Goal: Task Accomplishment & Management: Manage account settings

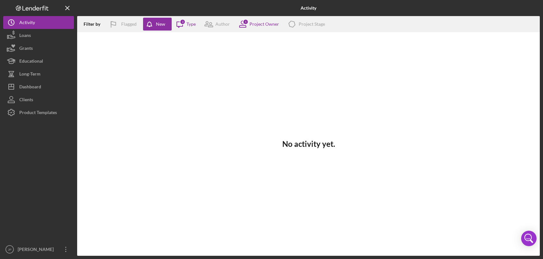
click at [3, 16] on button "Icon/History Activity" at bounding box center [38, 22] width 71 height 13
click at [35, 34] on button "Loans" at bounding box center [38, 35] width 71 height 13
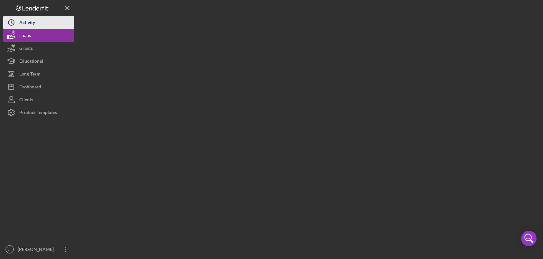
click at [35, 25] on div "Activity" at bounding box center [27, 23] width 16 height 14
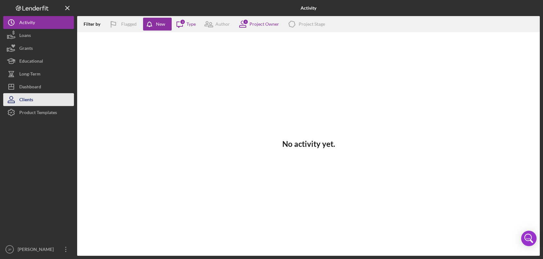
click at [31, 100] on div "Clients" at bounding box center [26, 100] width 14 height 14
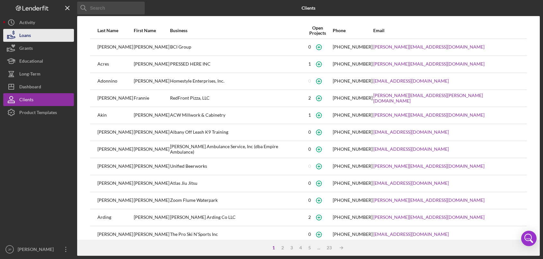
click at [37, 34] on button "Loans" at bounding box center [38, 35] width 71 height 13
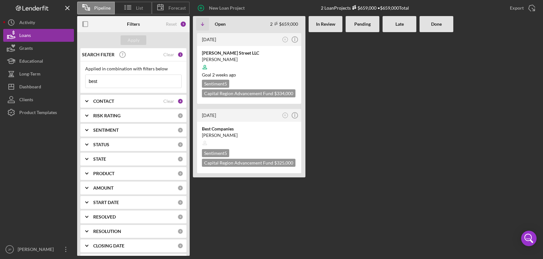
click at [118, 80] on input "best" at bounding box center [134, 81] width 96 height 13
click at [167, 55] on div "Clear" at bounding box center [168, 54] width 11 height 5
click at [138, 43] on div "Apply" at bounding box center [134, 40] width 12 height 10
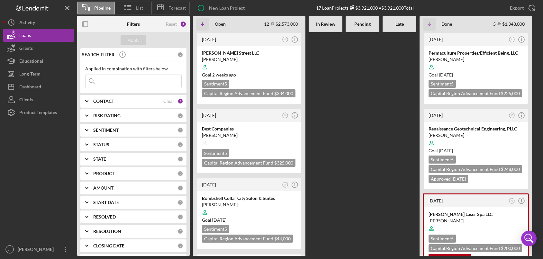
click at [324, 23] on b "In Review" at bounding box center [325, 24] width 19 height 5
click at [365, 22] on b "Pending" at bounding box center [362, 24] width 16 height 5
click at [410, 23] on div "Late" at bounding box center [399, 24] width 27 height 5
click at [262, 137] on div "[PERSON_NAME]" at bounding box center [249, 135] width 95 height 6
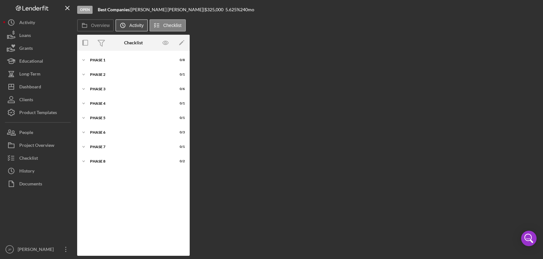
click at [137, 30] on button "Icon/History Activity" at bounding box center [131, 25] width 32 height 12
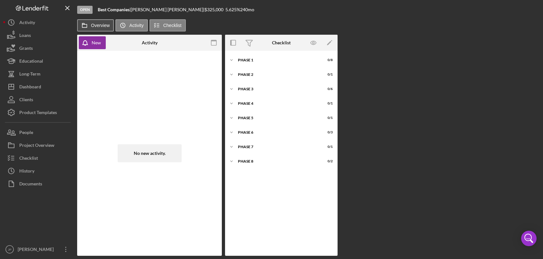
click at [103, 31] on button "Overview" at bounding box center [95, 25] width 37 height 12
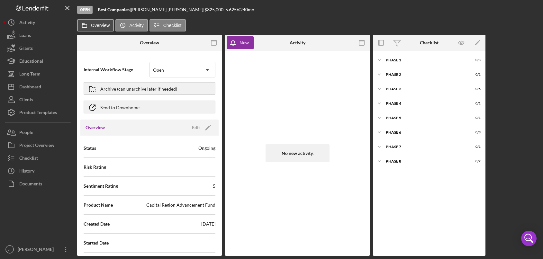
click at [104, 26] on label "Overview" at bounding box center [100, 25] width 19 height 5
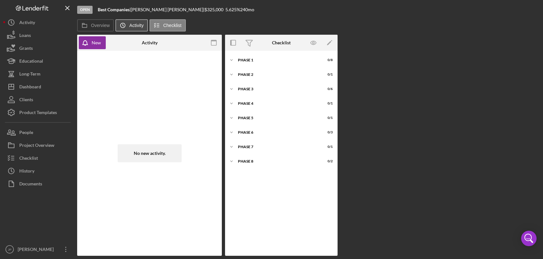
click at [125, 25] on icon "Icon/History" at bounding box center [122, 25] width 13 height 13
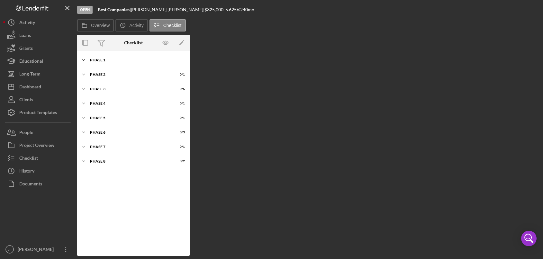
click at [100, 61] on div "Phase 1" at bounding box center [136, 60] width 92 height 4
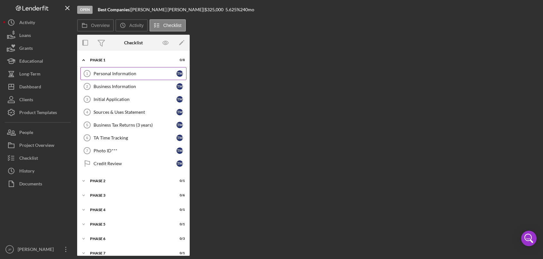
click at [126, 75] on div "Personal Information" at bounding box center [135, 73] width 83 height 5
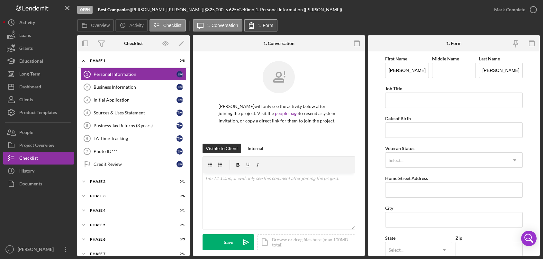
click at [266, 28] on label "1. Form" at bounding box center [265, 25] width 15 height 5
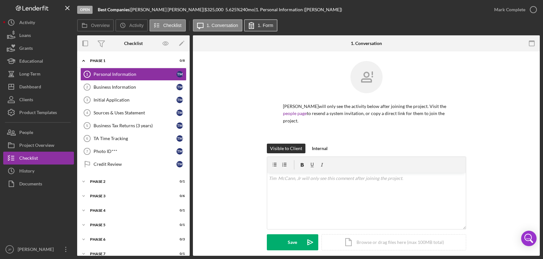
click at [262, 27] on label "1. Form" at bounding box center [265, 25] width 15 height 5
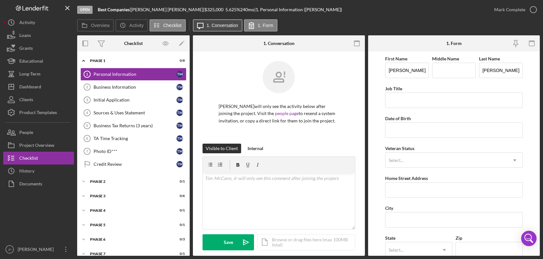
click at [226, 27] on label "1. Conversation" at bounding box center [223, 25] width 32 height 5
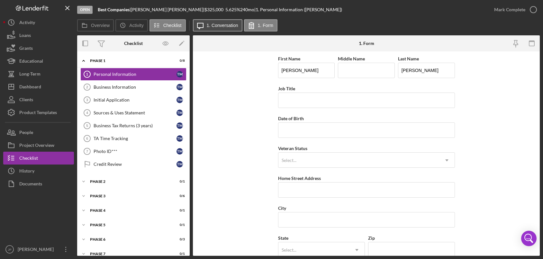
click at [226, 27] on label "1. Conversation" at bounding box center [223, 25] width 32 height 5
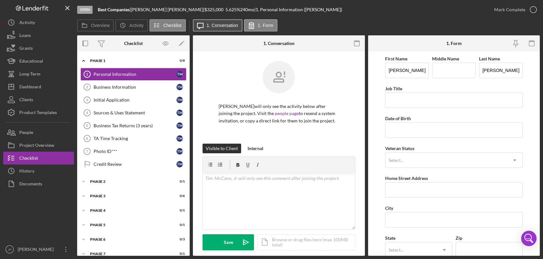
click at [225, 27] on label "1. Conversation" at bounding box center [223, 25] width 32 height 5
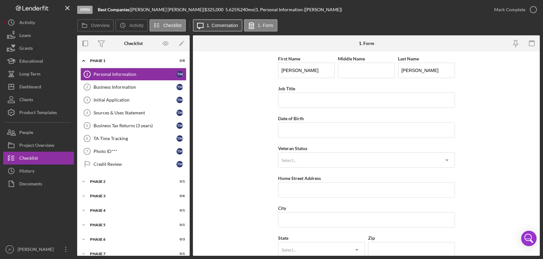
click at [220, 27] on label "1. Conversation" at bounding box center [223, 25] width 32 height 5
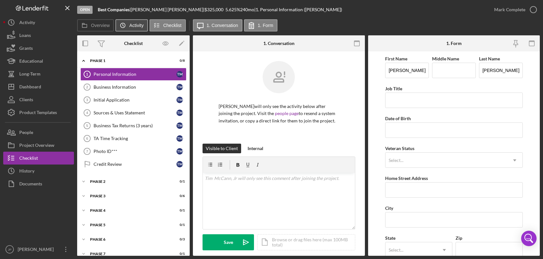
click at [138, 29] on button "Icon/History Activity" at bounding box center [131, 25] width 32 height 12
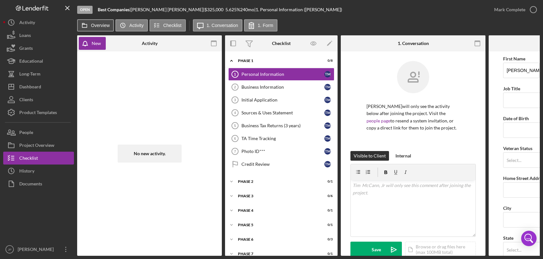
click at [104, 27] on label "Overview" at bounding box center [100, 25] width 19 height 5
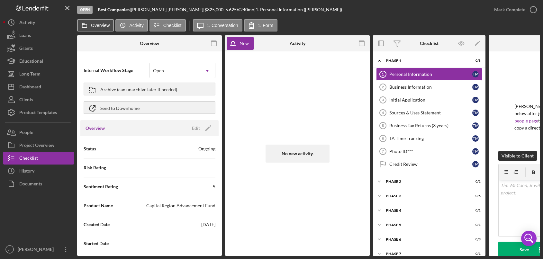
click at [104, 27] on label "Overview" at bounding box center [100, 25] width 19 height 5
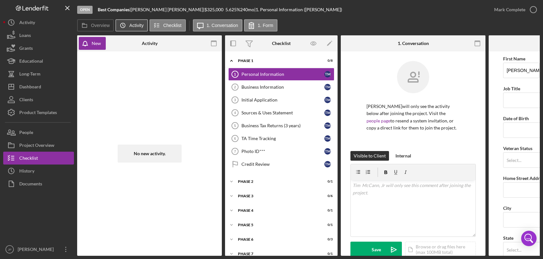
click at [130, 25] on label "Activity" at bounding box center [136, 25] width 14 height 5
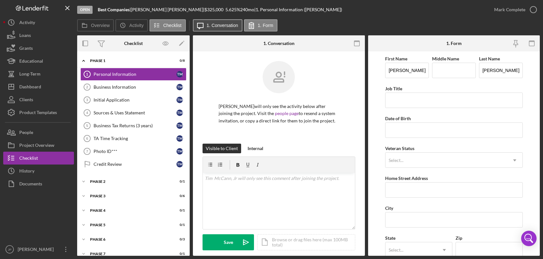
click at [204, 23] on icon "Icon/Message" at bounding box center [200, 25] width 16 height 16
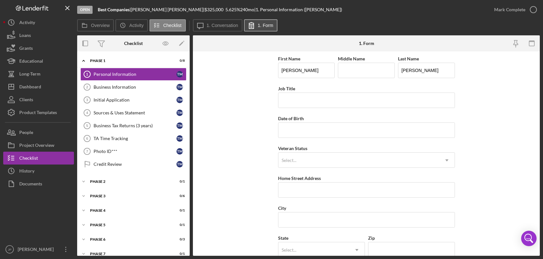
click at [258, 22] on icon at bounding box center [251, 25] width 16 height 16
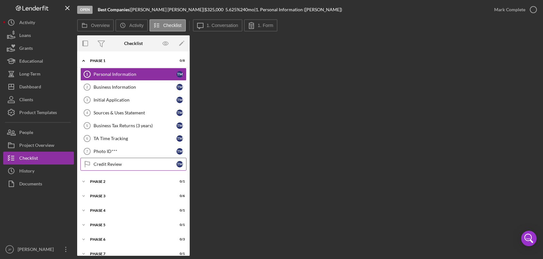
click at [118, 164] on div "Credit Review" at bounding box center [135, 164] width 83 height 5
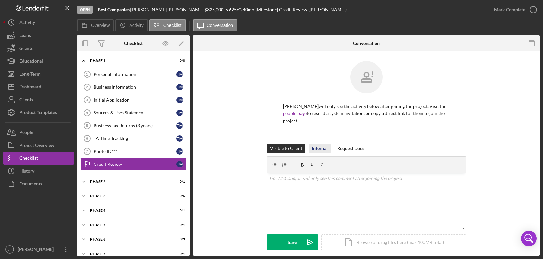
click at [317, 149] on div "Internal" at bounding box center [320, 149] width 16 height 10
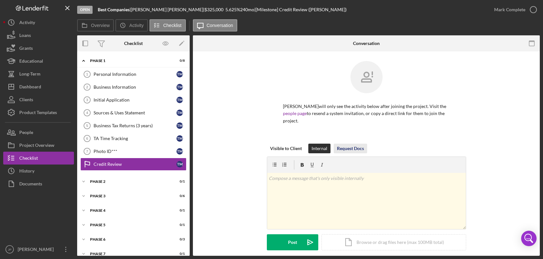
click at [347, 146] on div "Request Docs" at bounding box center [350, 149] width 27 height 10
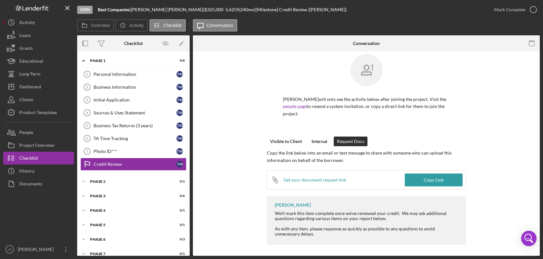
scroll to position [9, 0]
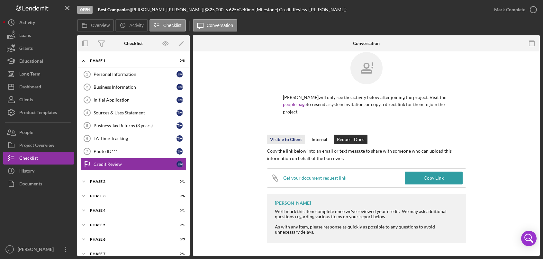
click at [287, 138] on div "Visible to Client" at bounding box center [286, 140] width 32 height 10
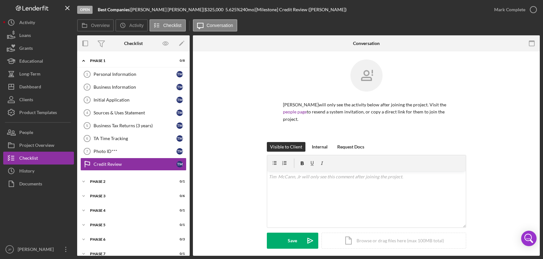
scroll to position [0, 0]
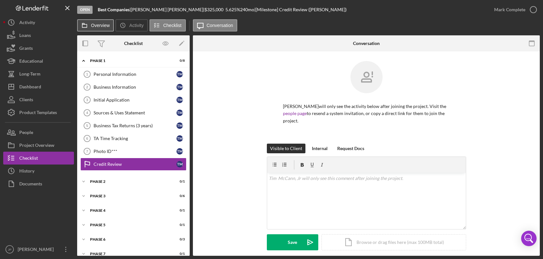
click at [104, 27] on label "Overview" at bounding box center [100, 25] width 19 height 5
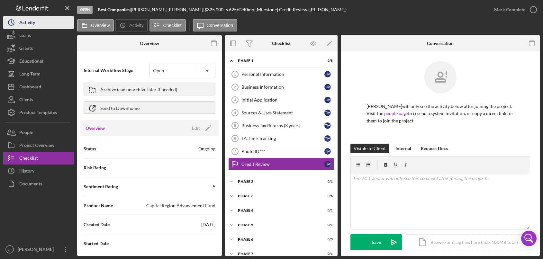
click at [47, 23] on button "Icon/History Activity" at bounding box center [38, 22] width 71 height 13
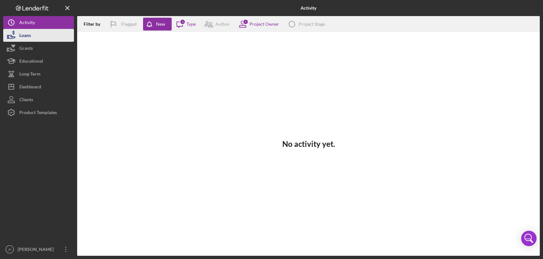
click at [32, 37] on button "Loans" at bounding box center [38, 35] width 71 height 13
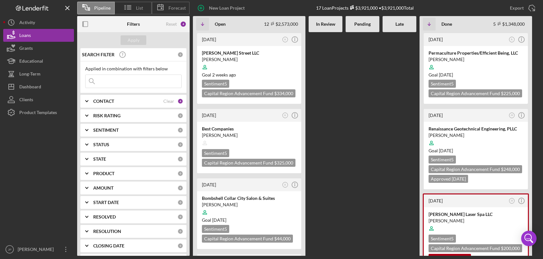
click at [105, 82] on input at bounding box center [134, 81] width 96 height 13
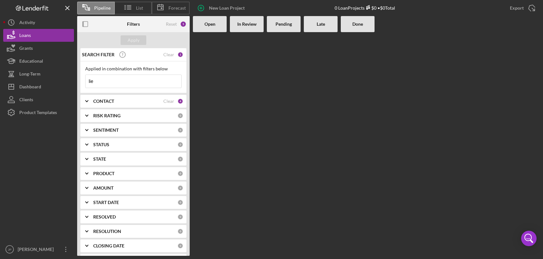
type input "lie"
click at [361, 24] on b "Done" at bounding box center [357, 24] width 11 height 5
click at [361, 26] on b "Done" at bounding box center [357, 24] width 11 height 5
click at [26, 100] on div "Clients" at bounding box center [26, 100] width 14 height 14
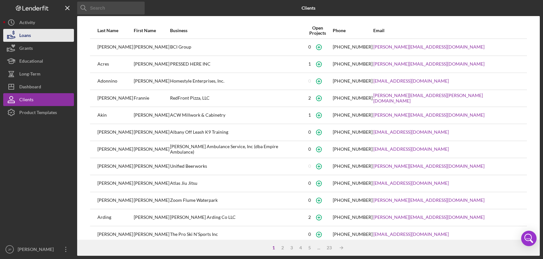
click at [35, 38] on button "Loans" at bounding box center [38, 35] width 71 height 13
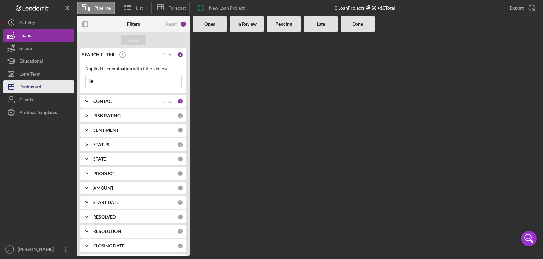
drag, startPoint x: 110, startPoint y: 82, endPoint x: 63, endPoint y: 85, distance: 47.0
click at [63, 85] on div "Pipeline List Forecast New Loan Project 0 Loan Projects $0 • $0 Total Export Ic…" at bounding box center [271, 128] width 537 height 256
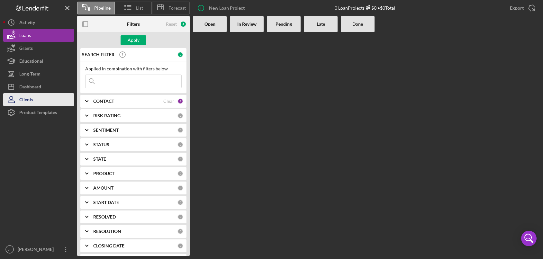
click at [37, 101] on button "Clients" at bounding box center [38, 99] width 71 height 13
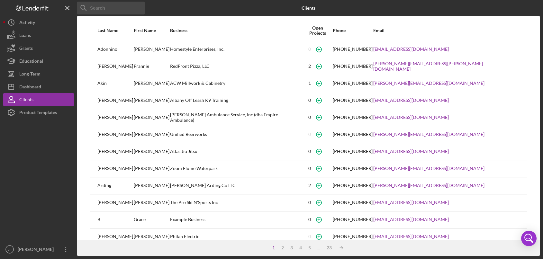
scroll to position [61, 0]
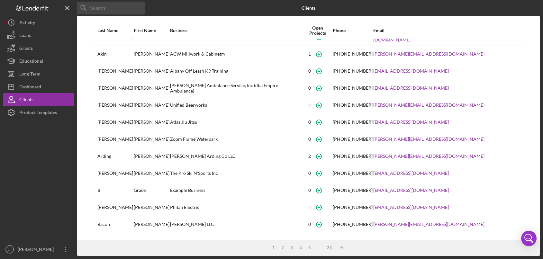
click at [121, 10] on input at bounding box center [111, 8] width 68 height 13
type input "lie"
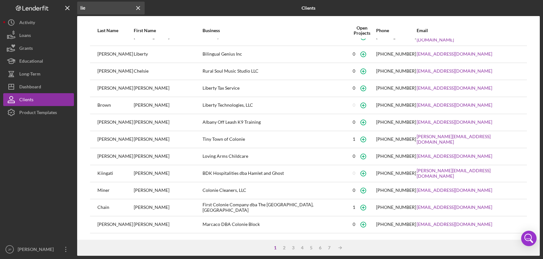
click at [111, 15] on div "lie Icon/Menu Close" at bounding box center [111, 8] width 68 height 16
click at [139, 6] on icon "Icon/Menu Close" at bounding box center [138, 8] width 13 height 13
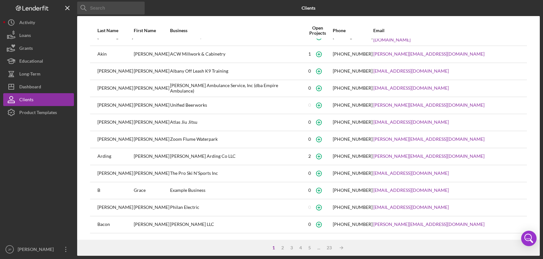
click at [94, 10] on input at bounding box center [111, 8] width 68 height 13
type input "moving"
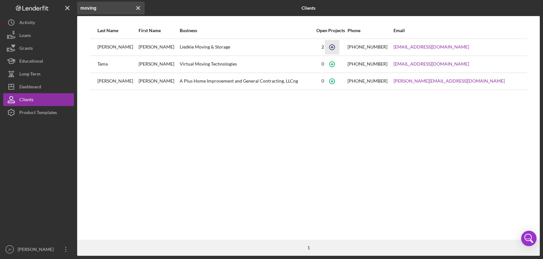
click at [339, 47] on icon "button" at bounding box center [332, 47] width 14 height 14
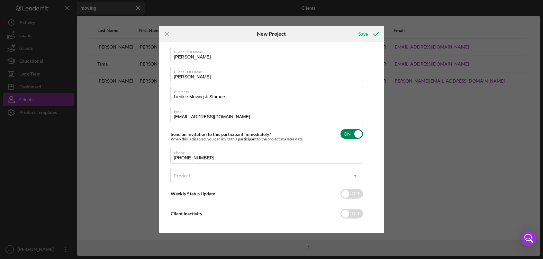
scroll to position [12, 0]
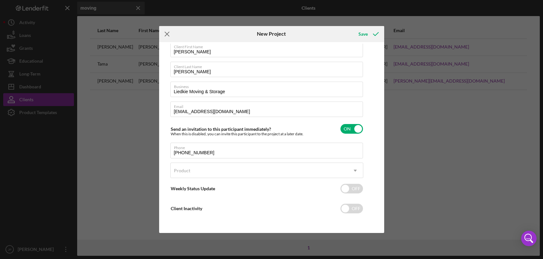
click at [167, 34] on line at bounding box center [167, 34] width 4 height 4
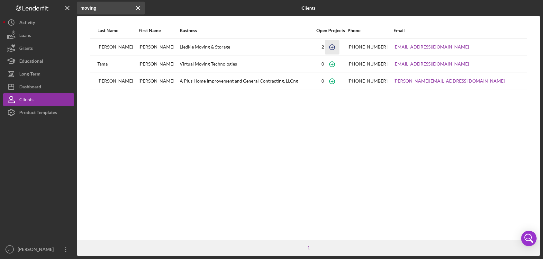
click at [339, 47] on icon "button" at bounding box center [332, 47] width 14 height 14
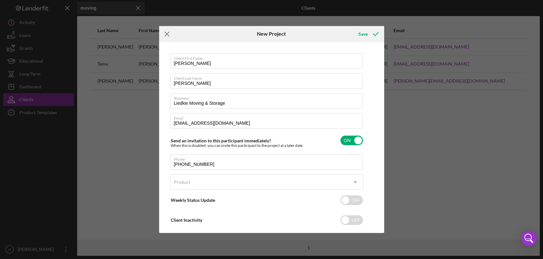
click at [165, 31] on icon "Icon/Menu Close" at bounding box center [167, 34] width 16 height 16
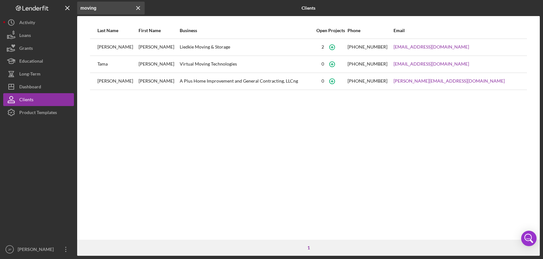
click at [180, 47] on div "Liedkie Moving & Storage" at bounding box center [247, 47] width 134 height 16
click at [127, 50] on div "Ramsey" at bounding box center [117, 47] width 41 height 16
click at [106, 50] on div "Ramsey" at bounding box center [117, 47] width 41 height 16
click at [182, 47] on div "Liedkie Moving & Storage" at bounding box center [247, 47] width 134 height 16
click at [105, 47] on div "Ramsey" at bounding box center [117, 47] width 41 height 16
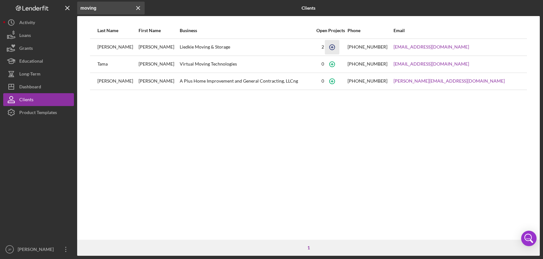
click at [339, 47] on icon "button" at bounding box center [332, 47] width 14 height 14
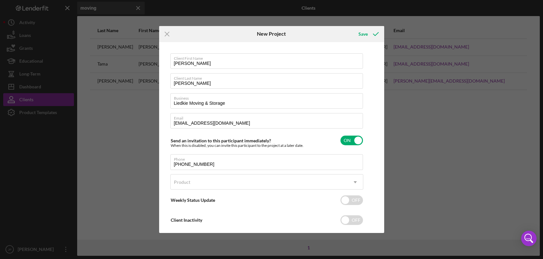
click at [167, 33] on icon "Icon/Menu Close" at bounding box center [167, 34] width 16 height 16
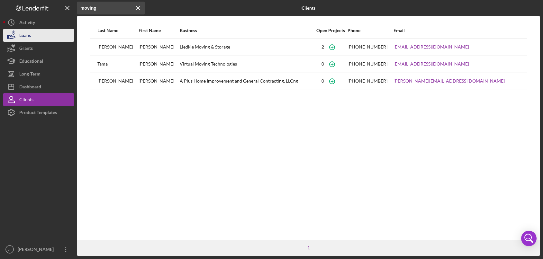
click at [28, 33] on div "Loans" at bounding box center [25, 36] width 12 height 14
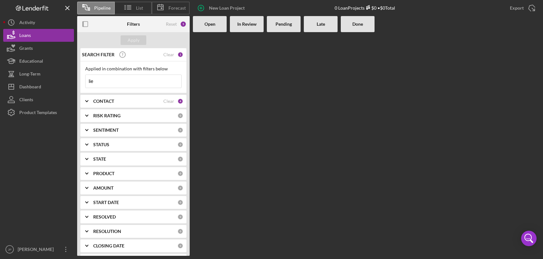
click at [115, 78] on input "lie" at bounding box center [134, 81] width 96 height 13
drag, startPoint x: 97, startPoint y: 82, endPoint x: 80, endPoint y: 84, distance: 16.8
click at [80, 84] on div "SEARCH FILTER Clear 1 Applied in combination with filters below lie Icon/Menu C…" at bounding box center [133, 152] width 113 height 208
type input "[PERSON_NAME]"
click at [102, 102] on b "CONTACT" at bounding box center [103, 101] width 21 height 5
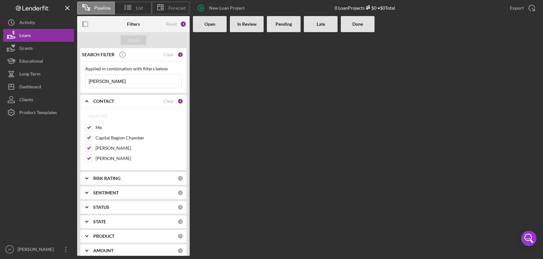
click at [121, 83] on input "[PERSON_NAME]" at bounding box center [134, 81] width 96 height 13
click at [206, 27] on div "Open" at bounding box center [210, 24] width 34 height 16
click at [245, 26] on b "In Review" at bounding box center [246, 24] width 19 height 5
click at [280, 25] on b "Pending" at bounding box center [284, 24] width 16 height 5
click at [327, 25] on div "Late" at bounding box center [320, 24] width 27 height 5
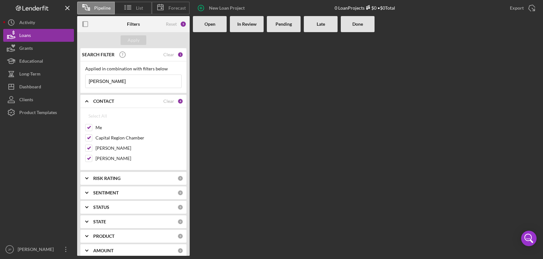
click at [363, 24] on b "Done" at bounding box center [357, 24] width 11 height 5
click at [168, 56] on div "Clear" at bounding box center [168, 54] width 11 height 5
click at [96, 10] on span "Pipeline" at bounding box center [102, 7] width 16 height 5
click at [139, 10] on span "List" at bounding box center [139, 7] width 7 height 5
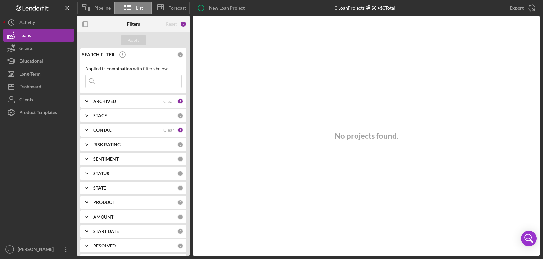
click at [108, 83] on input at bounding box center [134, 81] width 96 height 13
type input "[PERSON_NAME]"
click at [133, 39] on div "Apply" at bounding box center [134, 40] width 12 height 10
click at [169, 56] on div "Clear" at bounding box center [168, 54] width 11 height 5
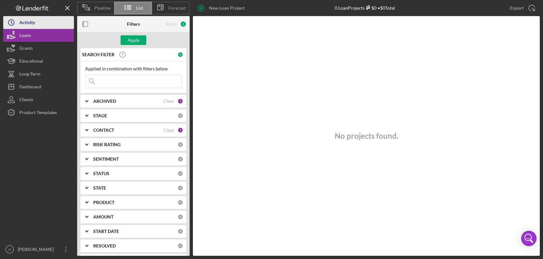
click at [27, 27] on div "Activity" at bounding box center [27, 23] width 16 height 14
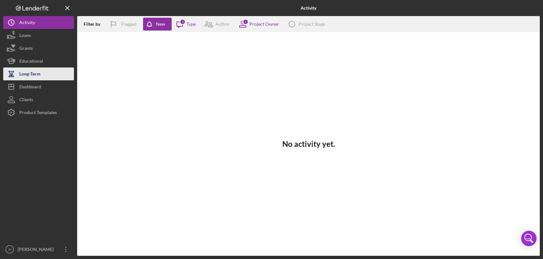
click at [32, 75] on div "Long-Term" at bounding box center [29, 75] width 21 height 14
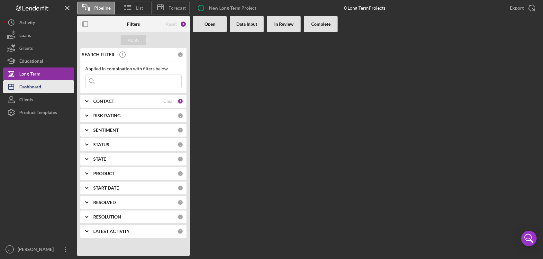
click at [34, 90] on div "Dashboard" at bounding box center [30, 87] width 22 height 14
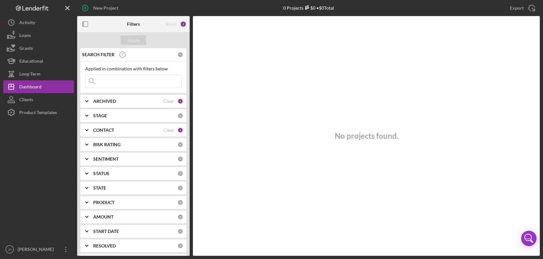
click at [109, 87] on input at bounding box center [134, 81] width 96 height 13
type input "[PERSON_NAME]"
click at [138, 40] on div "Apply" at bounding box center [134, 40] width 12 height 10
click at [167, 56] on div "Clear" at bounding box center [168, 54] width 11 height 5
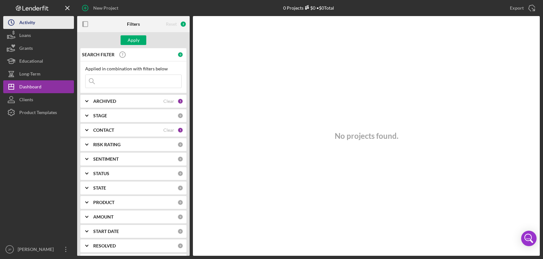
click at [44, 23] on button "Icon/History Activity" at bounding box center [38, 22] width 71 height 13
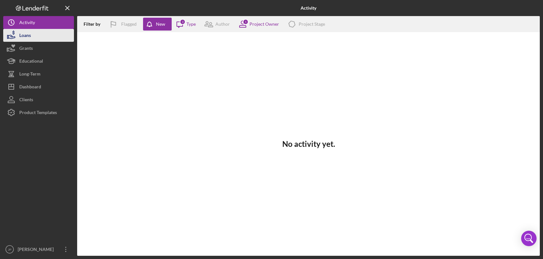
click at [36, 37] on button "Loans" at bounding box center [38, 35] width 71 height 13
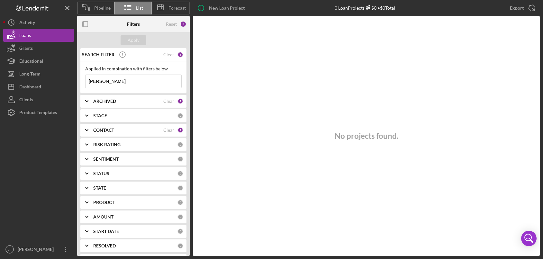
click at [104, 82] on input "[PERSON_NAME]" at bounding box center [134, 81] width 96 height 13
drag, startPoint x: 108, startPoint y: 81, endPoint x: 85, endPoint y: 82, distance: 23.2
click at [85, 82] on div "Applied in combination with filters below kim Icon/Menu Close" at bounding box center [133, 77] width 106 height 32
click at [151, 59] on div "SEARCH FILTER" at bounding box center [128, 55] width 97 height 16
click at [133, 40] on div "Apply" at bounding box center [134, 40] width 12 height 10
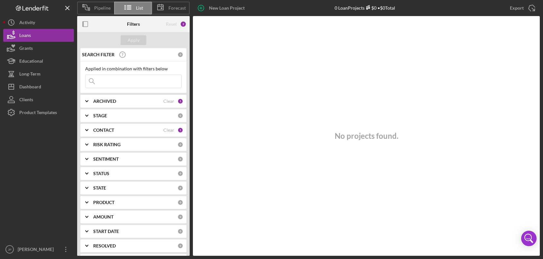
click at [119, 87] on input at bounding box center [134, 81] width 96 height 13
click at [110, 78] on input at bounding box center [134, 81] width 96 height 13
click at [86, 26] on icon "button" at bounding box center [85, 24] width 14 height 14
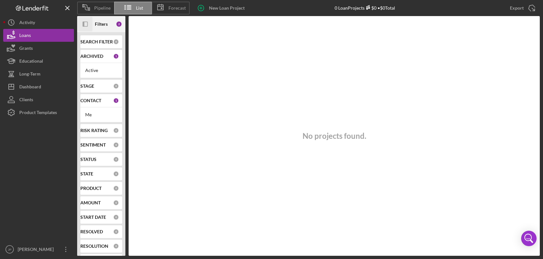
click at [86, 26] on icon "Icon/Panel Side Expand" at bounding box center [85, 24] width 14 height 14
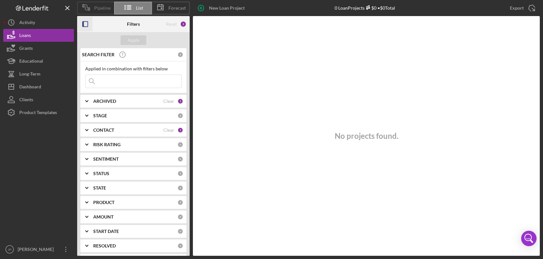
click at [100, 10] on span "Pipeline" at bounding box center [102, 7] width 16 height 5
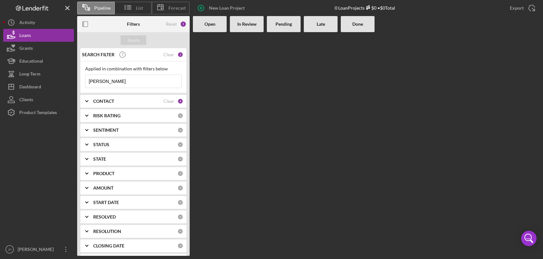
click at [214, 24] on b "Open" at bounding box center [209, 24] width 11 height 5
click at [137, 10] on span "List" at bounding box center [139, 7] width 7 height 5
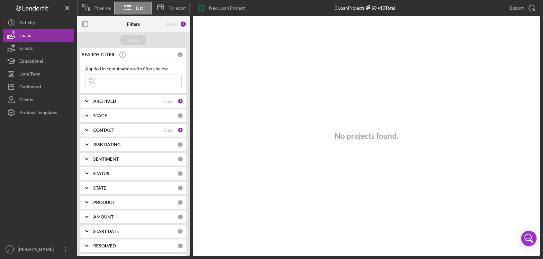
click at [113, 82] on input at bounding box center [134, 81] width 96 height 13
click at [33, 45] on div "Grants" at bounding box center [26, 49] width 14 height 14
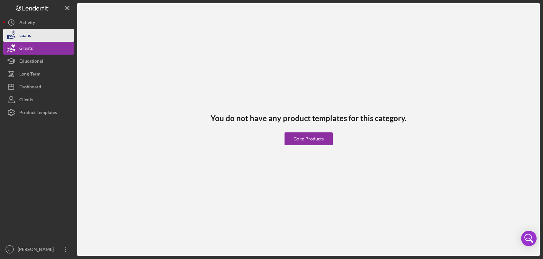
click at [23, 33] on div "Loans" at bounding box center [25, 36] width 12 height 14
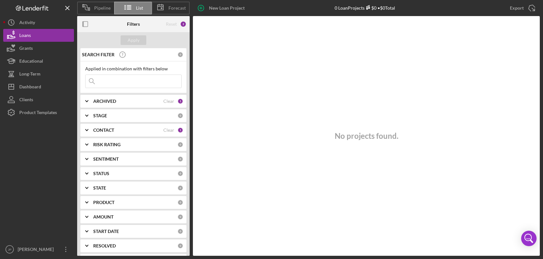
click at [107, 81] on input at bounding box center [134, 81] width 96 height 13
click at [147, 24] on div "Filters" at bounding box center [134, 24] width 38 height 16
click at [145, 26] on div "Filters" at bounding box center [134, 24] width 38 height 16
click at [105, 83] on input at bounding box center [134, 81] width 96 height 13
type input "best"
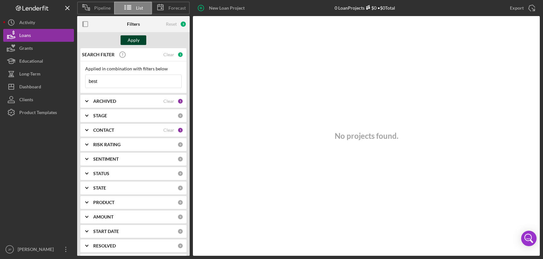
click at [136, 40] on div "Apply" at bounding box center [134, 40] width 12 height 10
click at [112, 81] on input "best" at bounding box center [134, 81] width 96 height 13
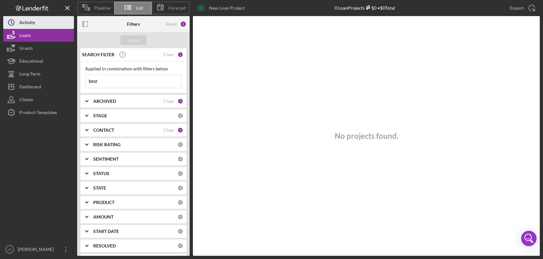
click at [37, 24] on button "Icon/History Activity" at bounding box center [38, 22] width 71 height 13
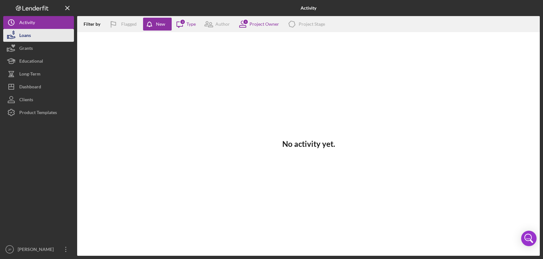
click at [31, 36] on button "Loans" at bounding box center [38, 35] width 71 height 13
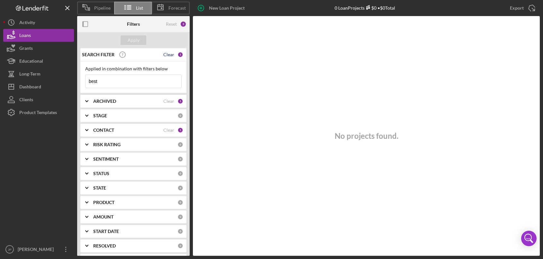
click at [167, 56] on div "Clear" at bounding box center [168, 54] width 11 height 5
click at [132, 41] on div "Apply" at bounding box center [134, 40] width 12 height 10
click at [102, 8] on span "Pipeline" at bounding box center [102, 7] width 16 height 5
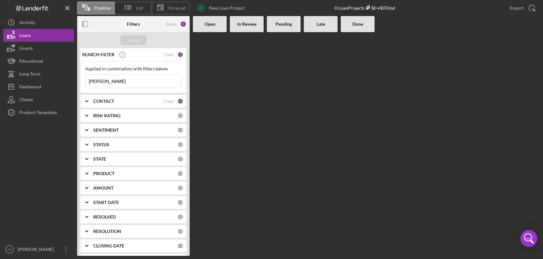
click at [530, 240] on icon "Open Intercom Messenger" at bounding box center [528, 238] width 15 height 15
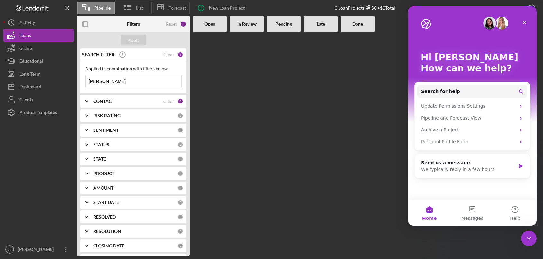
click at [376, 153] on div at bounding box center [366, 144] width 347 height 224
click at [531, 237] on icon "Close Intercom Messenger" at bounding box center [528, 238] width 8 height 8
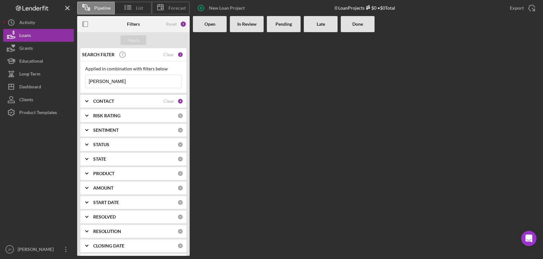
click at [284, 152] on div at bounding box center [284, 144] width 34 height 224
click at [168, 100] on div "Clear" at bounding box center [168, 101] width 11 height 5
click at [165, 55] on div "Clear" at bounding box center [168, 54] width 11 height 5
click at [132, 38] on div "Apply" at bounding box center [134, 40] width 12 height 10
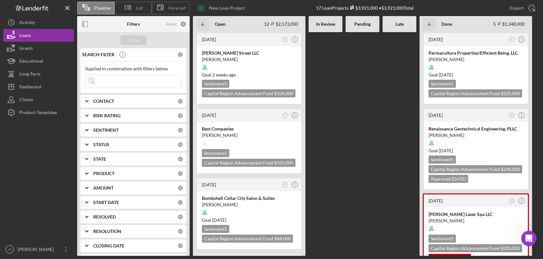
click at [337, 113] on Review at bounding box center [326, 144] width 34 height 224
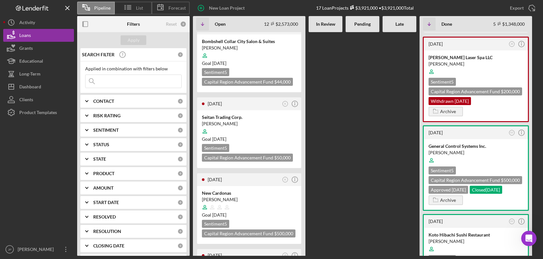
scroll to position [161, 0]
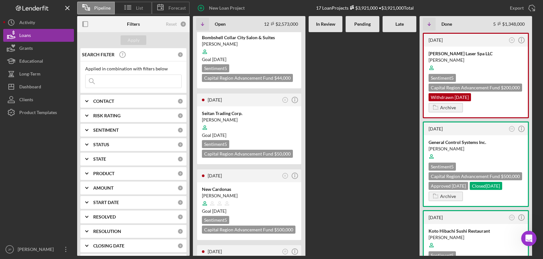
click at [111, 217] on b "RESOLVED" at bounding box center [104, 216] width 23 height 5
click at [111, 231] on b "RESOLUTION" at bounding box center [107, 231] width 28 height 5
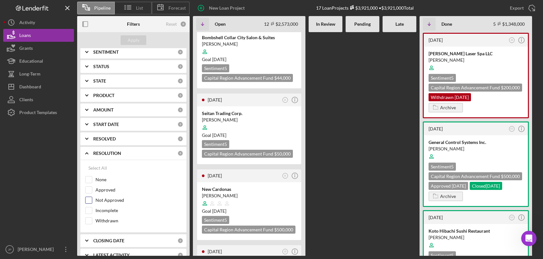
scroll to position [89, 0]
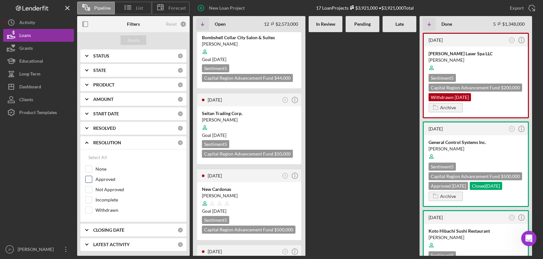
click at [102, 179] on label "Approved" at bounding box center [138, 179] width 86 height 6
click at [92, 179] on input "Approved" at bounding box center [89, 179] width 6 height 6
click at [137, 40] on div "Apply" at bounding box center [134, 40] width 12 height 10
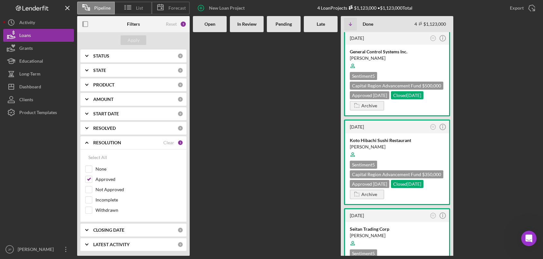
scroll to position [128, 0]
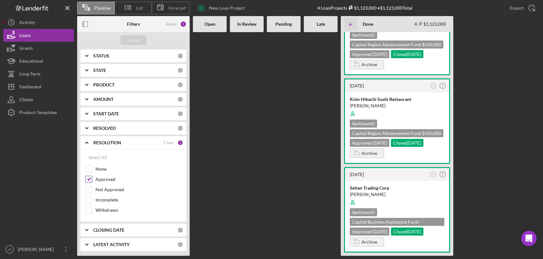
click at [109, 178] on label "Approved" at bounding box center [138, 179] width 86 height 6
click at [92, 178] on input "Approved" at bounding box center [89, 179] width 6 height 6
checkbox input "false"
click at [106, 200] on label "Incomplete" at bounding box center [138, 200] width 86 height 6
click at [92, 200] on input "Incomplete" at bounding box center [89, 200] width 6 height 6
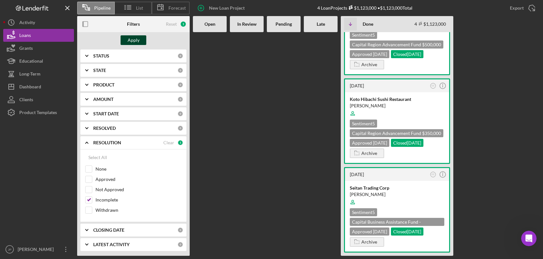
click at [133, 40] on div "Apply" at bounding box center [134, 40] width 12 height 10
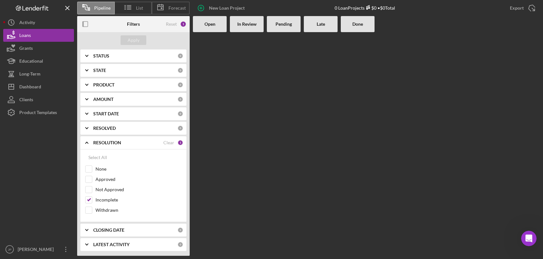
scroll to position [0, 0]
click at [113, 200] on label "Incomplete" at bounding box center [138, 200] width 86 height 6
click at [92, 200] on input "Incomplete" at bounding box center [89, 200] width 6 height 6
checkbox input "false"
click at [108, 212] on label "Withdrawn" at bounding box center [138, 210] width 86 height 6
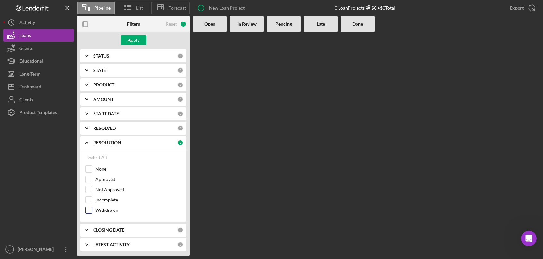
click at [92, 212] on input "Withdrawn" at bounding box center [89, 210] width 6 height 6
click at [137, 38] on div "Apply" at bounding box center [134, 40] width 12 height 10
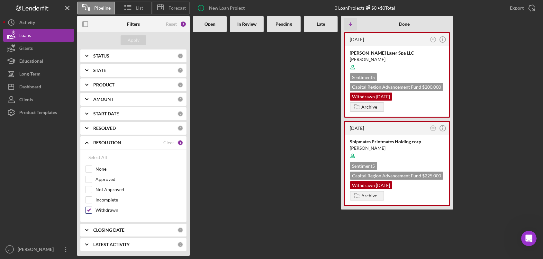
click at [112, 212] on label "Withdrawn" at bounding box center [138, 210] width 86 height 6
click at [92, 212] on input "Withdrawn" at bounding box center [89, 210] width 6 height 6
checkbox input "false"
click at [102, 170] on label "None" at bounding box center [138, 169] width 86 height 6
click at [92, 170] on input "None" at bounding box center [89, 169] width 6 height 6
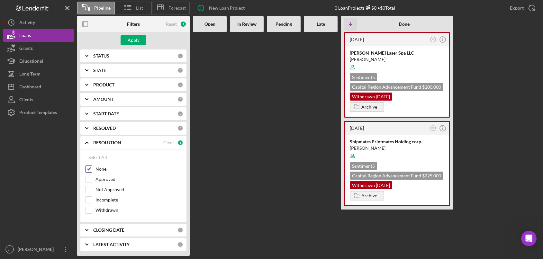
click at [102, 170] on label "None" at bounding box center [138, 169] width 86 height 6
click at [92, 170] on input "None" at bounding box center [89, 169] width 6 height 6
checkbox input "false"
click at [135, 41] on div "Apply" at bounding box center [134, 40] width 12 height 10
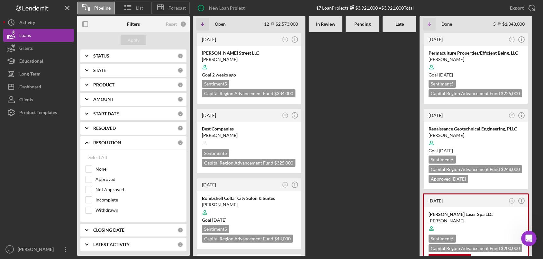
click at [109, 127] on b "RESOLVED" at bounding box center [104, 128] width 23 height 5
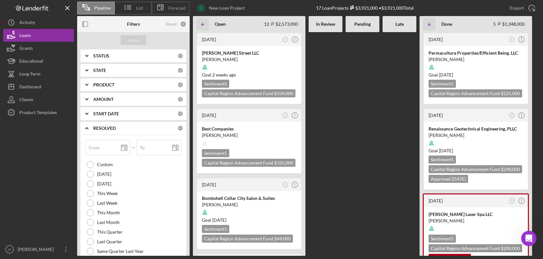
click at [110, 127] on b "RESOLVED" at bounding box center [104, 128] width 23 height 5
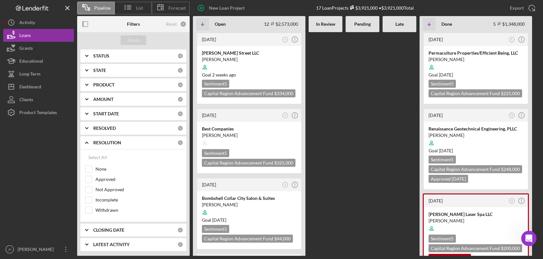
click at [106, 86] on b "PRODUCT" at bounding box center [103, 84] width 21 height 5
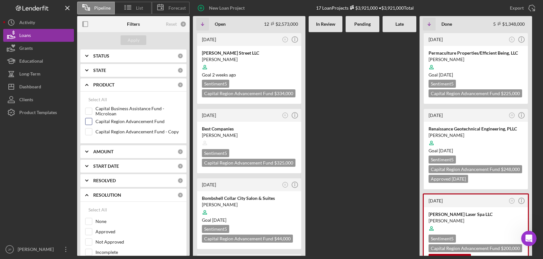
click at [117, 122] on label "Capital Region Advancement Fund" at bounding box center [138, 121] width 86 height 6
click at [92, 122] on input "Capital Region Advancement Fund" at bounding box center [89, 121] width 6 height 6
checkbox input "true"
click at [115, 131] on label "Capital Region Advancement Fund - Copy" at bounding box center [138, 132] width 86 height 6
click at [92, 131] on input "Capital Region Advancement Fund - Copy" at bounding box center [89, 132] width 6 height 6
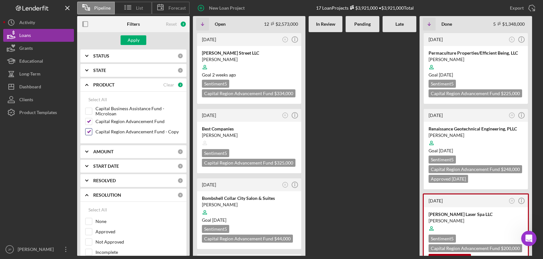
click at [116, 131] on label "Capital Region Advancement Fund - Copy" at bounding box center [138, 132] width 86 height 6
click at [92, 131] on input "Capital Region Advancement Fund - Copy" at bounding box center [89, 132] width 6 height 6
checkbox input "false"
click at [116, 122] on label "Capital Region Advancement Fund" at bounding box center [138, 121] width 86 height 6
click at [92, 122] on input "Capital Region Advancement Fund" at bounding box center [89, 121] width 6 height 6
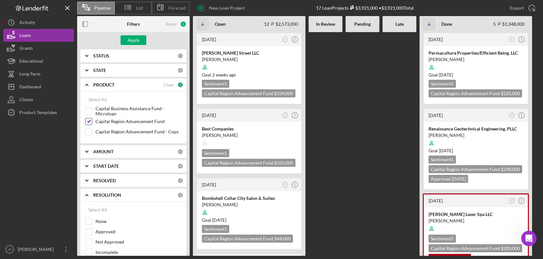
checkbox input "false"
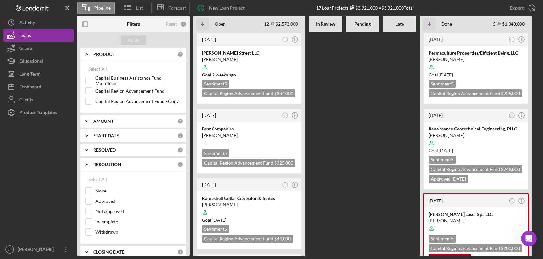
scroll to position [141, 0]
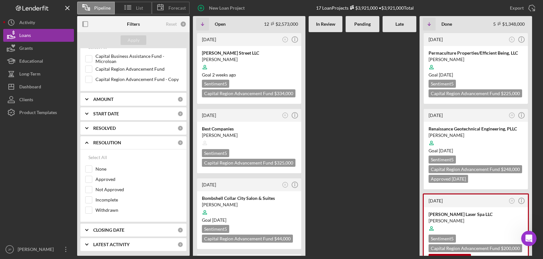
click at [120, 229] on b "CLOSING DATE" at bounding box center [108, 230] width 31 height 5
click at [114, 142] on b "RESOLUTION" at bounding box center [107, 142] width 28 height 5
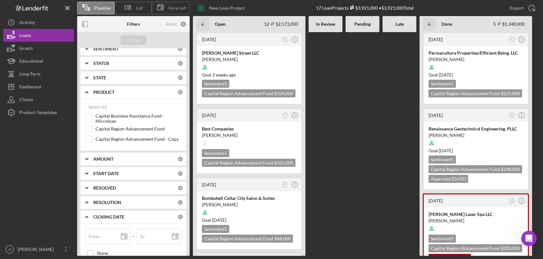
scroll to position [0, 0]
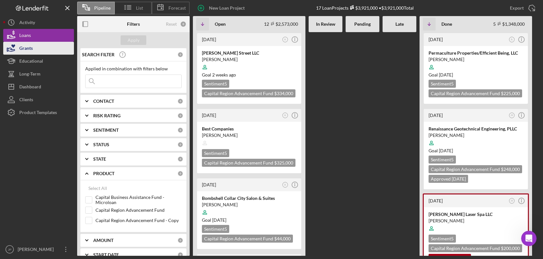
click at [28, 45] on div "Grants" at bounding box center [26, 49] width 14 height 14
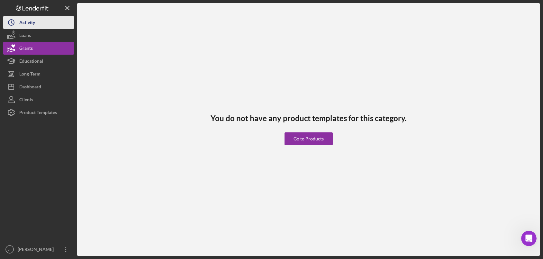
click at [31, 24] on div "Activity" at bounding box center [27, 23] width 16 height 14
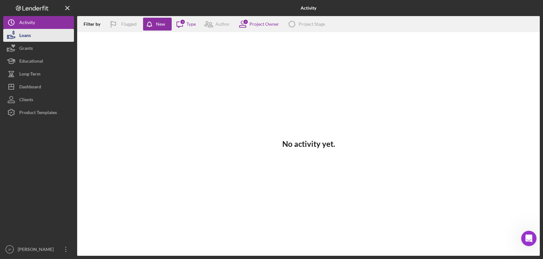
click at [33, 37] on button "Loans" at bounding box center [38, 35] width 71 height 13
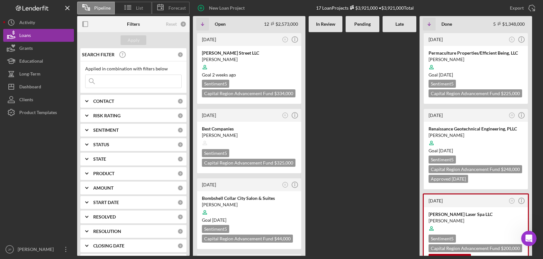
click at [361, 131] on div at bounding box center [363, 144] width 34 height 224
click at [361, 128] on div at bounding box center [363, 144] width 34 height 224
click at [102, 146] on b "STATUS" at bounding box center [101, 144] width 16 height 5
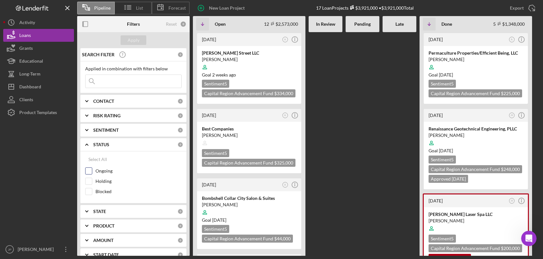
click at [108, 173] on label "Ongoing" at bounding box center [138, 171] width 86 height 6
click at [92, 173] on input "Ongoing" at bounding box center [89, 171] width 6 height 6
click at [136, 40] on div "Apply" at bounding box center [134, 40] width 12 height 10
click at [102, 170] on label "Ongoing" at bounding box center [138, 171] width 86 height 6
click at [92, 170] on input "Ongoing" at bounding box center [89, 171] width 6 height 6
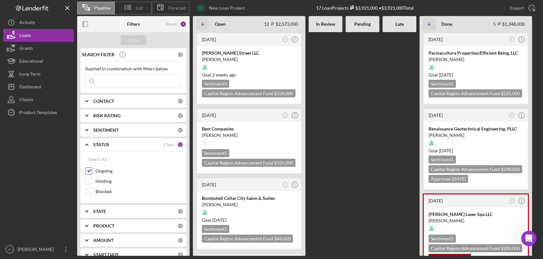
checkbox input "false"
click at [131, 41] on div "Apply" at bounding box center [134, 40] width 12 height 10
click at [104, 146] on b "STATUS" at bounding box center [101, 144] width 16 height 5
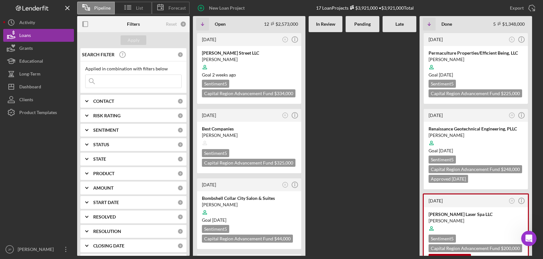
click at [111, 129] on b "SENTIMENT" at bounding box center [105, 130] width 25 height 5
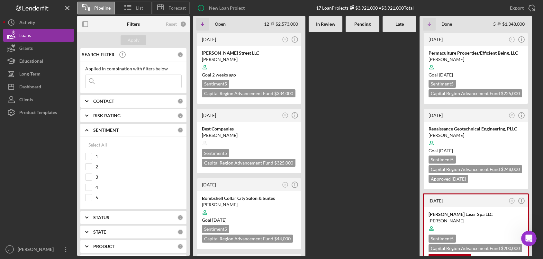
click at [112, 129] on b "SENTIMENT" at bounding box center [105, 130] width 25 height 5
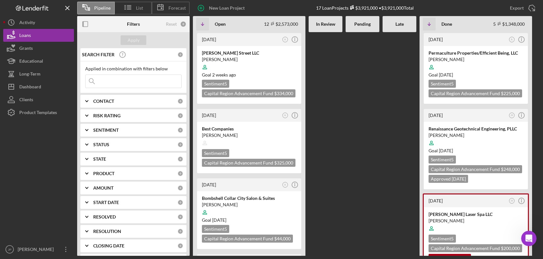
click at [113, 118] on b "RISK RATING" at bounding box center [106, 115] width 27 height 5
click at [114, 116] on b "RISK RATING" at bounding box center [106, 115] width 27 height 5
click at [108, 101] on b "CONTACT" at bounding box center [103, 101] width 21 height 5
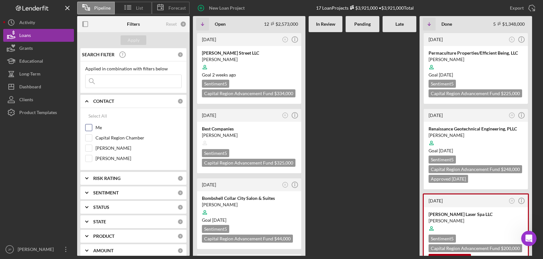
click at [90, 127] on input "Me" at bounding box center [89, 127] width 6 height 6
click at [132, 39] on div "Apply" at bounding box center [134, 40] width 12 height 10
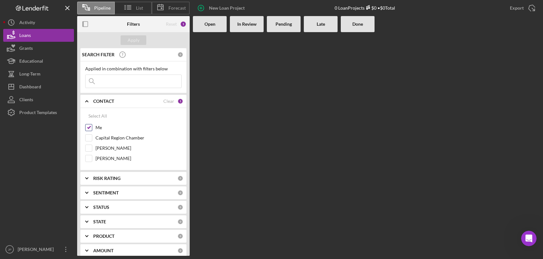
click at [88, 129] on input "Me" at bounding box center [89, 127] width 6 height 6
checkbox input "false"
click at [91, 157] on input "[PERSON_NAME]" at bounding box center [89, 158] width 6 height 6
click at [137, 41] on div "Apply" at bounding box center [134, 40] width 12 height 10
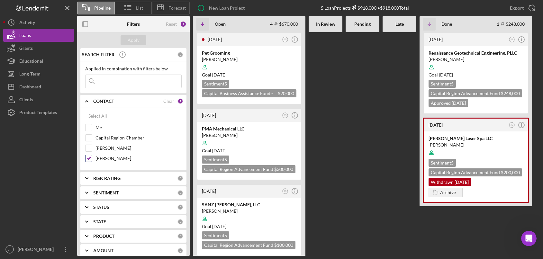
click at [91, 160] on input "[PERSON_NAME]" at bounding box center [89, 158] width 6 height 6
checkbox input "false"
click at [91, 138] on input "Capital Region Chamber" at bounding box center [89, 138] width 6 height 6
checkbox input "true"
click at [133, 41] on div "Apply" at bounding box center [134, 40] width 12 height 10
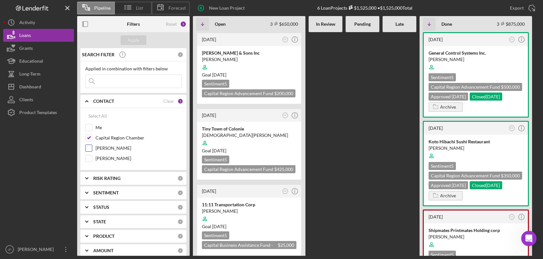
click at [90, 149] on input "[PERSON_NAME]" at bounding box center [89, 148] width 6 height 6
checkbox input "true"
click at [90, 158] on input "[PERSON_NAME]" at bounding box center [89, 158] width 6 height 6
checkbox input "true"
click at [137, 41] on div "Apply" at bounding box center [134, 40] width 12 height 10
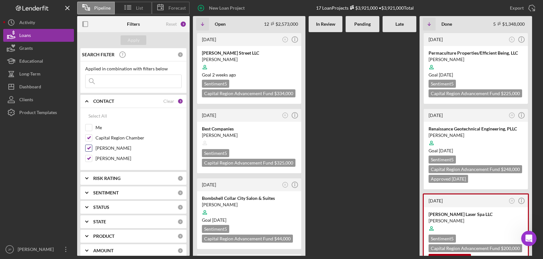
click at [89, 148] on input "[PERSON_NAME]" at bounding box center [89, 148] width 6 height 6
checkbox input "false"
click at [89, 138] on input "Capital Region Chamber" at bounding box center [89, 138] width 6 height 6
checkbox input "false"
click at [89, 161] on input "[PERSON_NAME]" at bounding box center [89, 158] width 6 height 6
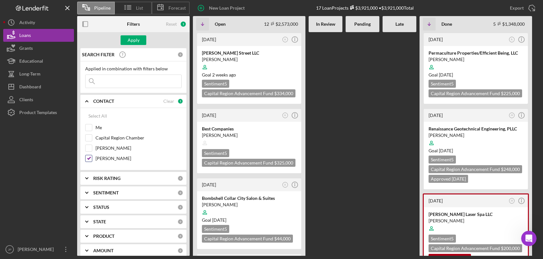
checkbox input "false"
click at [138, 41] on div "Apply" at bounding box center [134, 40] width 12 height 10
click at [85, 101] on icon "Icon/Expander" at bounding box center [87, 101] width 16 height 16
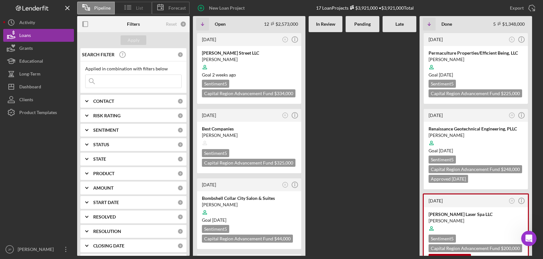
click at [133, 11] on icon at bounding box center [128, 7] width 16 height 16
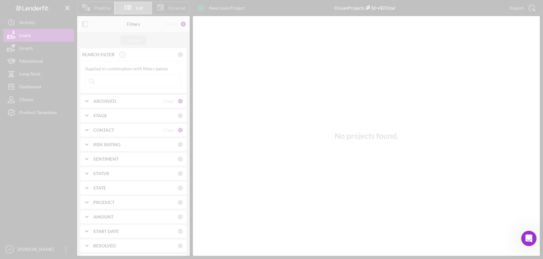
click at [100, 9] on div at bounding box center [271, 129] width 543 height 259
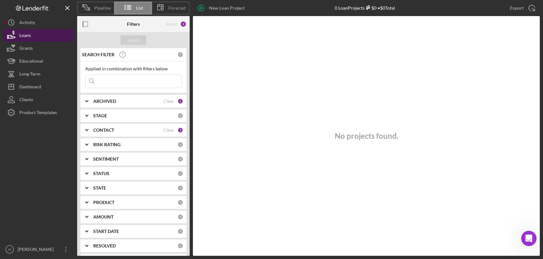
click at [27, 36] on div "Loans" at bounding box center [25, 36] width 12 height 14
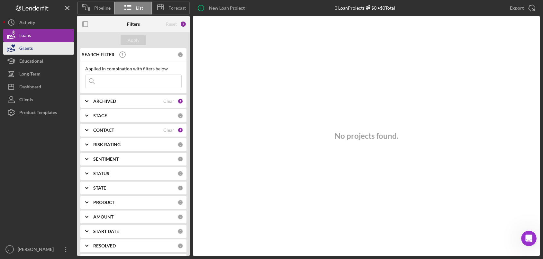
click at [24, 46] on div "Grants" at bounding box center [26, 49] width 14 height 14
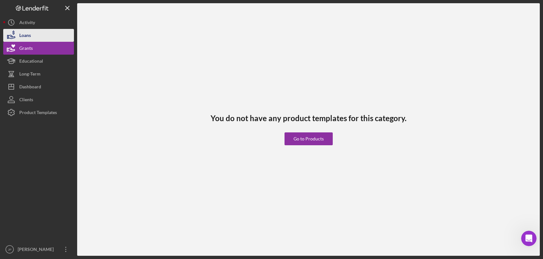
click at [27, 36] on div "Loans" at bounding box center [25, 36] width 12 height 14
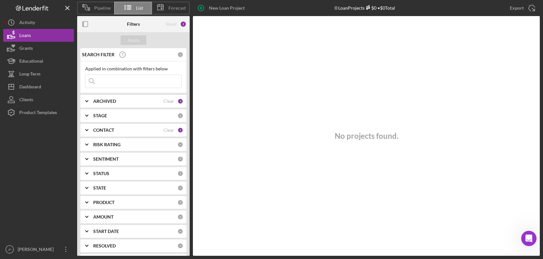
click at [140, 10] on span "List" at bounding box center [139, 7] width 7 height 5
click at [96, 10] on span "Pipeline" at bounding box center [102, 7] width 16 height 5
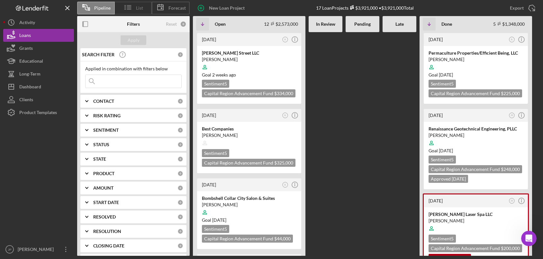
click at [139, 7] on span "List" at bounding box center [139, 7] width 7 height 5
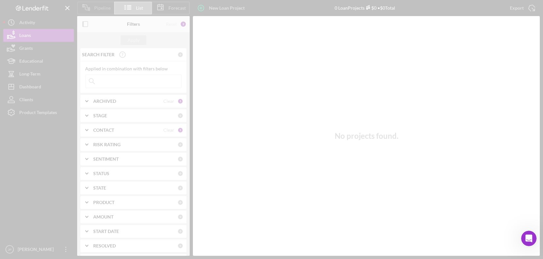
click at [101, 9] on div at bounding box center [271, 129] width 543 height 259
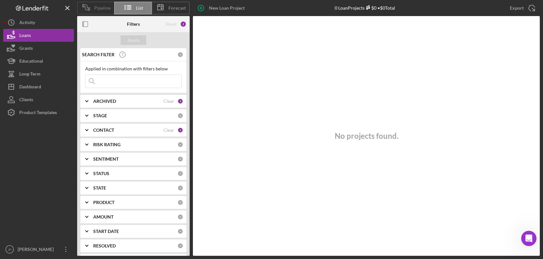
click at [101, 9] on span "Pipeline" at bounding box center [102, 7] width 16 height 5
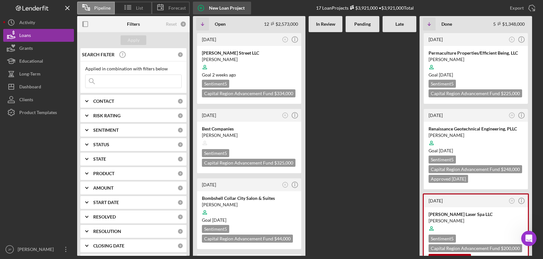
click at [224, 10] on div "New Loan Project" at bounding box center [227, 8] width 36 height 13
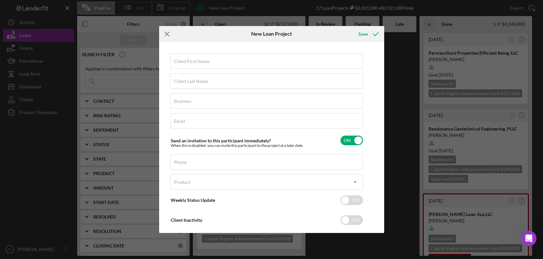
click at [168, 32] on icon "Icon/Menu Close" at bounding box center [167, 34] width 16 height 16
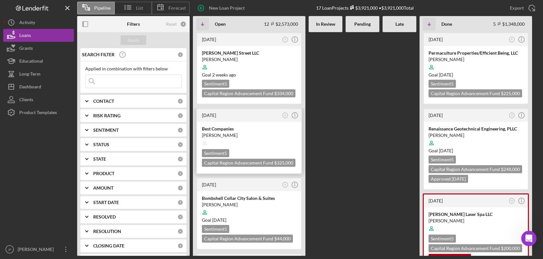
click at [251, 140] on div at bounding box center [249, 143] width 95 height 12
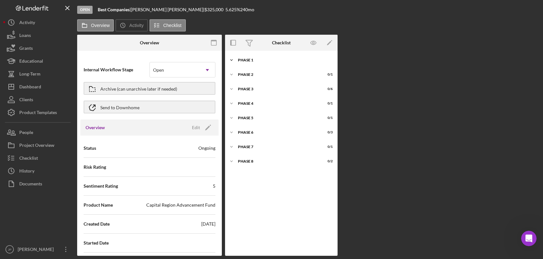
click at [244, 59] on div "Phase 1" at bounding box center [284, 60] width 92 height 4
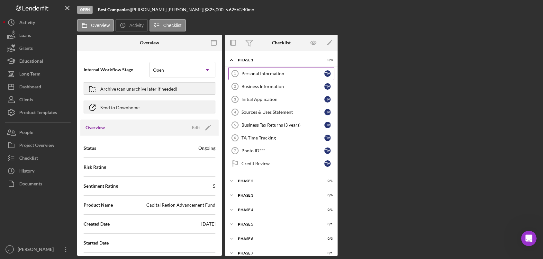
click at [273, 72] on div "Personal Information" at bounding box center [282, 73] width 83 height 5
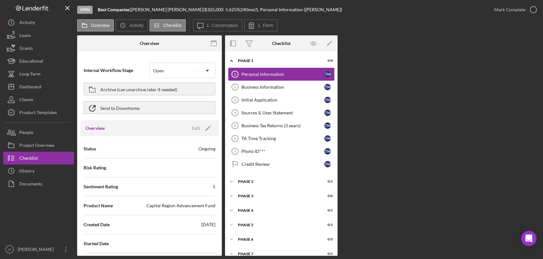
click at [273, 73] on div "Personal Information" at bounding box center [282, 74] width 83 height 5
click at [262, 77] on div "Personal Information" at bounding box center [282, 74] width 83 height 5
click at [223, 24] on label "1. Conversation" at bounding box center [223, 25] width 32 height 5
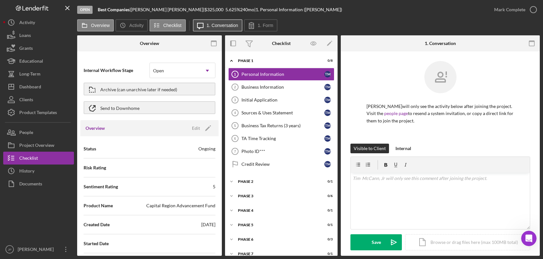
click at [226, 26] on label "1. Conversation" at bounding box center [223, 25] width 32 height 5
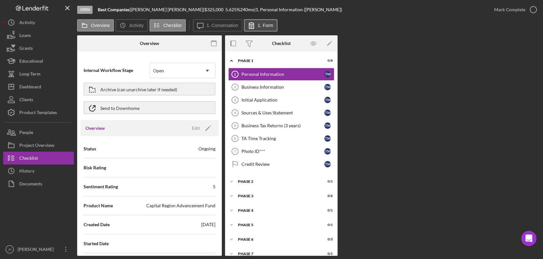
click at [261, 25] on label "1. Form" at bounding box center [265, 25] width 15 height 5
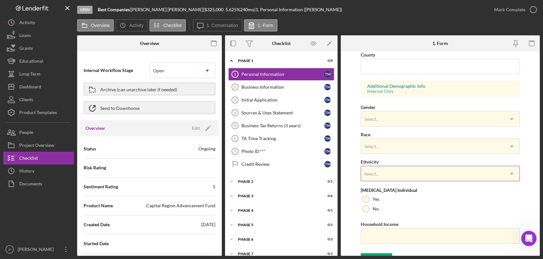
scroll to position [225, 0]
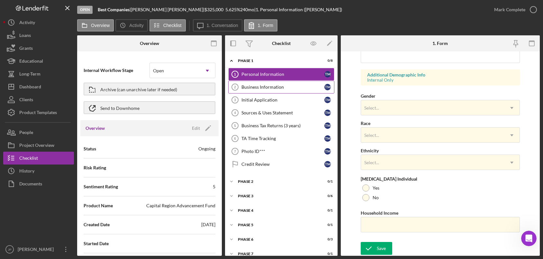
click at [271, 89] on div "Business Information" at bounding box center [282, 87] width 83 height 5
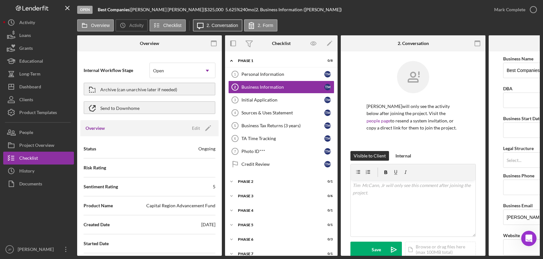
click at [226, 24] on label "2. Conversation" at bounding box center [223, 25] width 32 height 5
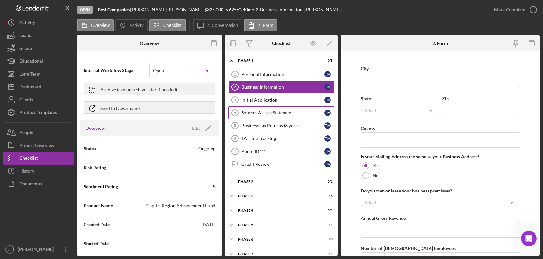
scroll to position [252, 0]
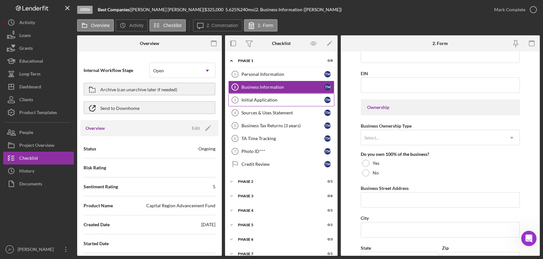
click at [267, 99] on div "Initial Application" at bounding box center [282, 99] width 83 height 5
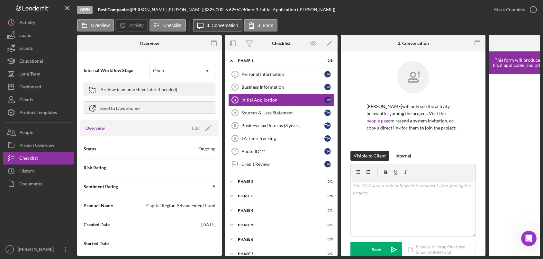
click at [225, 28] on label "3. Conversation" at bounding box center [223, 25] width 32 height 5
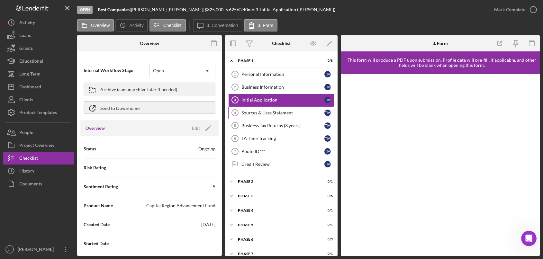
click at [273, 110] on div "Sources & Uses Statement" at bounding box center [282, 112] width 83 height 5
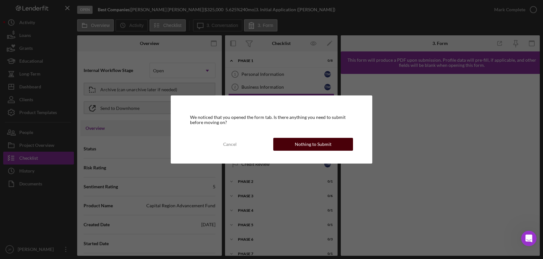
click at [299, 145] on div "Nothing to Submit" at bounding box center [313, 144] width 37 height 13
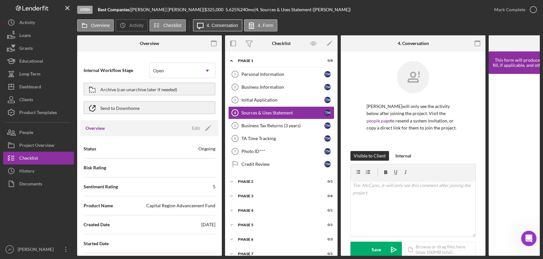
click at [222, 26] on label "4. Conversation" at bounding box center [223, 25] width 32 height 5
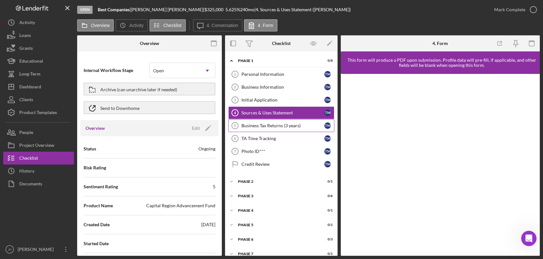
click at [270, 128] on div "Business Tax Returns (3 years)" at bounding box center [282, 125] width 83 height 5
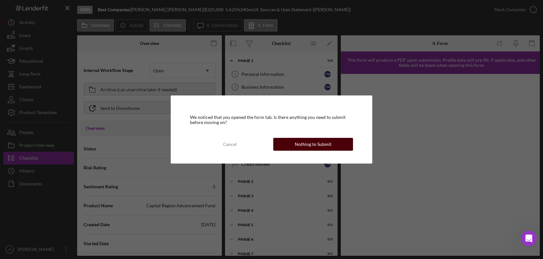
click at [306, 145] on div "Nothing to Submit" at bounding box center [313, 144] width 37 height 13
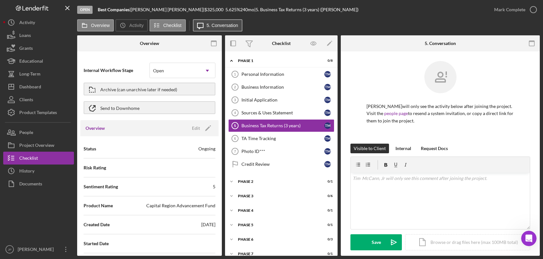
click at [221, 26] on label "5. Conversation" at bounding box center [223, 25] width 32 height 5
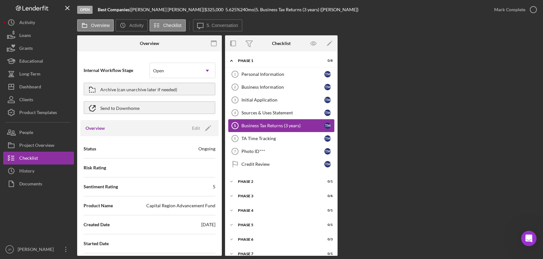
click at [276, 125] on div "Business Tax Returns (3 years)" at bounding box center [282, 125] width 83 height 5
click at [268, 138] on div "TA Time Tracking" at bounding box center [282, 138] width 83 height 5
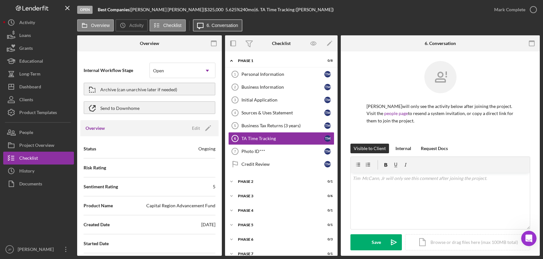
click at [203, 27] on icon "Icon/Message" at bounding box center [200, 25] width 16 height 16
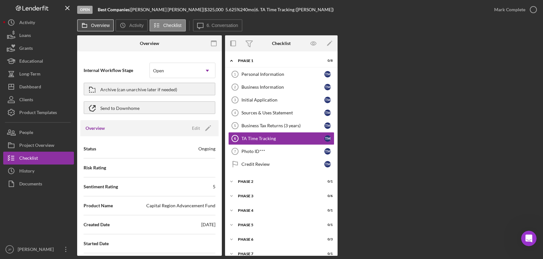
click at [105, 25] on label "Overview" at bounding box center [100, 25] width 19 height 5
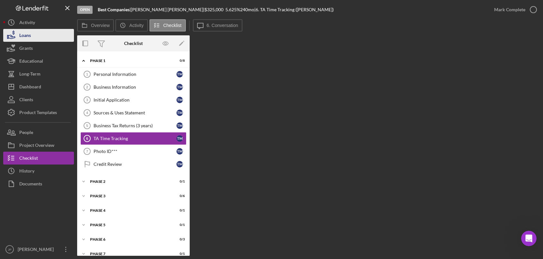
click at [28, 34] on div "Loans" at bounding box center [25, 36] width 12 height 14
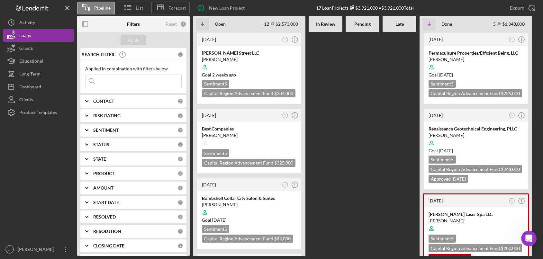
click at [102, 83] on input at bounding box center [134, 81] width 96 height 13
click at [335, 99] on Review at bounding box center [326, 144] width 34 height 224
click at [257, 60] on div "[PERSON_NAME]" at bounding box center [249, 59] width 95 height 6
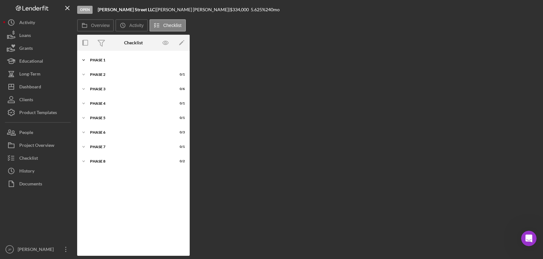
click at [102, 61] on div "Phase 1" at bounding box center [136, 60] width 92 height 4
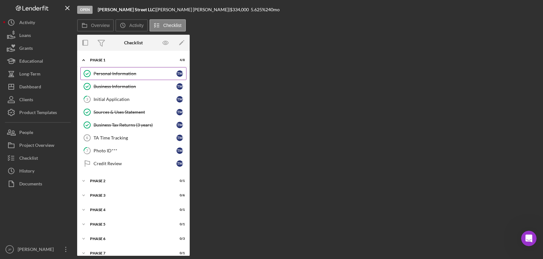
click at [114, 73] on div "Personal Information" at bounding box center [135, 73] width 83 height 5
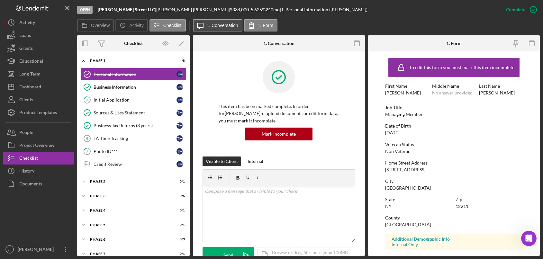
click at [223, 29] on button "Icon/Message 1. Conversation" at bounding box center [218, 25] width 50 height 12
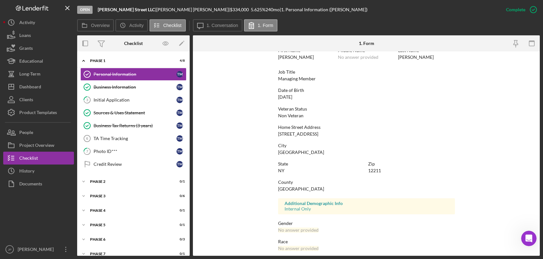
scroll to position [95, 0]
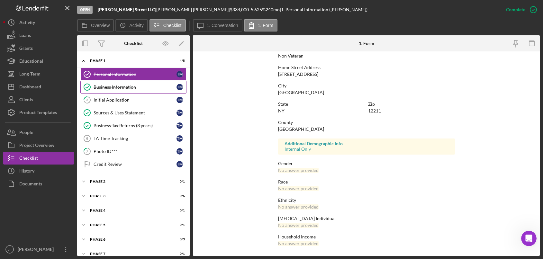
click at [129, 86] on div "Business Information" at bounding box center [135, 87] width 83 height 5
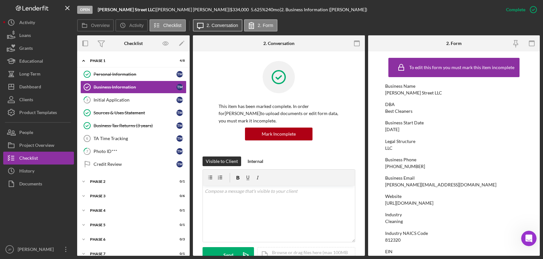
click at [222, 24] on label "2. Conversation" at bounding box center [223, 25] width 32 height 5
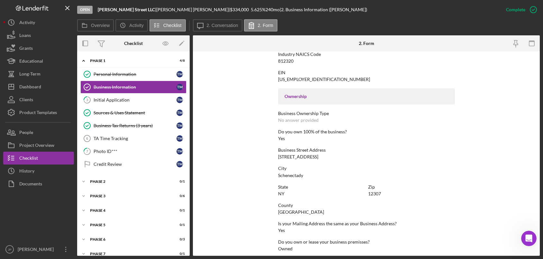
scroll to position [280, 0]
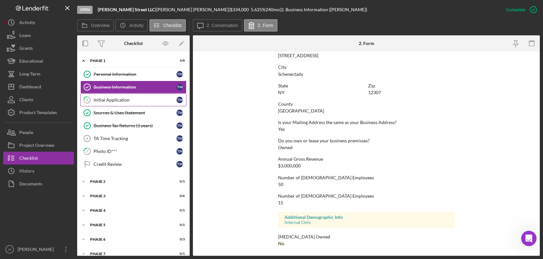
click at [116, 101] on div "Initial Application" at bounding box center [135, 99] width 83 height 5
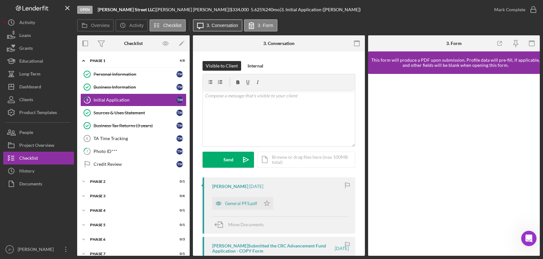
click at [226, 22] on button "Icon/Message 3. Conversation" at bounding box center [218, 25] width 50 height 12
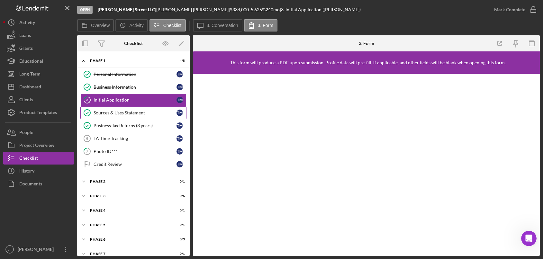
click at [133, 110] on div "Sources & Uses Statement" at bounding box center [135, 112] width 83 height 5
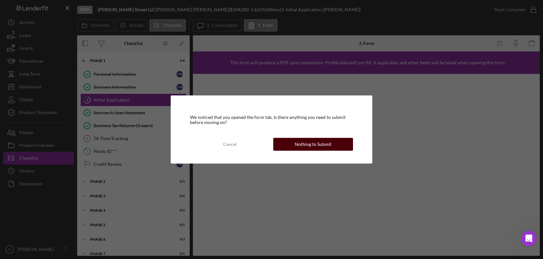
click at [293, 144] on button "Nothing to Submit" at bounding box center [313, 144] width 80 height 13
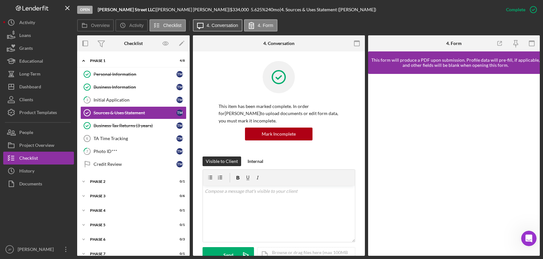
click at [213, 23] on label "4. Conversation" at bounding box center [223, 25] width 32 height 5
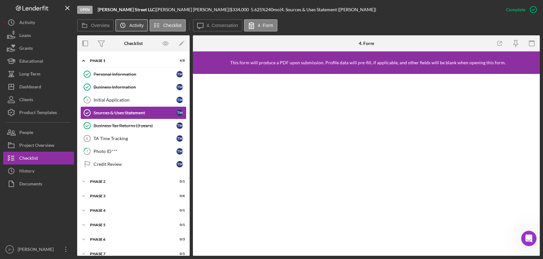
click at [136, 26] on label "Activity" at bounding box center [136, 25] width 14 height 5
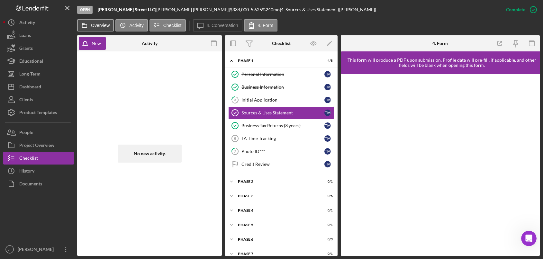
click at [94, 22] on button "Overview" at bounding box center [95, 25] width 37 height 12
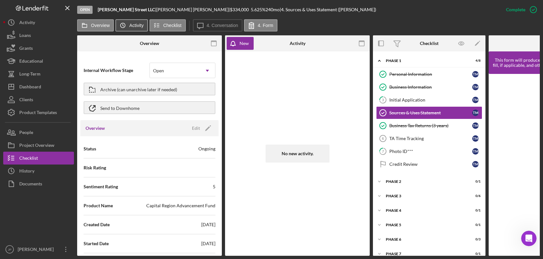
click at [124, 24] on icon "Icon/History" at bounding box center [122, 25] width 13 height 13
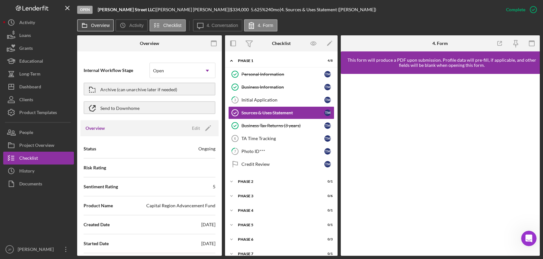
click at [85, 22] on icon at bounding box center [84, 25] width 13 height 13
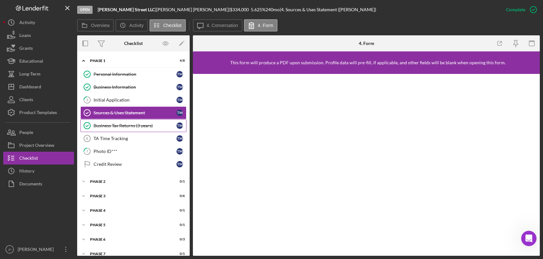
click at [132, 126] on div "Business Tax Returns (3 years)" at bounding box center [135, 125] width 83 height 5
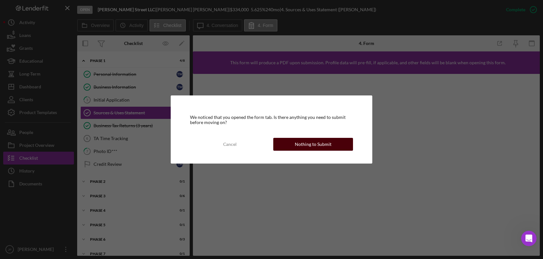
click at [323, 144] on div "Nothing to Submit" at bounding box center [313, 144] width 37 height 13
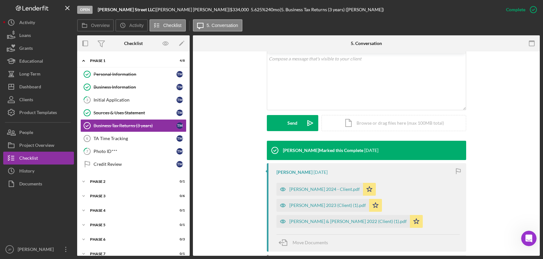
scroll to position [129, 0]
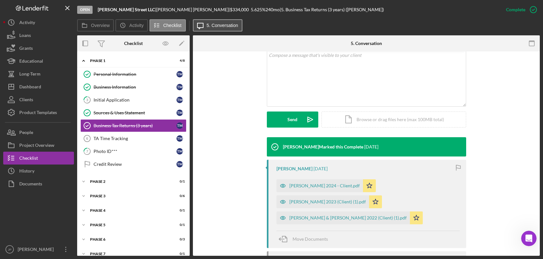
click at [218, 28] on button "Icon/Message 5. Conversation" at bounding box center [218, 25] width 50 height 12
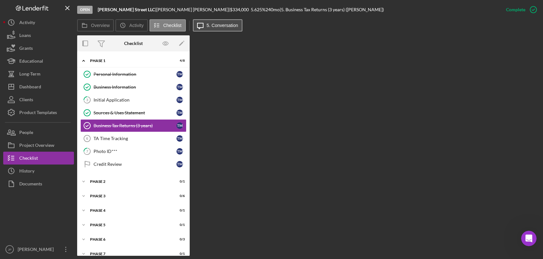
click at [222, 23] on label "5. Conversation" at bounding box center [223, 25] width 32 height 5
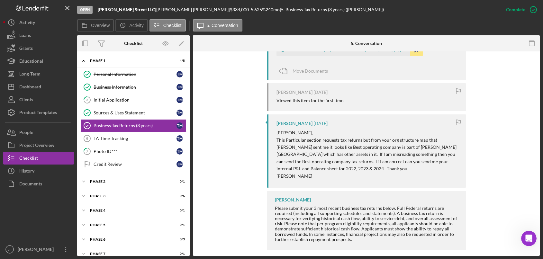
scroll to position [304, 0]
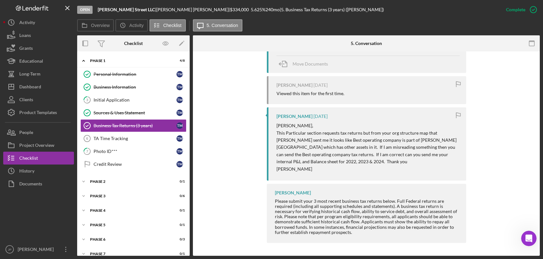
click at [493, 139] on div "Jim Lozano Marked this Complete 1 month ago Tim McCann 1 month ago McCann, Timo…" at bounding box center [367, 104] width 328 height 284
click at [123, 140] on div "TA Time Tracking" at bounding box center [135, 138] width 83 height 5
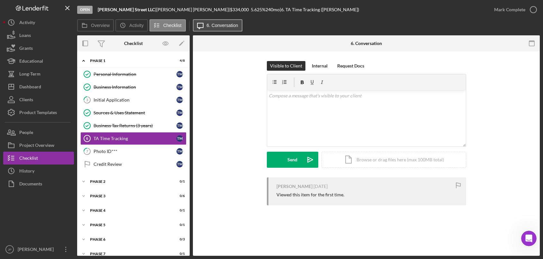
click at [228, 27] on label "6. Conversation" at bounding box center [223, 25] width 32 height 5
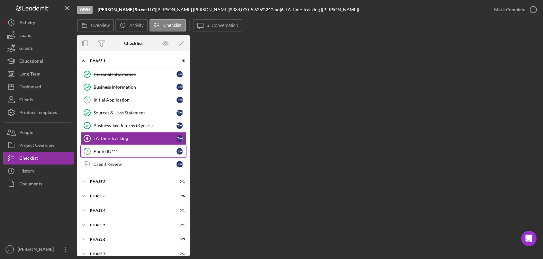
click at [121, 152] on div "Photo ID***" at bounding box center [135, 151] width 83 height 5
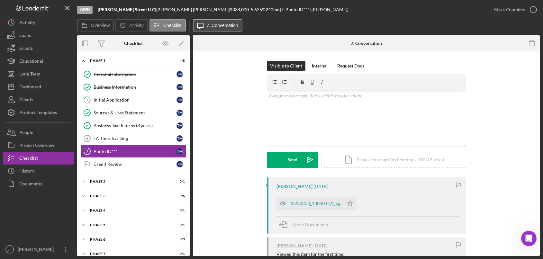
click at [220, 26] on label "7. Conversation" at bounding box center [223, 25] width 32 height 5
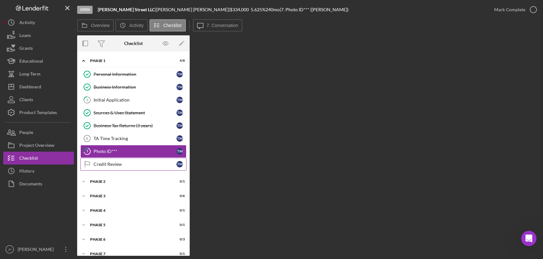
click at [130, 163] on div "Credit Review" at bounding box center [135, 164] width 83 height 5
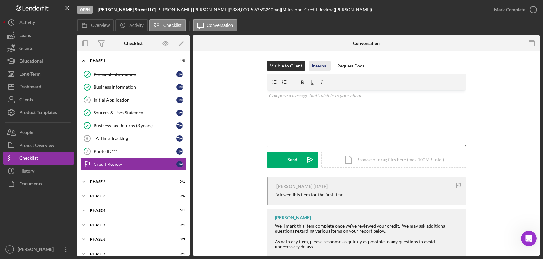
click at [319, 67] on div "Internal" at bounding box center [320, 66] width 16 height 10
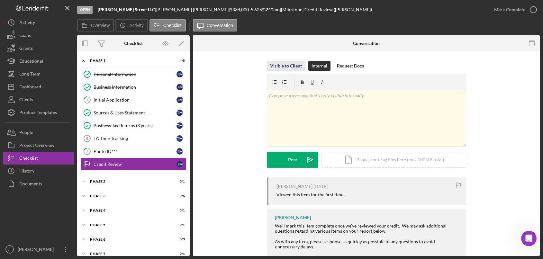
click at [290, 68] on div "Visible to Client" at bounding box center [286, 66] width 32 height 10
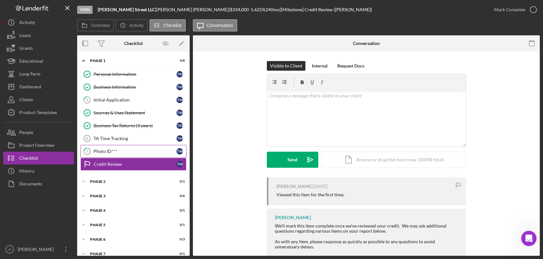
click at [98, 151] on div "Photo ID***" at bounding box center [135, 151] width 83 height 5
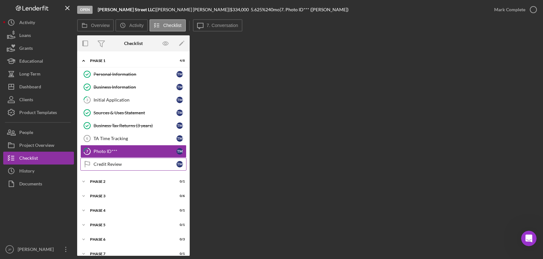
click at [105, 163] on div "Credit Review" at bounding box center [135, 164] width 83 height 5
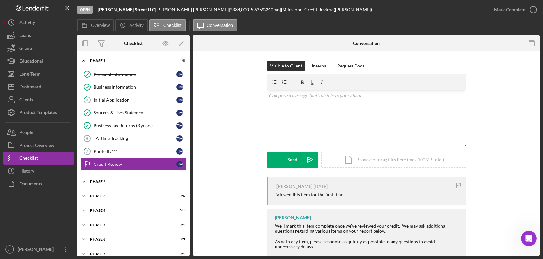
click at [100, 179] on div "Icon/Expander Phase 2 0 / 1" at bounding box center [133, 181] width 113 height 13
click at [102, 196] on div "Eligibility" at bounding box center [135, 195] width 83 height 5
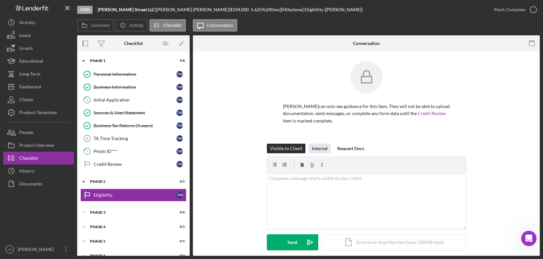
click at [314, 145] on div "Internal" at bounding box center [320, 149] width 16 height 10
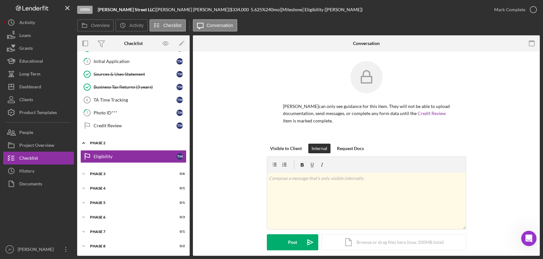
scroll to position [39, 0]
click at [352, 148] on div "Request Docs" at bounding box center [350, 149] width 27 height 10
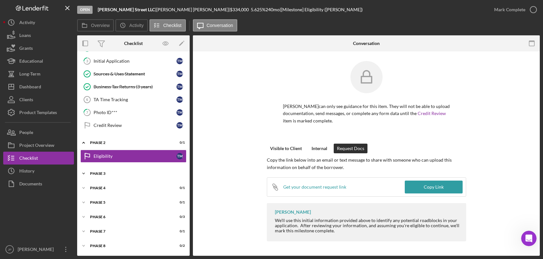
click at [107, 173] on div "Phase 3" at bounding box center [136, 174] width 92 height 4
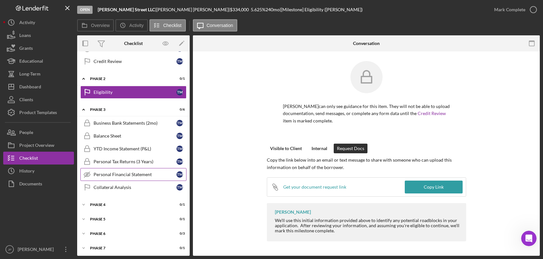
scroll to position [103, 0]
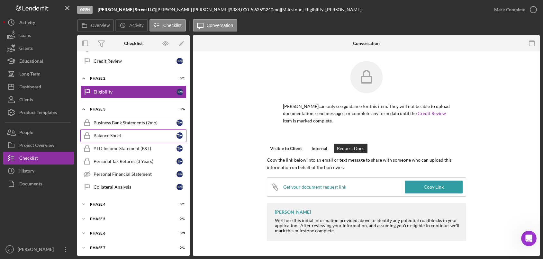
click at [109, 136] on div "Balance Sheet" at bounding box center [135, 135] width 83 height 5
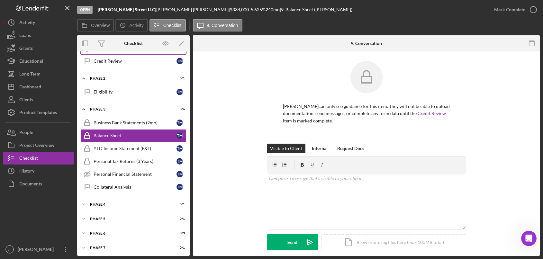
click at [102, 112] on div "Icon/Expander Phase 3 0 / 6" at bounding box center [133, 109] width 113 height 13
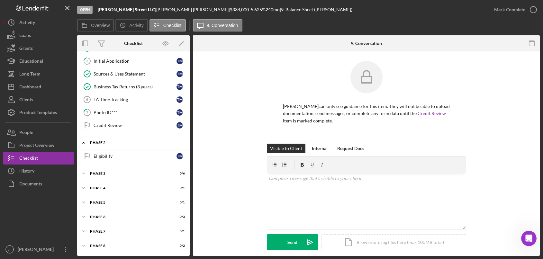
click at [98, 143] on div "Phase 2" at bounding box center [136, 143] width 92 height 4
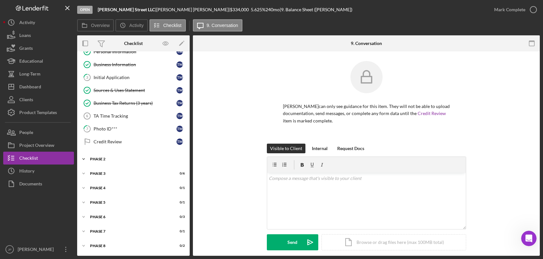
scroll to position [23, 0]
click at [101, 188] on div "Phase 4" at bounding box center [136, 188] width 92 height 4
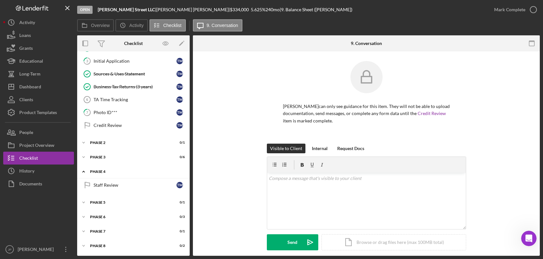
click at [100, 172] on div "Phase 4" at bounding box center [136, 172] width 92 height 4
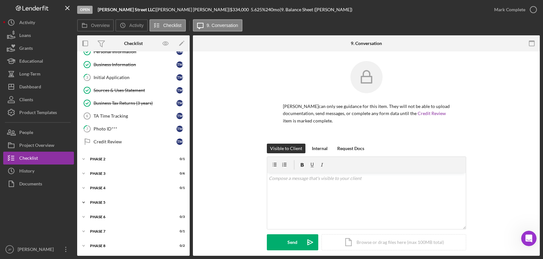
click at [100, 201] on div "Phase 5" at bounding box center [136, 203] width 92 height 4
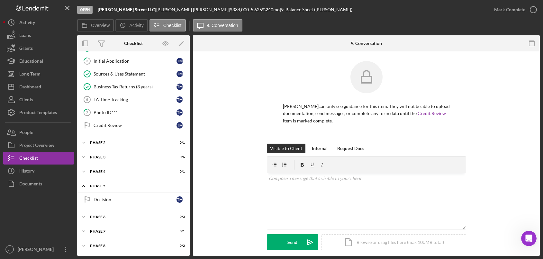
click at [98, 187] on div "Phase 5" at bounding box center [136, 186] width 92 height 4
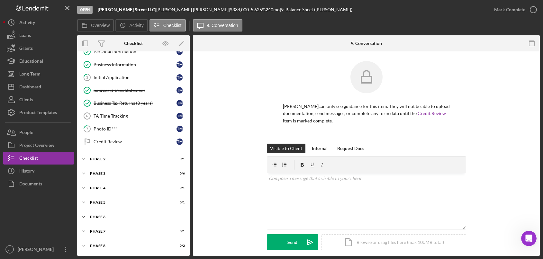
click at [98, 215] on div "Phase 6" at bounding box center [136, 217] width 92 height 4
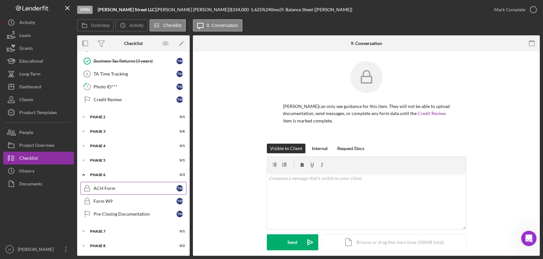
click at [107, 190] on div "ACH Form" at bounding box center [135, 188] width 83 height 5
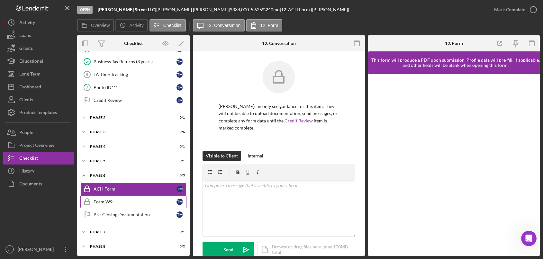
scroll to position [65, 0]
click at [108, 202] on div "Form W9" at bounding box center [135, 201] width 83 height 5
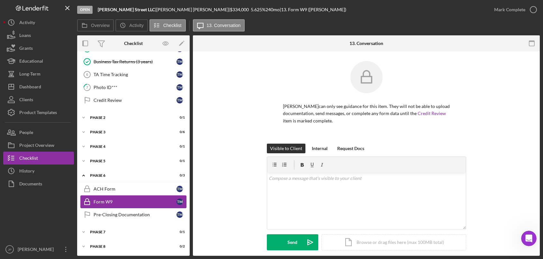
scroll to position [65, 0]
click at [100, 176] on div "Phase 6" at bounding box center [136, 175] width 92 height 4
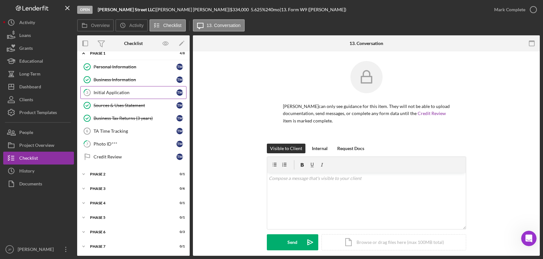
scroll to position [0, 0]
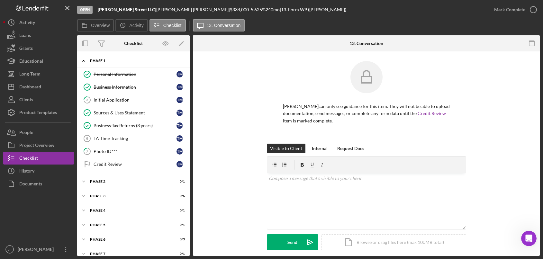
click at [103, 62] on div "Phase 1" at bounding box center [136, 61] width 92 height 4
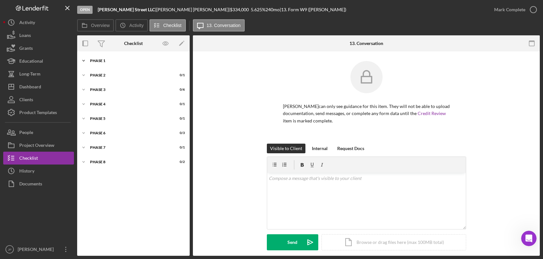
click at [95, 59] on div "Phase 1" at bounding box center [136, 61] width 92 height 4
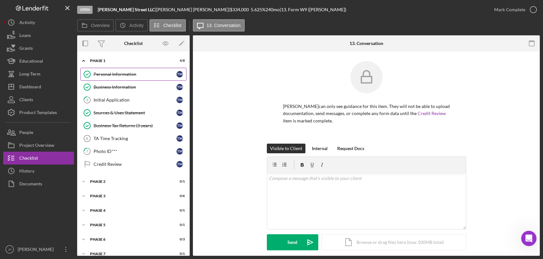
click at [106, 73] on div "Personal Information" at bounding box center [135, 74] width 83 height 5
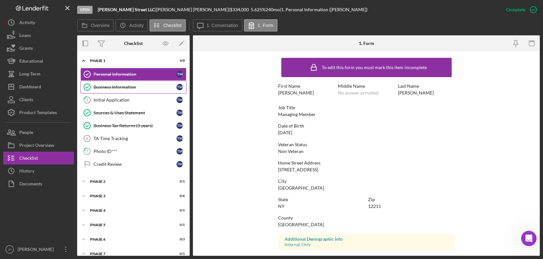
click at [111, 86] on div "Business Information" at bounding box center [135, 87] width 83 height 5
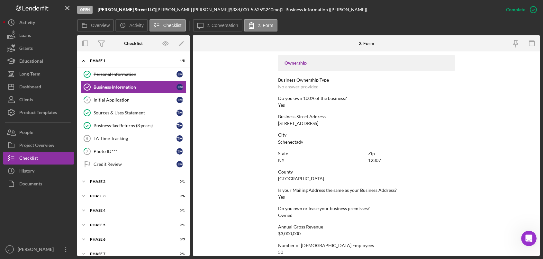
scroll to position [280, 0]
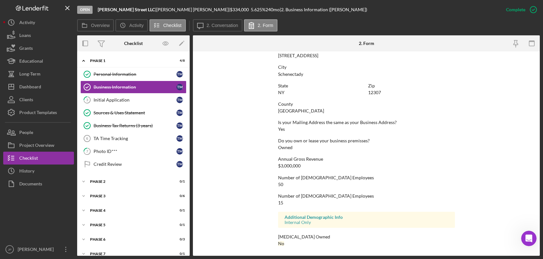
click at [322, 16] on div "Open Noe Street LLC | Tim McCann | $334,000 $334,000 5.625 % 240 mo | 2. Busine…" at bounding box center [288, 9] width 422 height 19
click at [34, 249] on div "[PERSON_NAME]" at bounding box center [37, 250] width 42 height 14
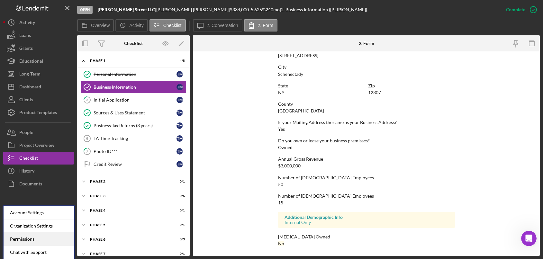
click at [34, 239] on div "Permissions" at bounding box center [39, 239] width 71 height 13
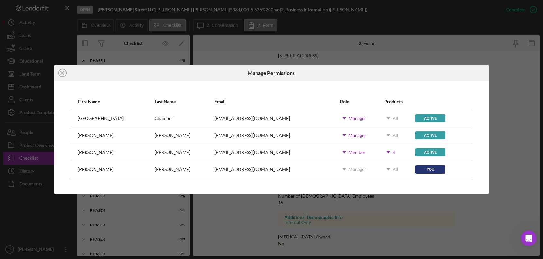
click at [348, 120] on div "Manager" at bounding box center [357, 118] width 18 height 5
click at [437, 87] on div "First Name Last Name Email Role Products Capital Region Chamber jskrobela@capit…" at bounding box center [271, 137] width 434 height 113
click at [348, 170] on div "Manager" at bounding box center [357, 169] width 18 height 5
click at [362, 14] on div "Icon/Close Manage Permissions First Name Last Name Email Role Products Capital …" at bounding box center [271, 129] width 543 height 259
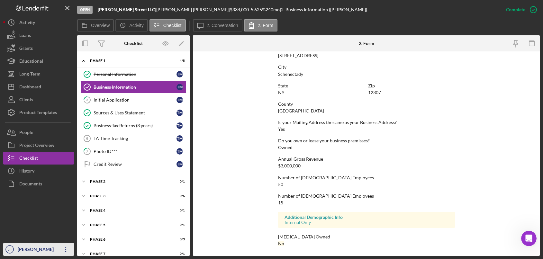
click at [40, 245] on div "[PERSON_NAME]" at bounding box center [37, 250] width 42 height 14
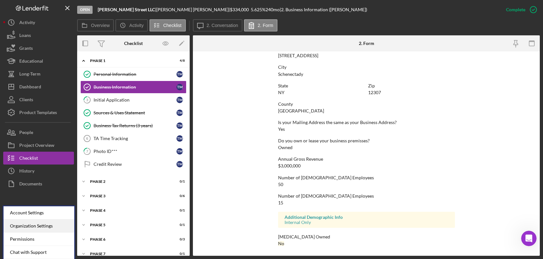
click at [40, 223] on div "Organization Settings" at bounding box center [39, 226] width 71 height 13
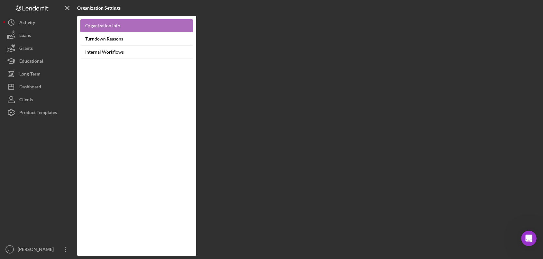
click at [107, 29] on link "Organization Info" at bounding box center [136, 25] width 113 height 13
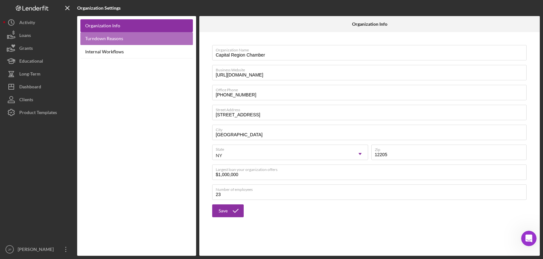
click at [113, 41] on link "Turndown Reasons" at bounding box center [136, 38] width 113 height 13
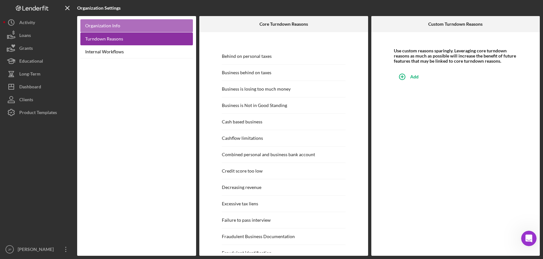
click at [114, 28] on link "Organization Info" at bounding box center [136, 25] width 113 height 13
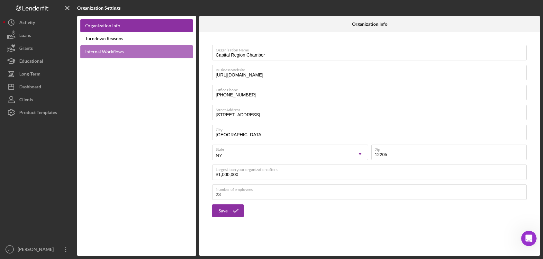
click at [114, 51] on link "Internal Workflows" at bounding box center [136, 51] width 113 height 13
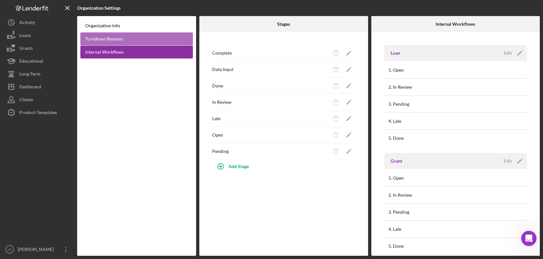
click at [110, 42] on link "Turndown Reasons" at bounding box center [136, 38] width 113 height 13
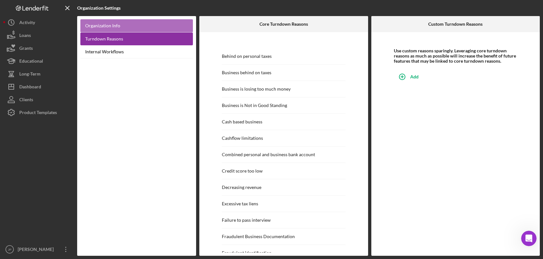
click at [113, 26] on link "Organization Info" at bounding box center [136, 25] width 113 height 13
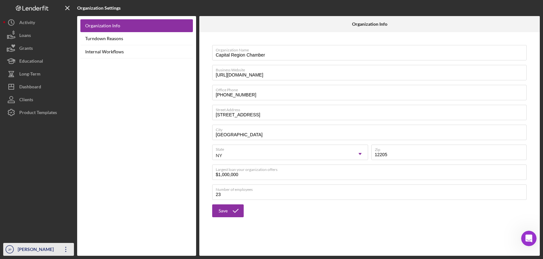
click at [42, 255] on div "[PERSON_NAME]" at bounding box center [37, 250] width 42 height 14
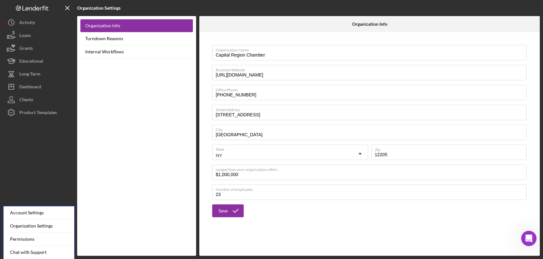
click at [46, 149] on div at bounding box center [38, 181] width 71 height 124
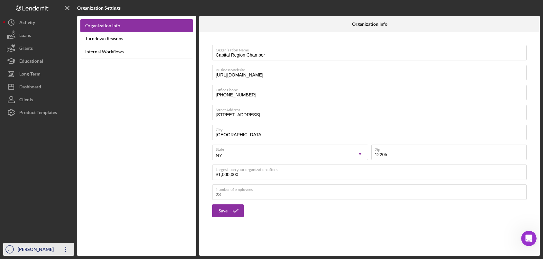
click at [68, 252] on icon "Icon/Overflow" at bounding box center [66, 249] width 16 height 16
drag, startPoint x: 48, startPoint y: 180, endPoint x: 46, endPoint y: 194, distance: 14.1
click at [49, 179] on div at bounding box center [38, 181] width 71 height 124
click at [30, 249] on div "[PERSON_NAME]" at bounding box center [37, 250] width 42 height 14
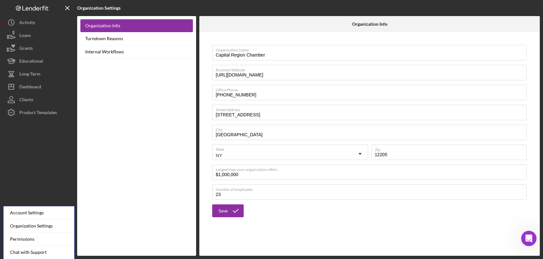
click at [41, 178] on div at bounding box center [38, 181] width 71 height 124
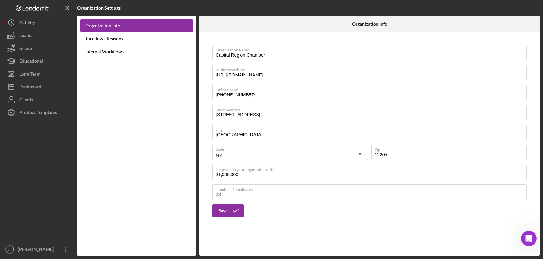
drag, startPoint x: 31, startPoint y: 247, endPoint x: 13, endPoint y: 210, distance: 40.8
click at [13, 210] on div at bounding box center [38, 181] width 71 height 124
click at [65, 7] on icon "Icon/Menu Close" at bounding box center [67, 8] width 14 height 14
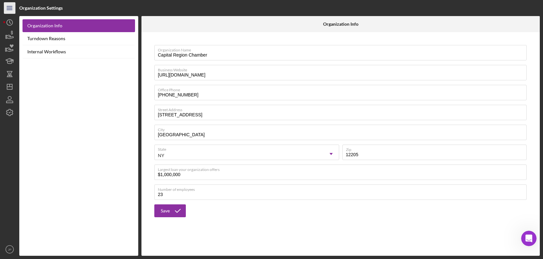
click at [10, 9] on icon "Icon/Menu" at bounding box center [10, 8] width 14 height 14
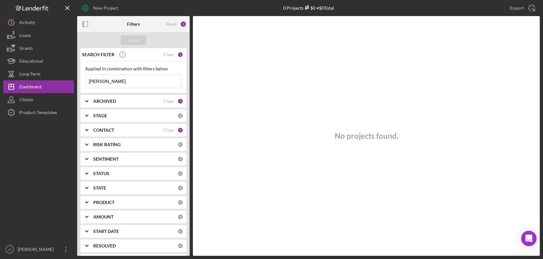
click at [103, 82] on input "[PERSON_NAME]" at bounding box center [134, 81] width 96 height 13
click at [167, 55] on div "Clear" at bounding box center [168, 54] width 11 height 5
click at [167, 101] on div "Clear" at bounding box center [168, 101] width 11 height 5
click at [168, 130] on div "Clear" at bounding box center [168, 130] width 11 height 5
click at [138, 37] on div "Apply" at bounding box center [134, 40] width 12 height 10
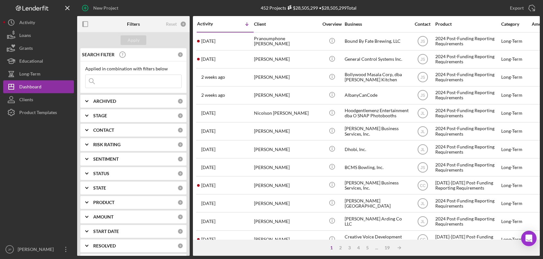
click at [99, 99] on b "ARCHIVED" at bounding box center [104, 101] width 23 height 5
click at [102, 127] on label "Active" at bounding box center [138, 127] width 86 height 6
click at [92, 127] on input "Active" at bounding box center [89, 127] width 6 height 6
checkbox input "true"
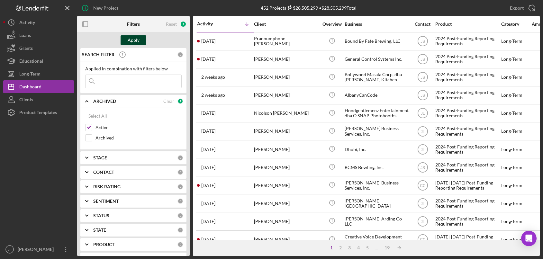
click at [138, 40] on div "Apply" at bounding box center [134, 40] width 12 height 10
click at [108, 100] on b "ARCHIVED" at bounding box center [104, 101] width 23 height 5
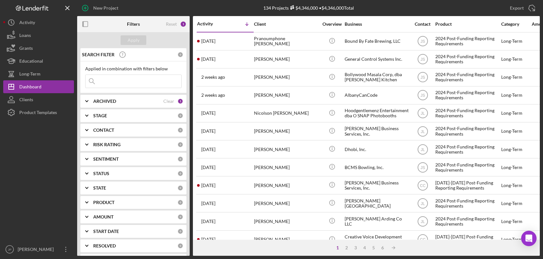
click at [104, 117] on b "STAGE" at bounding box center [100, 115] width 14 height 5
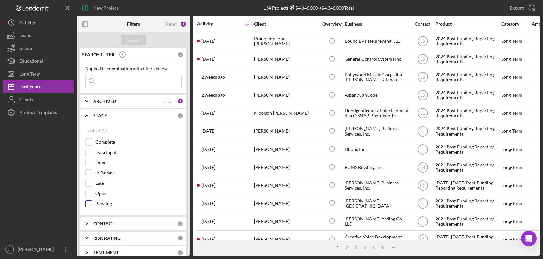
drag, startPoint x: 108, startPoint y: 204, endPoint x: 105, endPoint y: 201, distance: 3.9
click at [108, 204] on label "Pending" at bounding box center [138, 204] width 86 height 6
click at [104, 194] on label "Open" at bounding box center [138, 193] width 86 height 6
click at [92, 194] on input "Open" at bounding box center [89, 193] width 6 height 6
checkbox input "true"
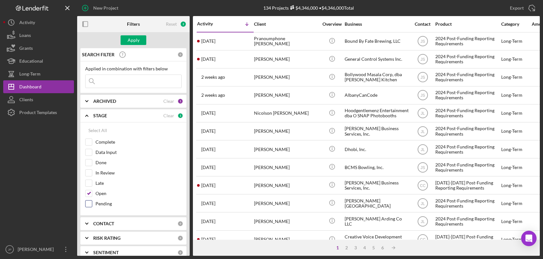
click at [91, 204] on input "Pending" at bounding box center [89, 204] width 6 height 6
click at [134, 41] on div "Apply" at bounding box center [134, 40] width 12 height 10
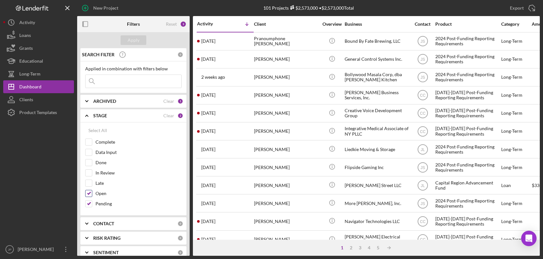
click at [92, 195] on div at bounding box center [88, 193] width 7 height 7
click at [90, 203] on input "Pending" at bounding box center [89, 204] width 6 height 6
checkbox input "false"
click at [90, 193] on input "Open" at bounding box center [89, 193] width 6 height 6
checkbox input "false"
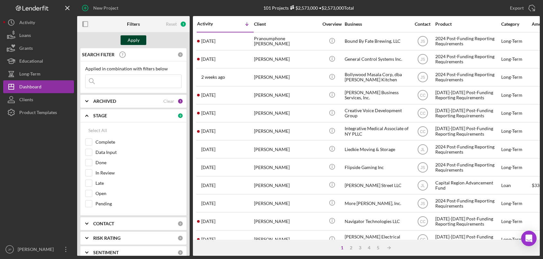
click at [135, 40] on div "Apply" at bounding box center [134, 40] width 12 height 10
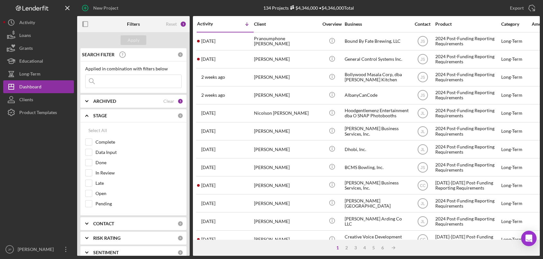
click at [87, 116] on polyline at bounding box center [87, 115] width 3 height 1
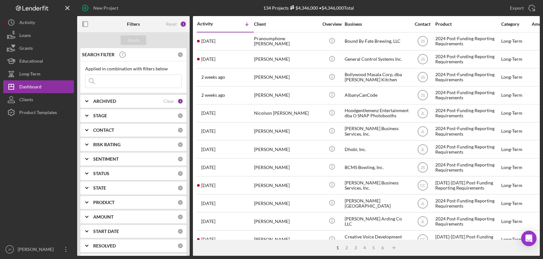
click at [180, 101] on div "1" at bounding box center [180, 101] width 6 height 6
click at [90, 129] on input "Active" at bounding box center [89, 127] width 6 height 6
checkbox input "false"
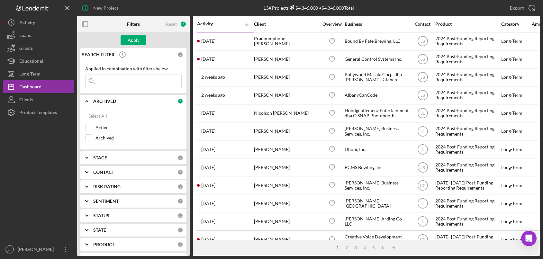
click at [105, 101] on b "ARCHIVED" at bounding box center [104, 101] width 23 height 5
click at [104, 103] on b "ARCHIVED" at bounding box center [104, 101] width 23 height 5
click at [100, 127] on label "Active" at bounding box center [138, 127] width 86 height 6
click at [92, 127] on input "Active" at bounding box center [89, 127] width 6 height 6
click at [158, 37] on div "Apply" at bounding box center [133, 40] width 113 height 16
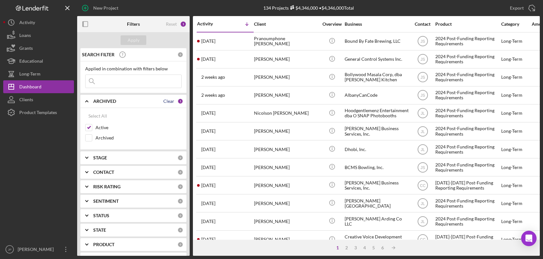
click at [170, 102] on div "Clear" at bounding box center [168, 101] width 11 height 5
click at [137, 38] on div "Apply" at bounding box center [134, 40] width 12 height 10
click at [103, 128] on label "Active" at bounding box center [138, 127] width 86 height 6
click at [92, 128] on input "Active" at bounding box center [89, 127] width 6 height 6
checkbox input "true"
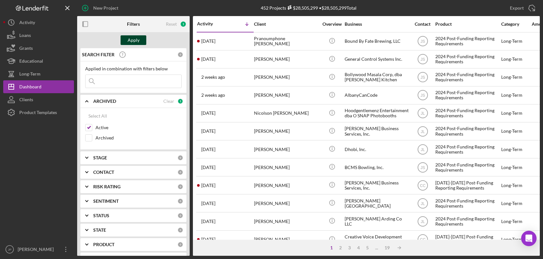
click at [132, 39] on div "Apply" at bounding box center [134, 40] width 12 height 10
click at [86, 101] on polyline at bounding box center [87, 101] width 3 height 1
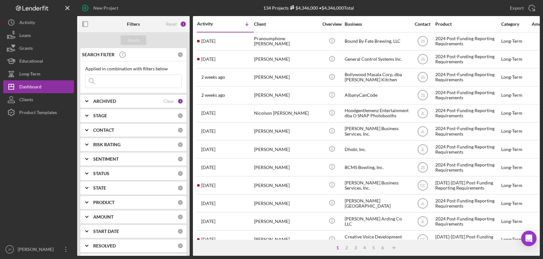
click at [109, 203] on b "PRODUCT" at bounding box center [103, 202] width 21 height 5
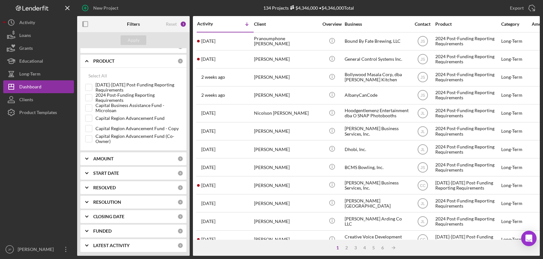
scroll to position [142, 0]
click at [138, 117] on label "Capital Region Advancement Fund" at bounding box center [138, 117] width 86 height 6
click at [92, 117] on input "Capital Region Advancement Fund" at bounding box center [89, 117] width 6 height 6
checkbox input "true"
click at [112, 135] on label "Capital Region Advancement Fund (Co-Owner)" at bounding box center [138, 138] width 86 height 6
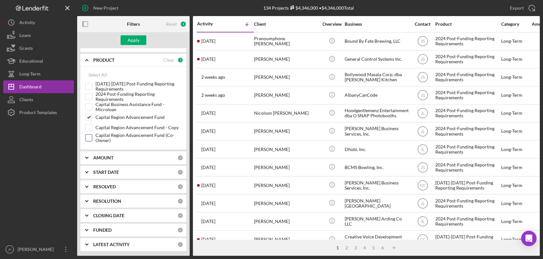
click at [92, 135] on input "Capital Region Advancement Fund (Co-Owner)" at bounding box center [89, 138] width 6 height 6
checkbox input "true"
click at [109, 118] on label "Capital Region Advancement Fund" at bounding box center [138, 117] width 86 height 6
click at [92, 118] on input "Capital Region Advancement Fund" at bounding box center [89, 117] width 6 height 6
checkbox input "false"
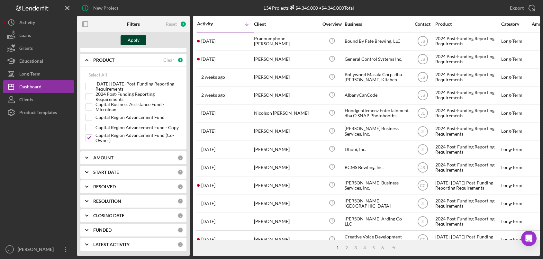
click at [138, 41] on div "Apply" at bounding box center [134, 40] width 12 height 10
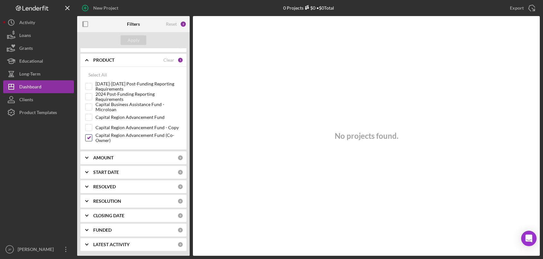
click at [89, 139] on input "Capital Region Advancement Fund (Co-Owner)" at bounding box center [89, 138] width 6 height 6
checkbox input "false"
click at [90, 129] on input "Capital Region Advancement Fund - Copy" at bounding box center [89, 127] width 6 height 6
click at [134, 39] on div "Apply" at bounding box center [134, 40] width 12 height 10
click at [90, 129] on input "Capital Region Advancement Fund - Copy" at bounding box center [89, 127] width 6 height 6
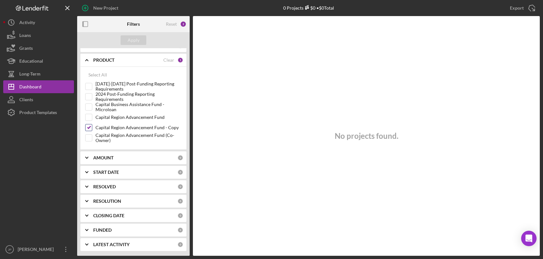
checkbox input "false"
click at [89, 117] on input "Capital Region Advancement Fund" at bounding box center [89, 117] width 6 height 6
checkbox input "true"
click at [133, 43] on div "Apply" at bounding box center [134, 40] width 12 height 10
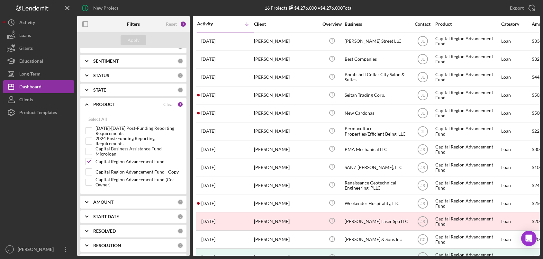
scroll to position [14, 0]
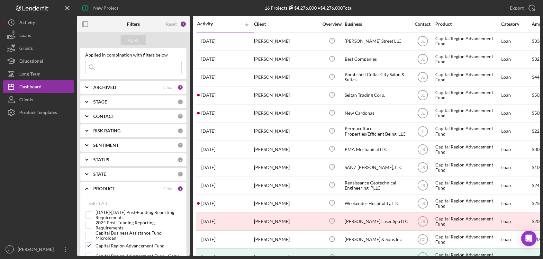
click at [105, 88] on b "ARCHIVED" at bounding box center [104, 87] width 23 height 5
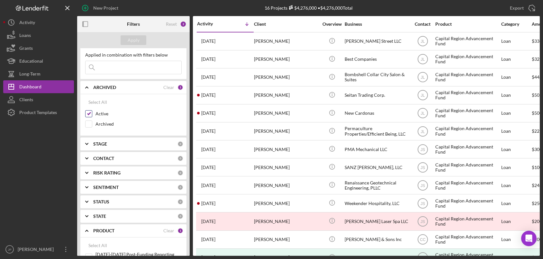
click at [89, 113] on input "Active" at bounding box center [89, 114] width 6 height 6
click at [133, 39] on div "Apply" at bounding box center [134, 40] width 12 height 10
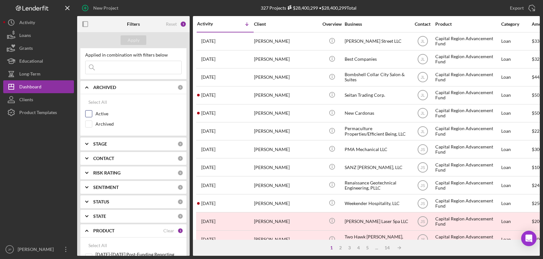
click at [103, 113] on label "Active" at bounding box center [138, 114] width 86 height 6
click at [92, 113] on input "Active" at bounding box center [89, 114] width 6 height 6
checkbox input "true"
click at [136, 36] on div "Apply" at bounding box center [134, 40] width 12 height 10
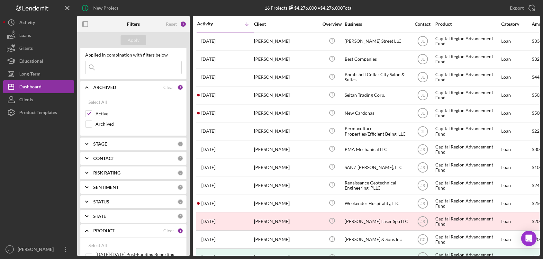
scroll to position [46, 0]
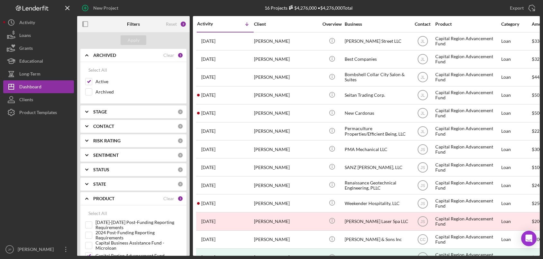
click at [109, 153] on b "SENTIMENT" at bounding box center [105, 155] width 25 height 5
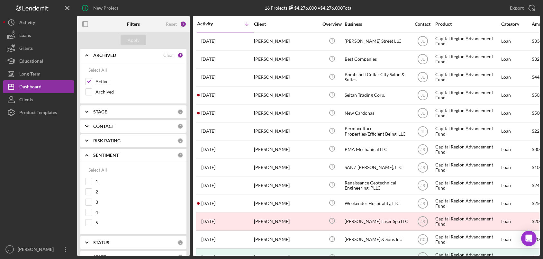
click at [110, 154] on b "SENTIMENT" at bounding box center [105, 155] width 25 height 5
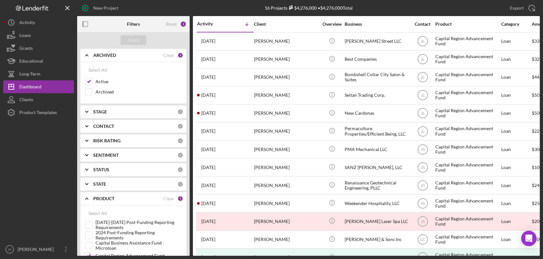
click at [110, 141] on b "RISK RATING" at bounding box center [106, 140] width 27 height 5
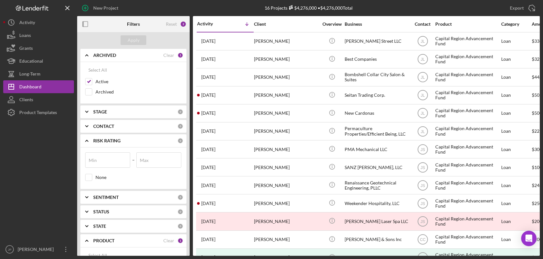
click at [110, 141] on b "RISK RATING" at bounding box center [106, 140] width 27 height 5
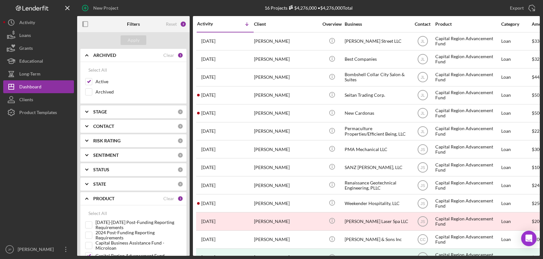
click at [105, 169] on b "STATUS" at bounding box center [101, 169] width 16 height 5
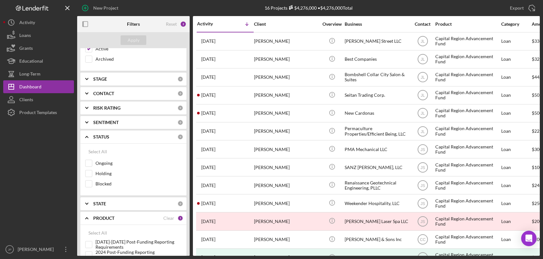
scroll to position [142, 0]
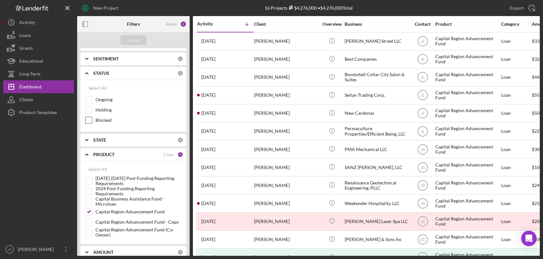
click at [107, 123] on label "Blocked" at bounding box center [138, 120] width 86 height 6
click at [92, 123] on input "Blocked" at bounding box center [89, 120] width 6 height 6
click at [139, 41] on div "Apply" at bounding box center [134, 40] width 12 height 10
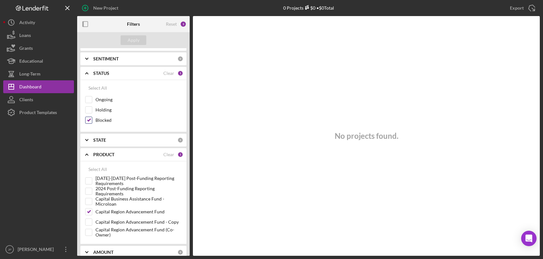
click at [95, 119] on label "Blocked" at bounding box center [138, 120] width 86 height 6
click at [92, 119] on input "Blocked" at bounding box center [89, 120] width 6 height 6
checkbox input "false"
click at [102, 111] on label "Holding" at bounding box center [138, 110] width 86 height 6
click at [92, 111] on input "Holding" at bounding box center [89, 110] width 6 height 6
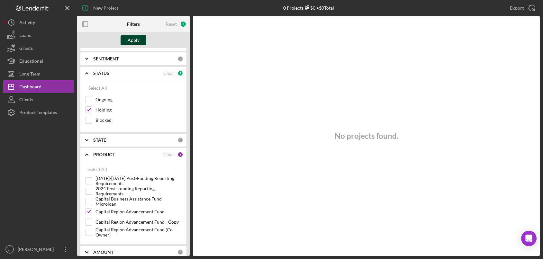
click at [139, 41] on div "Apply" at bounding box center [134, 40] width 12 height 10
click at [106, 111] on label "Holding" at bounding box center [138, 110] width 86 height 6
click at [92, 111] on input "Holding" at bounding box center [89, 110] width 6 height 6
checkbox input "false"
click at [108, 101] on label "Ongoing" at bounding box center [138, 99] width 86 height 6
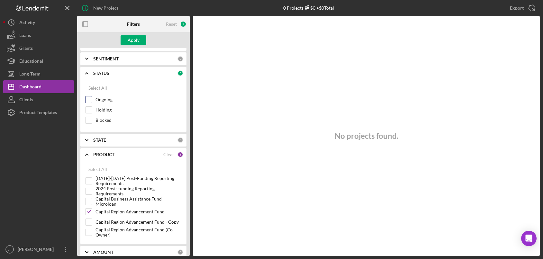
click at [92, 101] on input "Ongoing" at bounding box center [89, 99] width 6 height 6
checkbox input "true"
click at [132, 41] on div "Apply" at bounding box center [134, 40] width 12 height 10
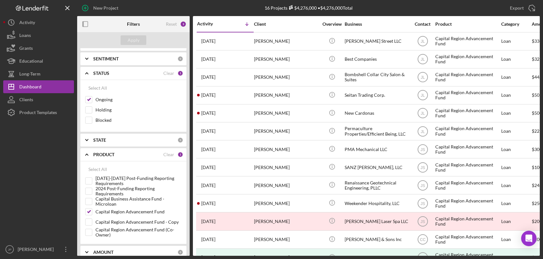
click at [106, 155] on b "PRODUCT" at bounding box center [103, 154] width 21 height 5
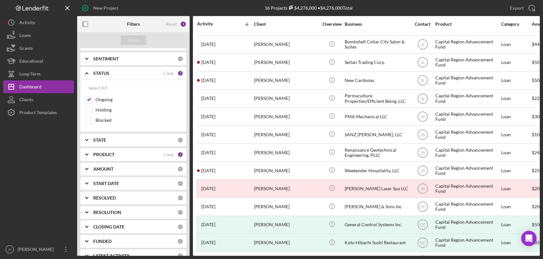
scroll to position [0, 0]
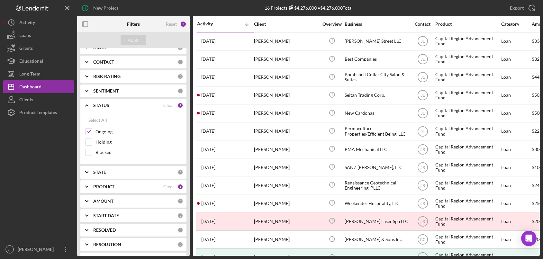
click at [103, 103] on b "STATUS" at bounding box center [101, 105] width 16 height 5
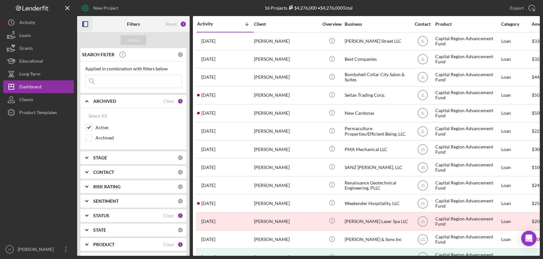
click at [87, 24] on icon "button" at bounding box center [85, 24] width 14 height 14
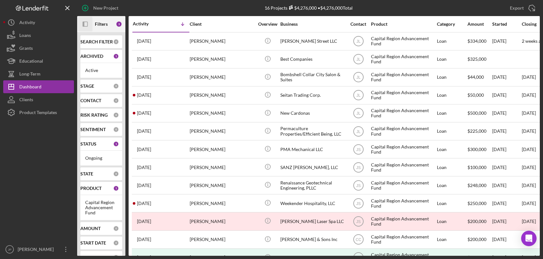
click at [86, 24] on icon "Icon/Panel Side Expand" at bounding box center [85, 24] width 14 height 14
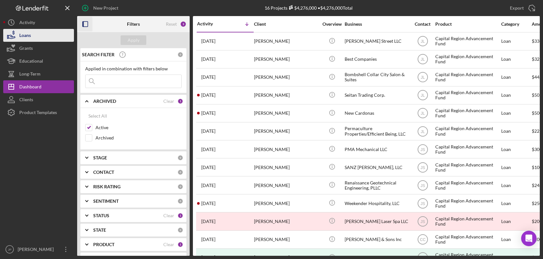
click at [30, 39] on div "Loans" at bounding box center [25, 36] width 12 height 14
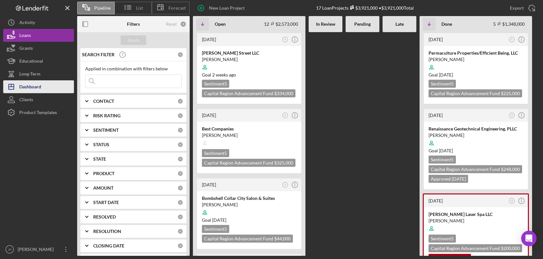
click at [30, 87] on div "Dashboard" at bounding box center [30, 87] width 22 height 14
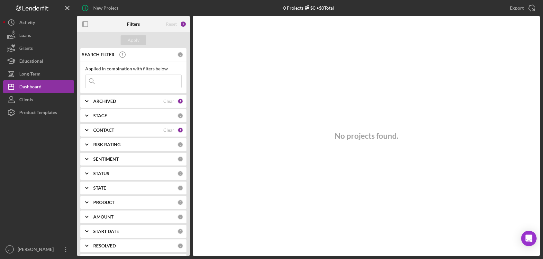
click at [136, 80] on input at bounding box center [134, 81] width 96 height 13
click at [140, 79] on input at bounding box center [134, 81] width 96 height 13
click at [153, 47] on div "Apply" at bounding box center [133, 40] width 113 height 16
click at [161, 39] on div "Apply" at bounding box center [133, 40] width 113 height 16
click at [175, 23] on div "Reset" at bounding box center [171, 24] width 11 height 5
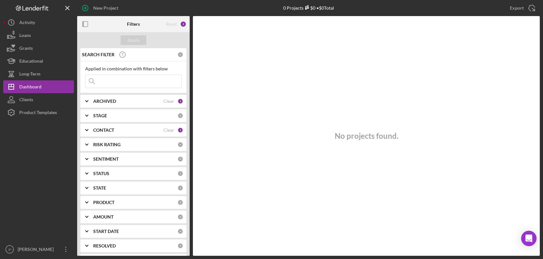
click at [168, 102] on div "Clear" at bounding box center [168, 101] width 11 height 5
click at [168, 131] on div "Clear" at bounding box center [168, 130] width 11 height 5
click at [137, 41] on div "Apply" at bounding box center [134, 40] width 12 height 10
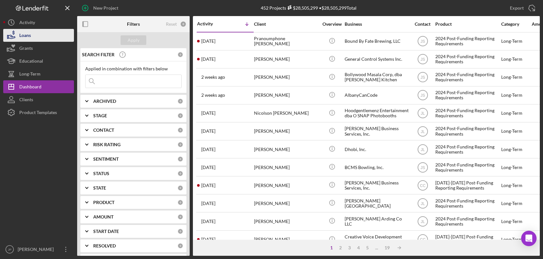
click at [29, 37] on div "Loans" at bounding box center [25, 36] width 12 height 14
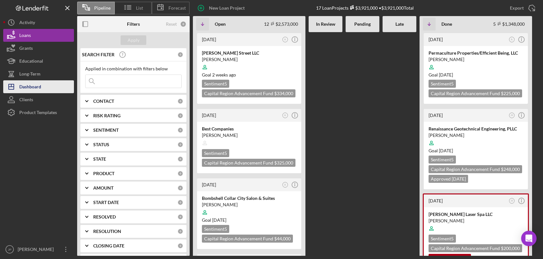
click at [32, 85] on div "Dashboard" at bounding box center [30, 87] width 22 height 14
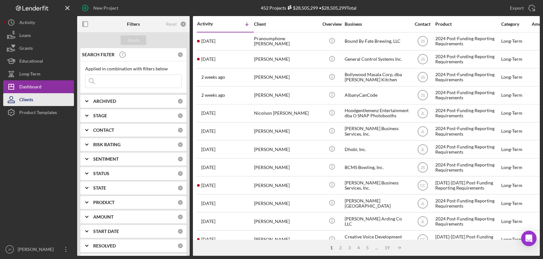
click at [26, 100] on div "Clients" at bounding box center [26, 100] width 14 height 14
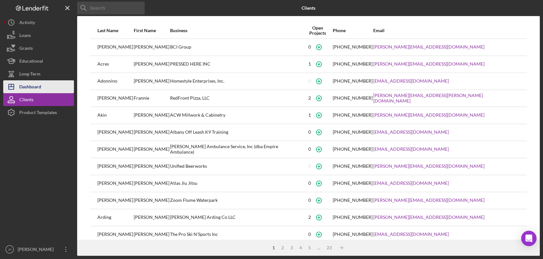
click at [27, 89] on div "Dashboard" at bounding box center [30, 87] width 22 height 14
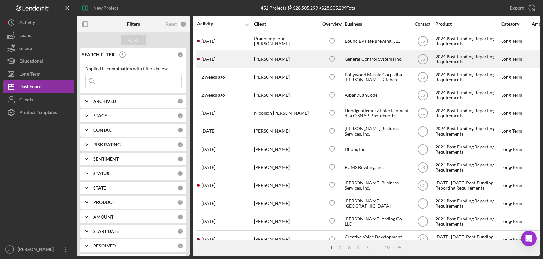
click at [276, 60] on div "[PERSON_NAME]" at bounding box center [286, 59] width 64 height 17
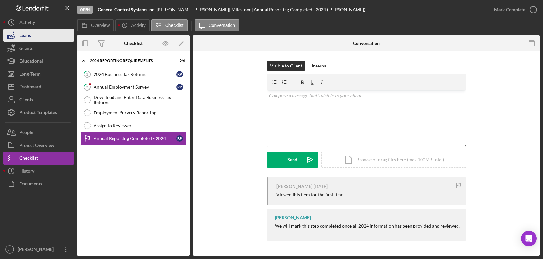
click at [34, 38] on button "Loans" at bounding box center [38, 35] width 71 height 13
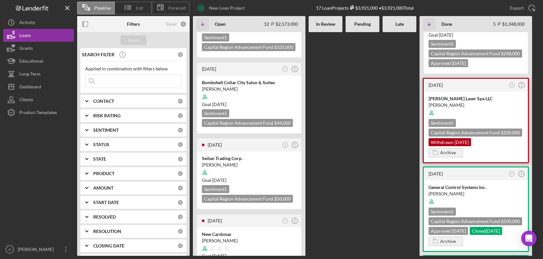
scroll to position [129, 0]
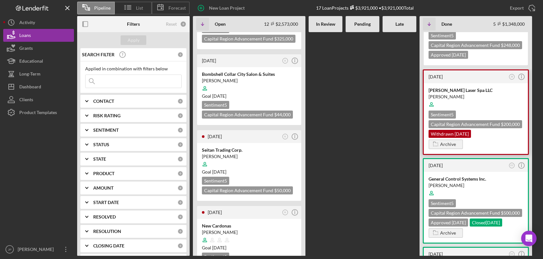
click at [496, 94] on div "[PERSON_NAME]" at bounding box center [476, 97] width 95 height 6
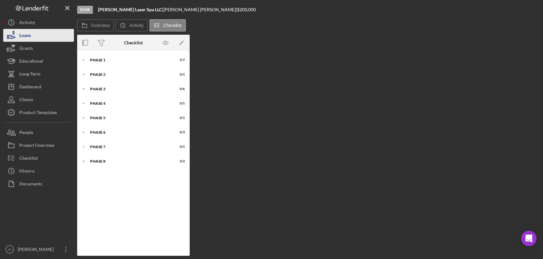
click at [30, 33] on div "Loans" at bounding box center [25, 36] width 12 height 14
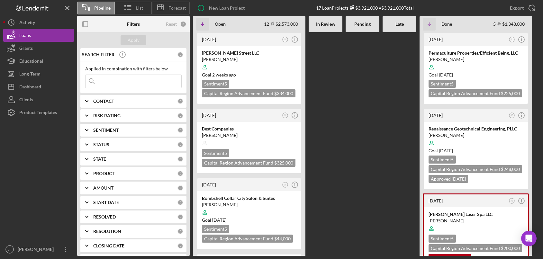
click at [111, 144] on div "STATUS" at bounding box center [135, 144] width 84 height 5
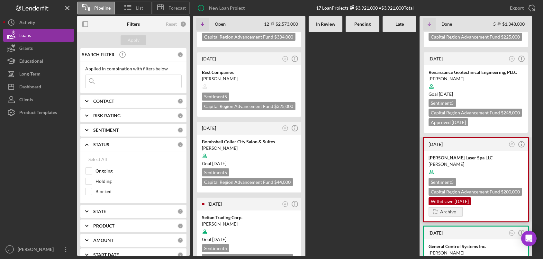
scroll to position [64, 0]
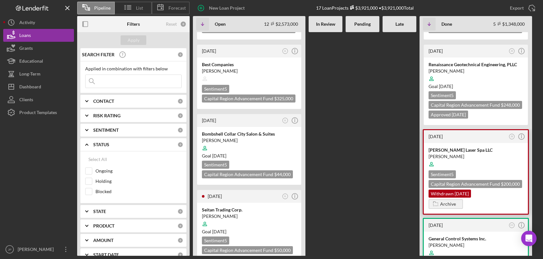
click at [496, 146] on div "[PERSON_NAME] Laser Spa LLC [PERSON_NAME] Sentiment 5 Capital Region Advancemen…" at bounding box center [476, 178] width 104 height 71
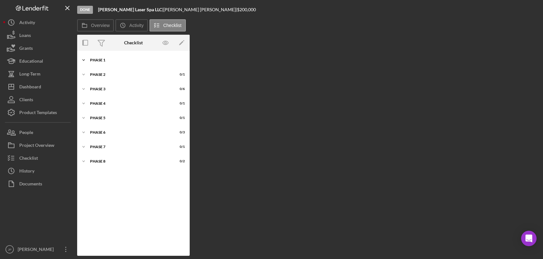
click at [99, 59] on div "Phase 1" at bounding box center [136, 60] width 92 height 4
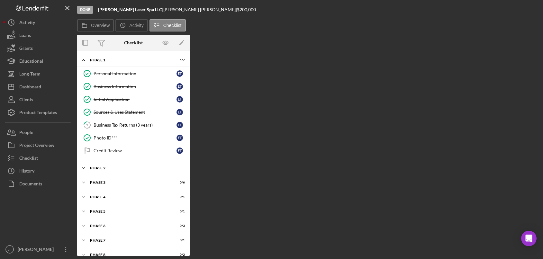
click at [106, 169] on div "Phase 2" at bounding box center [136, 168] width 92 height 4
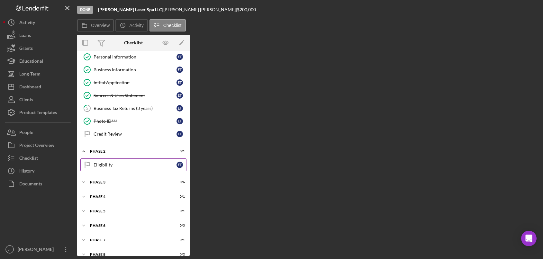
scroll to position [25, 0]
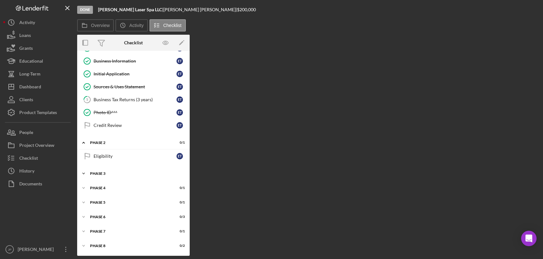
click at [103, 173] on div "Phase 3" at bounding box center [136, 174] width 92 height 4
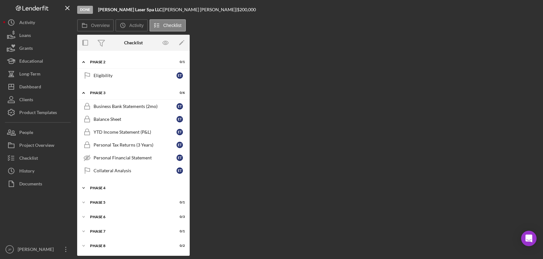
click at [104, 186] on div "Phase 4" at bounding box center [136, 188] width 92 height 4
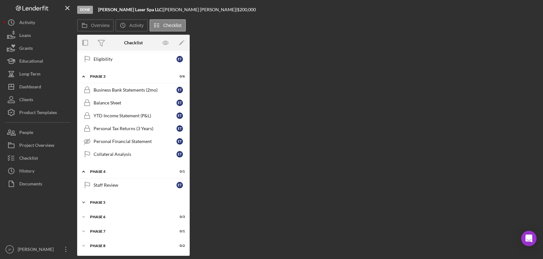
click at [102, 200] on div "Icon/Expander Phase 5 0 / 1" at bounding box center [133, 202] width 113 height 13
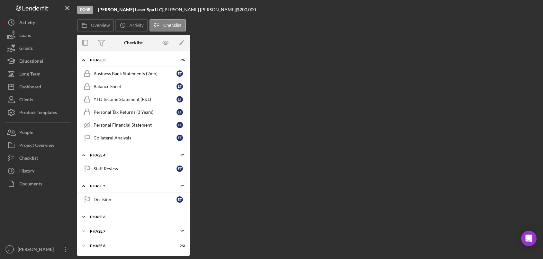
click at [100, 219] on div "Icon/Expander Phase 6 0 / 3" at bounding box center [133, 217] width 113 height 13
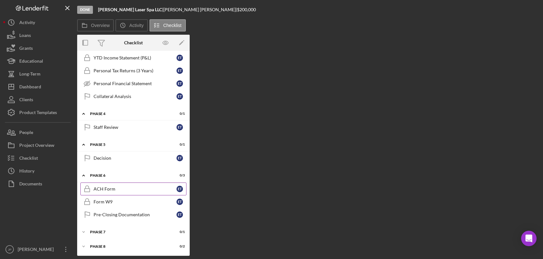
scroll to position [181, 0]
click at [103, 231] on div "Phase 7" at bounding box center [136, 232] width 92 height 4
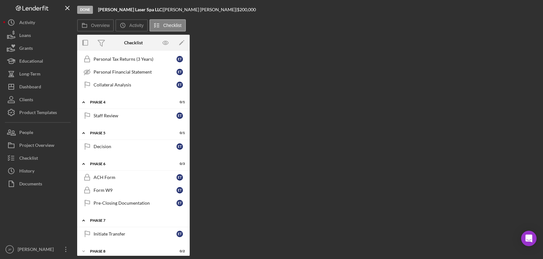
scroll to position [197, 0]
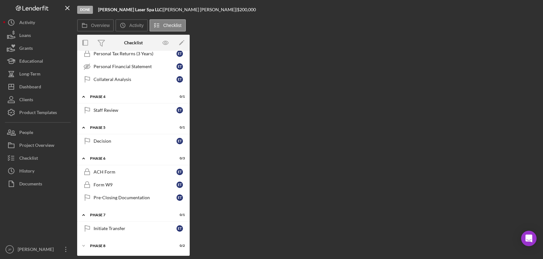
drag, startPoint x: 99, startPoint y: 247, endPoint x: 104, endPoint y: 237, distance: 10.6
click at [100, 247] on div "Phase 8" at bounding box center [129, 246] width 79 height 4
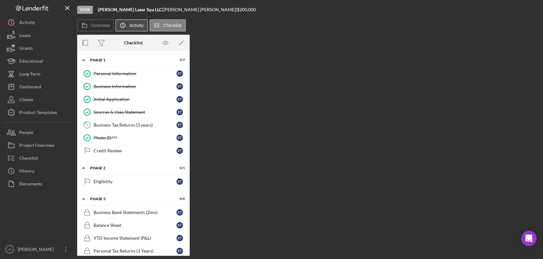
click at [137, 27] on label "Activity" at bounding box center [136, 25] width 14 height 5
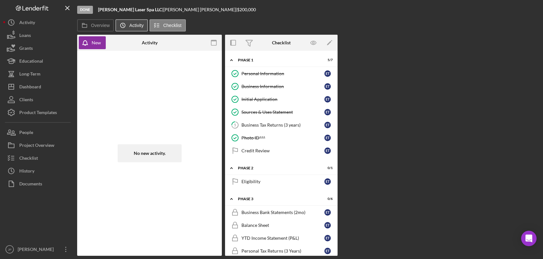
click at [139, 25] on label "Activity" at bounding box center [136, 25] width 14 height 5
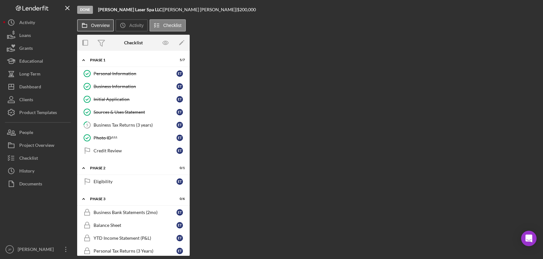
click at [100, 23] on button "Overview" at bounding box center [95, 25] width 37 height 12
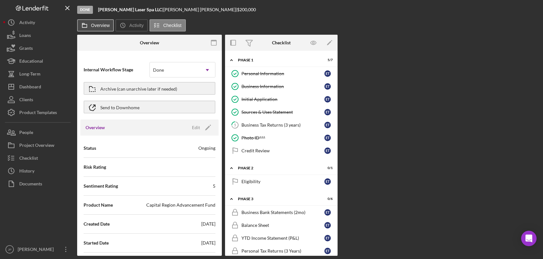
click at [101, 23] on label "Overview" at bounding box center [100, 25] width 19 height 5
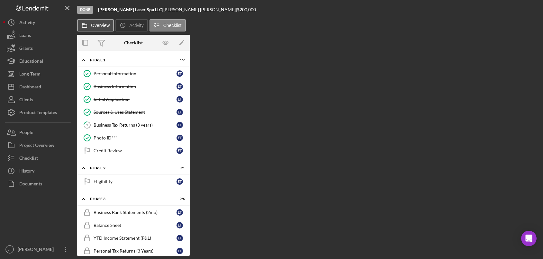
click at [101, 23] on label "Overview" at bounding box center [100, 25] width 19 height 5
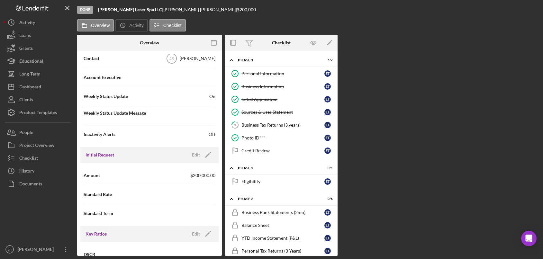
scroll to position [158, 0]
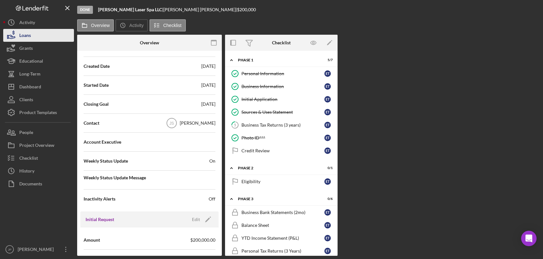
click at [27, 33] on div "Loans" at bounding box center [25, 36] width 12 height 14
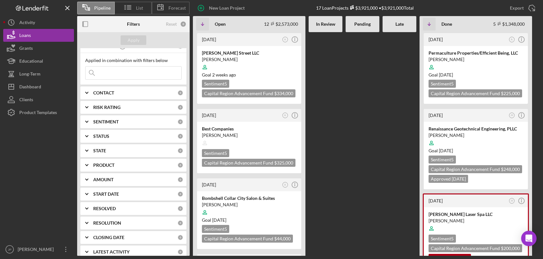
scroll to position [16, 0]
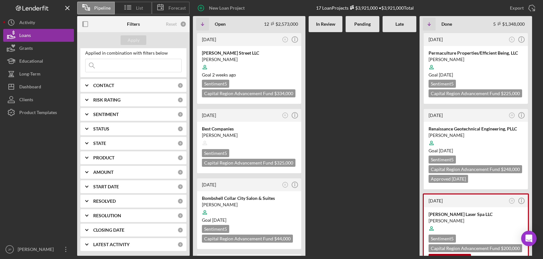
click at [103, 216] on b "RESOLUTION" at bounding box center [107, 215] width 28 height 5
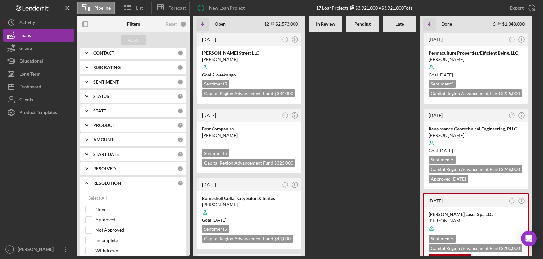
scroll to position [89, 0]
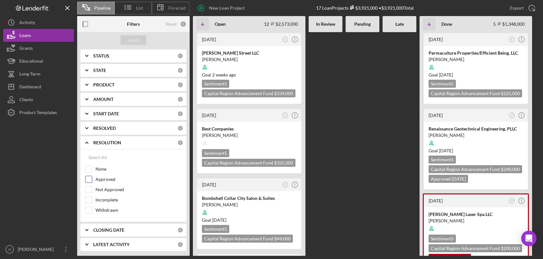
click at [105, 181] on label "Approved" at bounding box center [138, 179] width 86 height 6
click at [92, 181] on input "Approved" at bounding box center [89, 179] width 6 height 6
click at [136, 41] on div "Apply" at bounding box center [134, 40] width 12 height 10
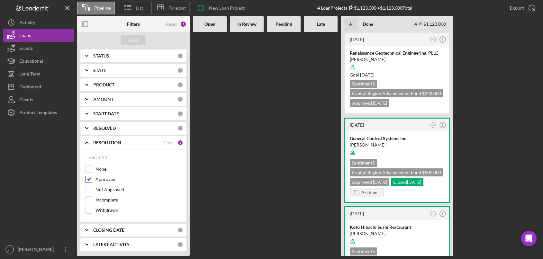
click at [105, 179] on label "Approved" at bounding box center [138, 179] width 86 height 6
click at [92, 179] on input "Approved" at bounding box center [89, 179] width 6 height 6
checkbox input "false"
click at [108, 201] on label "Incomplete" at bounding box center [138, 200] width 86 height 6
click at [92, 201] on input "Incomplete" at bounding box center [89, 200] width 6 height 6
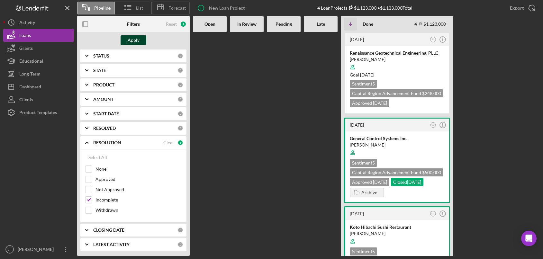
click at [137, 39] on div "Apply" at bounding box center [134, 40] width 12 height 10
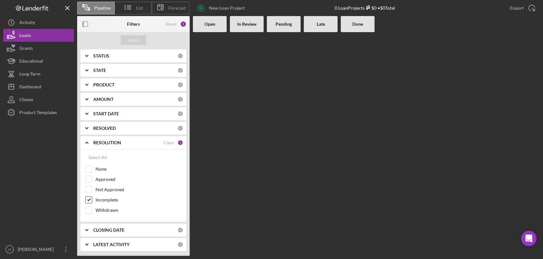
click at [113, 201] on label "Incomplete" at bounding box center [138, 200] width 86 height 6
click at [92, 201] on input "Incomplete" at bounding box center [89, 200] width 6 height 6
checkbox input "false"
click at [137, 40] on div "Apply" at bounding box center [134, 40] width 12 height 10
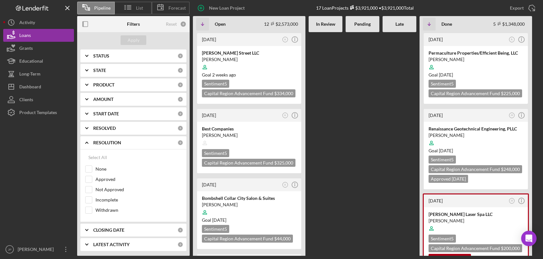
click at [102, 55] on b "STATUS" at bounding box center [101, 55] width 16 height 5
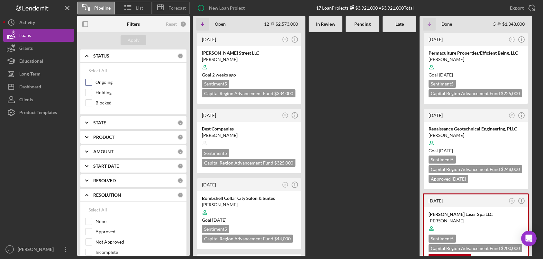
click at [105, 81] on label "Ongoing" at bounding box center [138, 82] width 86 height 6
click at [92, 81] on input "Ongoing" at bounding box center [89, 82] width 6 height 6
click at [135, 39] on div "Apply" at bounding box center [134, 40] width 12 height 10
click at [100, 81] on label "Ongoing" at bounding box center [138, 82] width 86 height 6
click at [92, 81] on input "Ongoing" at bounding box center [89, 82] width 6 height 6
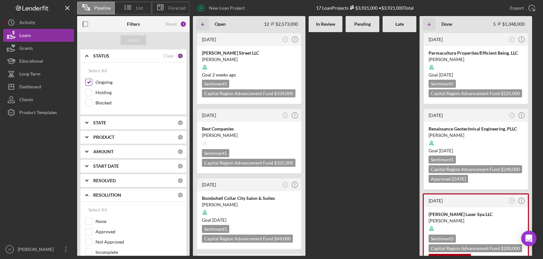
checkbox input "false"
click at [132, 40] on div "Apply" at bounding box center [134, 40] width 12 height 10
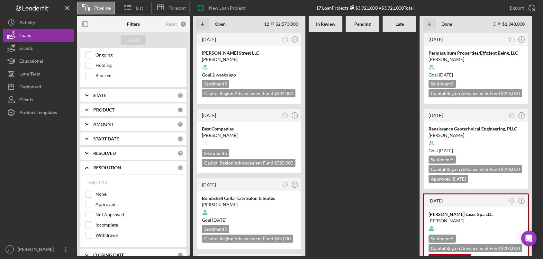
scroll to position [141, 0]
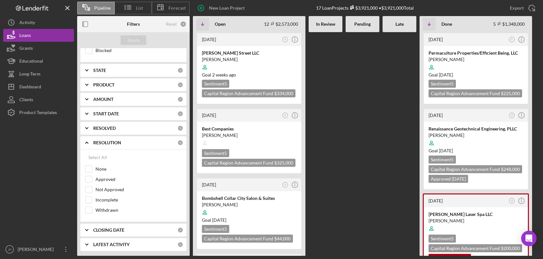
click at [121, 245] on b "LATEST ACTIVITY" at bounding box center [111, 244] width 36 height 5
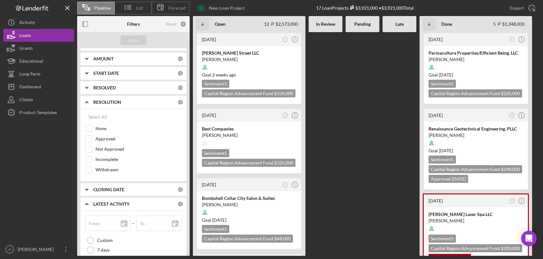
scroll to position [236, 0]
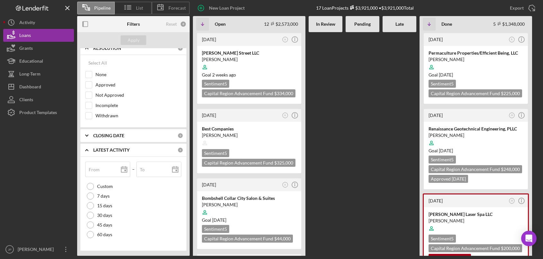
click at [122, 152] on b "LATEST ACTIVITY" at bounding box center [111, 150] width 36 height 5
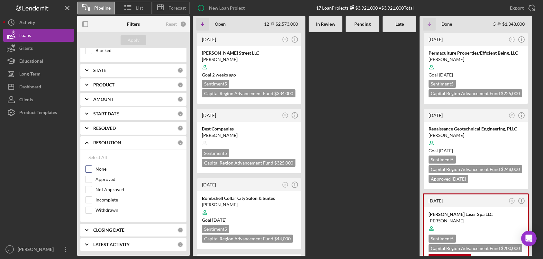
click at [89, 170] on input "None" at bounding box center [89, 169] width 6 height 6
click at [137, 40] on div "Apply" at bounding box center [134, 40] width 12 height 10
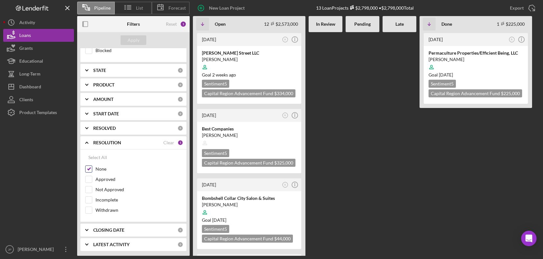
click at [93, 168] on div "None" at bounding box center [133, 171] width 96 height 10
click at [89, 170] on input "None" at bounding box center [89, 169] width 6 height 6
checkbox input "false"
click at [135, 37] on div "Apply" at bounding box center [134, 40] width 12 height 10
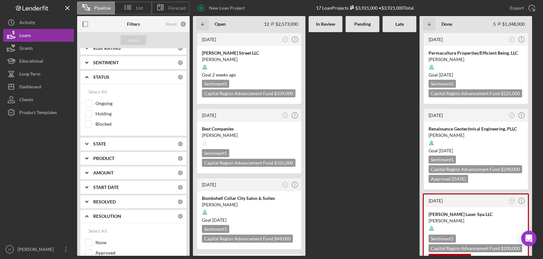
scroll to position [0, 0]
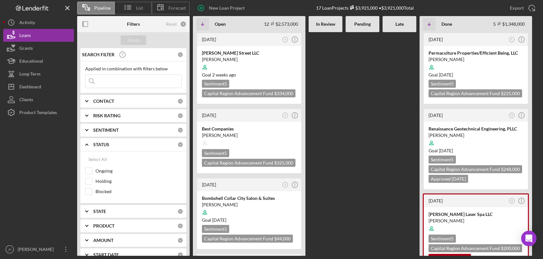
click at [102, 102] on b "CONTACT" at bounding box center [103, 101] width 21 height 5
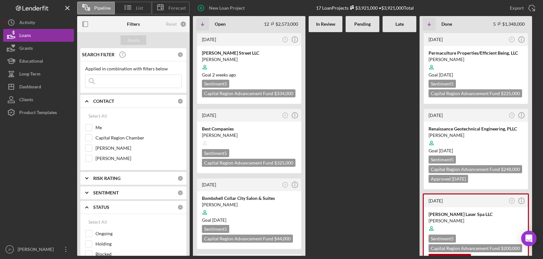
click at [103, 101] on b "CONTACT" at bounding box center [103, 101] width 21 height 5
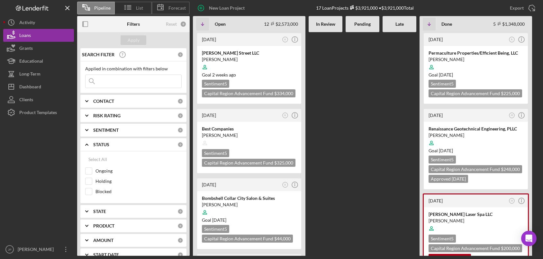
click at [107, 115] on b "RISK RATING" at bounding box center [106, 115] width 27 height 5
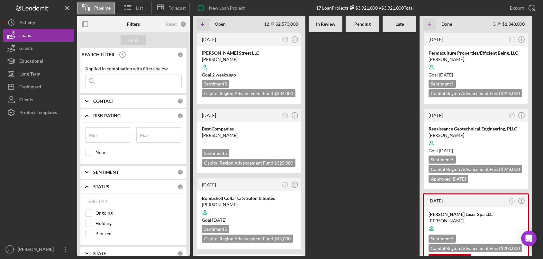
click at [107, 115] on b "RISK RATING" at bounding box center [106, 115] width 27 height 5
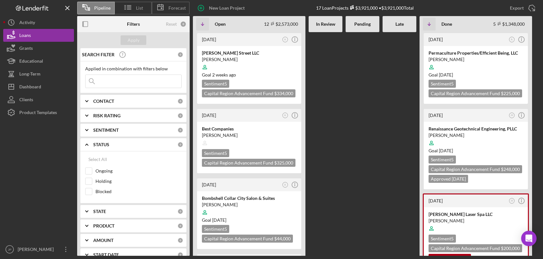
click at [108, 100] on b "CONTACT" at bounding box center [103, 101] width 21 height 5
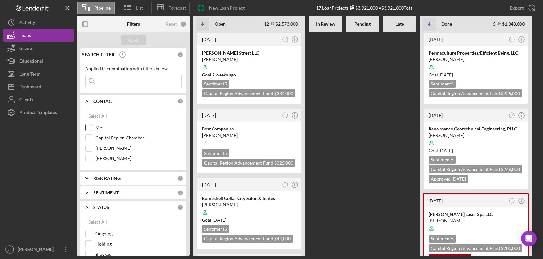
click at [100, 127] on label "Me" at bounding box center [138, 127] width 86 height 6
click at [92, 127] on input "Me" at bounding box center [89, 127] width 6 height 6
click at [136, 42] on div "Apply" at bounding box center [134, 40] width 12 height 10
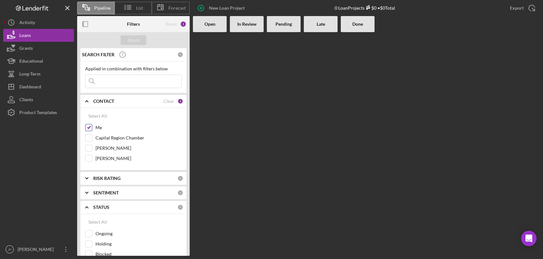
click at [99, 128] on label "Me" at bounding box center [138, 127] width 86 height 6
click at [92, 128] on input "Me" at bounding box center [89, 127] width 6 height 6
checkbox input "false"
click at [138, 38] on div "Apply" at bounding box center [134, 40] width 12 height 10
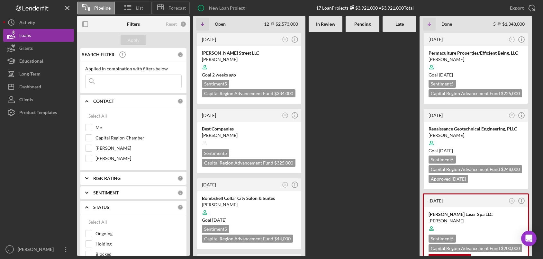
click at [105, 101] on b "CONTACT" at bounding box center [103, 101] width 21 height 5
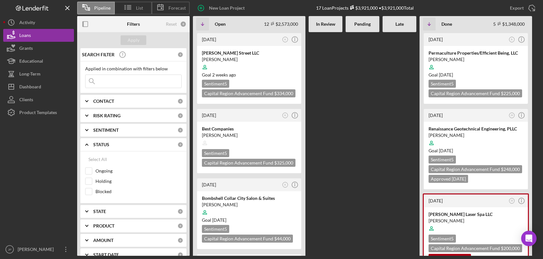
click at [105, 145] on b "STATUS" at bounding box center [101, 144] width 16 height 5
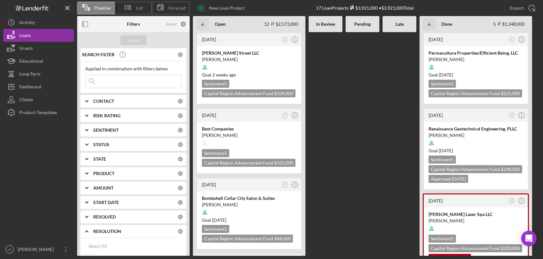
click at [109, 231] on b "RESOLUTION" at bounding box center [107, 231] width 28 height 5
click at [141, 9] on span "List" at bounding box center [139, 7] width 7 height 5
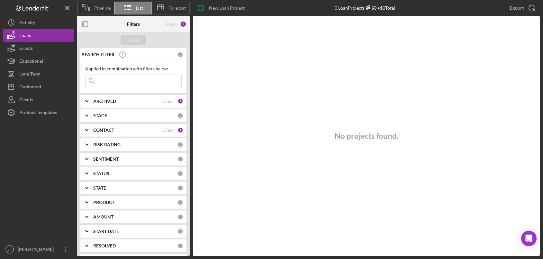
click at [98, 104] on div "ARCHIVED Clear 1" at bounding box center [138, 101] width 90 height 6
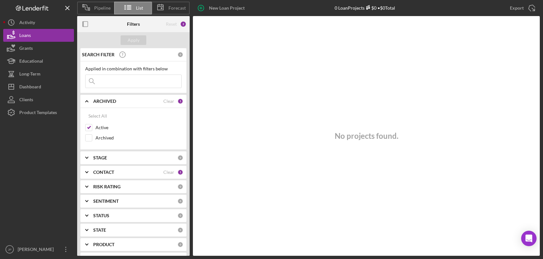
click at [109, 172] on b "CONTACT" at bounding box center [103, 172] width 21 height 5
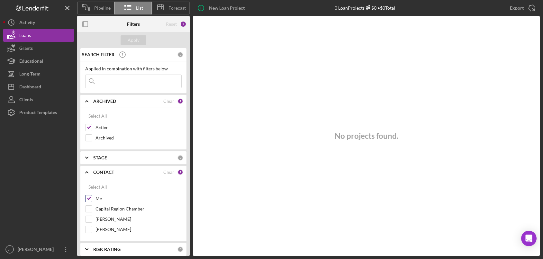
click at [99, 198] on label "Me" at bounding box center [138, 198] width 86 height 6
click at [92, 198] on input "Me" at bounding box center [89, 198] width 6 height 6
checkbox input "false"
click at [139, 41] on div "Apply" at bounding box center [134, 40] width 12 height 10
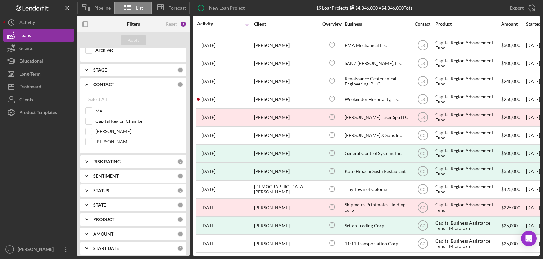
scroll to position [164, 0]
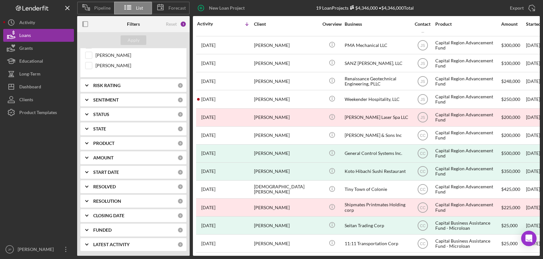
click at [110, 200] on b "RESOLUTION" at bounding box center [107, 201] width 28 height 5
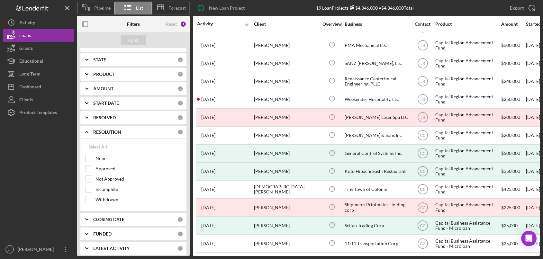
scroll to position [237, 0]
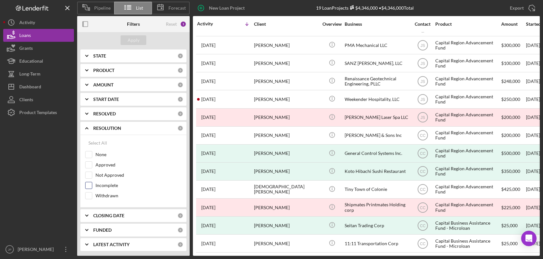
click at [111, 186] on label "Incomplete" at bounding box center [138, 185] width 86 height 6
click at [92, 186] on input "Incomplete" at bounding box center [89, 185] width 6 height 6
checkbox input "true"
click at [109, 175] on label "Not Approved" at bounding box center [138, 175] width 86 height 6
click at [92, 175] on input "Not Approved" at bounding box center [89, 175] width 6 height 6
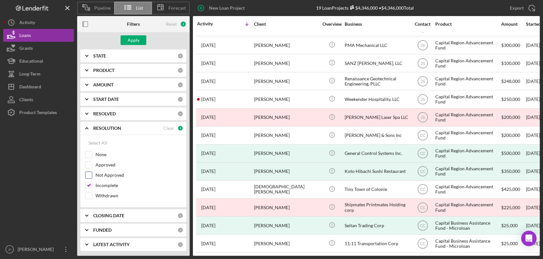
checkbox input "true"
click at [108, 164] on label "Approved" at bounding box center [138, 165] width 86 height 6
click at [92, 164] on input "Approved" at bounding box center [89, 165] width 6 height 6
checkbox input "true"
click at [100, 151] on label "None" at bounding box center [138, 154] width 86 height 6
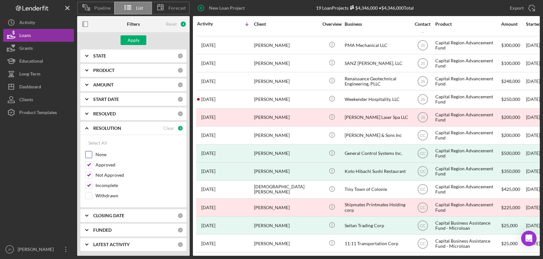
click at [92, 151] on input "None" at bounding box center [89, 154] width 6 height 6
checkbox input "true"
click at [138, 40] on div "Apply" at bounding box center [134, 40] width 12 height 10
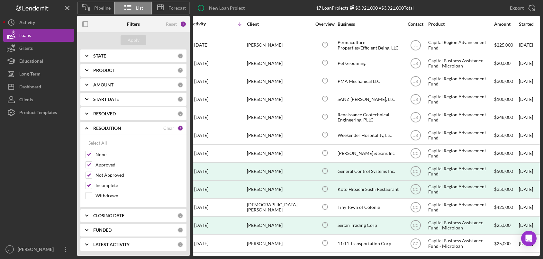
scroll to position [91, 0]
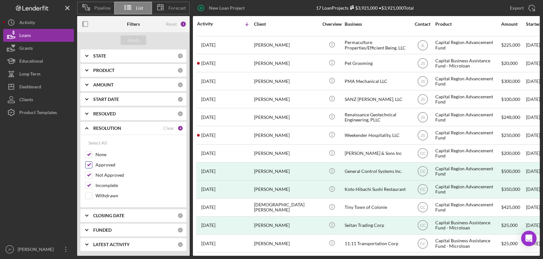
click at [90, 165] on input "Approved" at bounding box center [89, 165] width 6 height 6
checkbox input "false"
click at [134, 40] on div "Apply" at bounding box center [134, 40] width 12 height 10
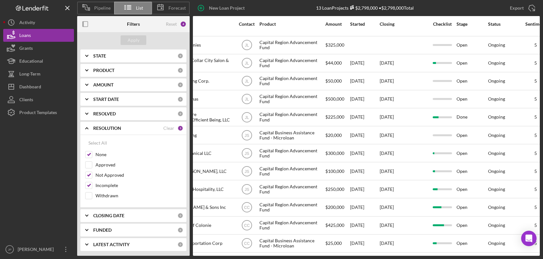
scroll to position [19, 176]
click at [105, 213] on b "CLOSING DATE" at bounding box center [108, 215] width 31 height 5
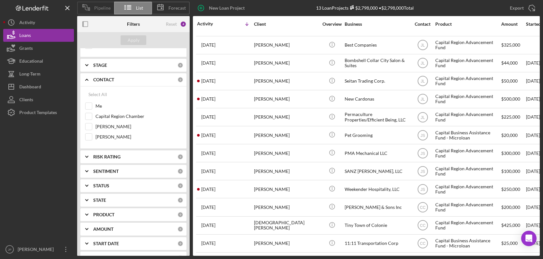
scroll to position [0, 0]
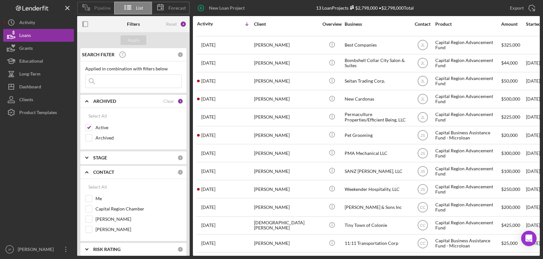
click at [104, 9] on span "Pipeline" at bounding box center [102, 7] width 16 height 5
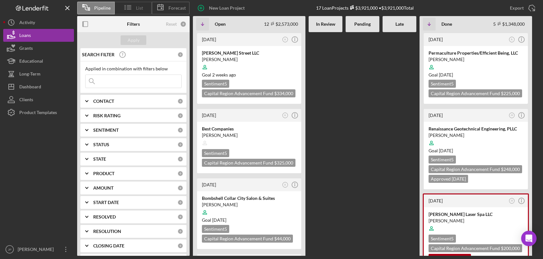
click at [134, 8] on icon at bounding box center [128, 7] width 16 height 16
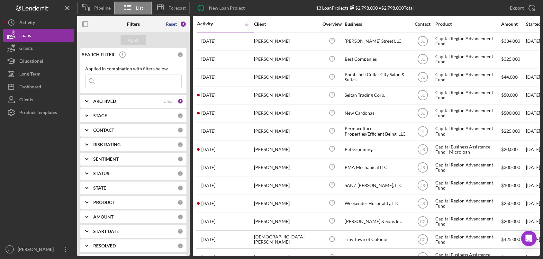
click at [171, 24] on div "Reset" at bounding box center [171, 24] width 11 height 5
click at [137, 38] on div "Apply" at bounding box center [134, 40] width 12 height 10
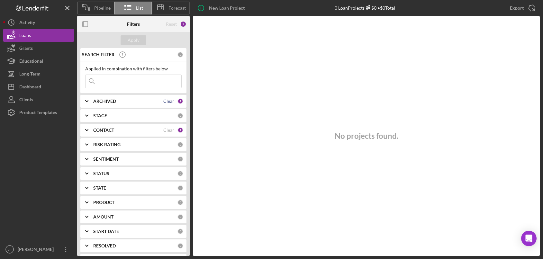
click at [169, 102] on div "Clear" at bounding box center [168, 101] width 11 height 5
click at [169, 130] on div "Clear" at bounding box center [168, 130] width 11 height 5
click at [137, 40] on div "Apply" at bounding box center [134, 40] width 12 height 10
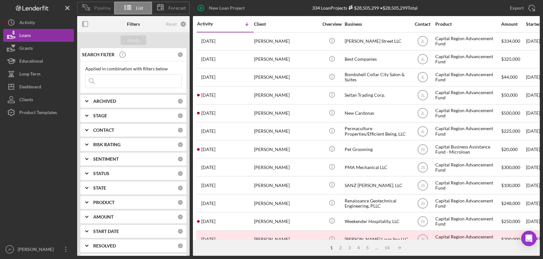
click at [101, 7] on span "Pipeline" at bounding box center [102, 7] width 16 height 5
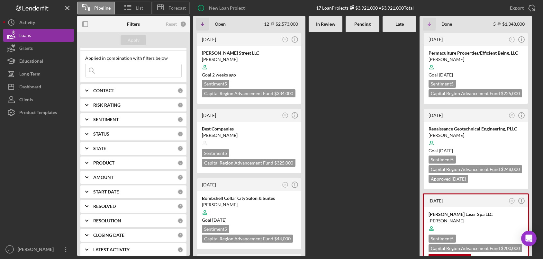
scroll to position [16, 0]
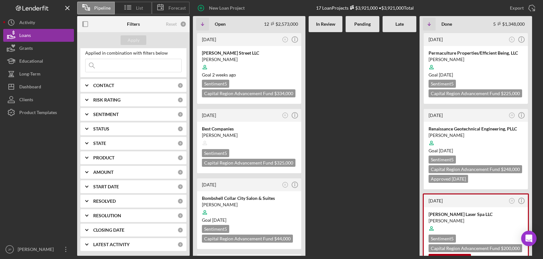
click at [102, 129] on b "STATUS" at bounding box center [101, 128] width 16 height 5
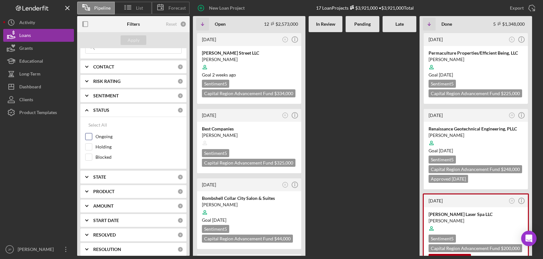
scroll to position [0, 0]
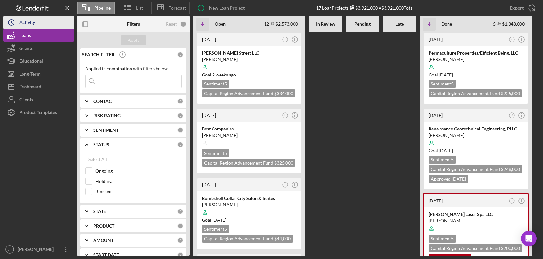
click at [37, 22] on button "Icon/History Activity" at bounding box center [38, 22] width 71 height 13
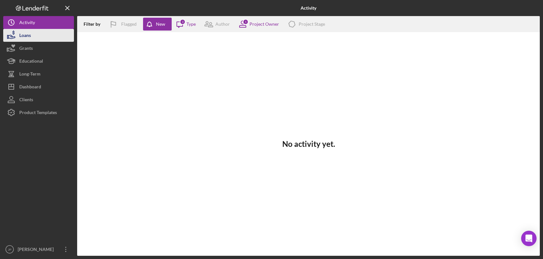
click at [25, 36] on div "Loans" at bounding box center [25, 36] width 12 height 14
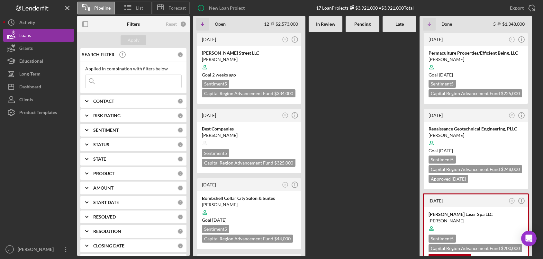
click at [361, 103] on div at bounding box center [363, 144] width 34 height 224
click at [365, 22] on b "Pending" at bounding box center [362, 24] width 16 height 5
click at [330, 23] on b "In Review" at bounding box center [325, 24] width 19 height 5
click at [105, 147] on b "STATUS" at bounding box center [101, 144] width 16 height 5
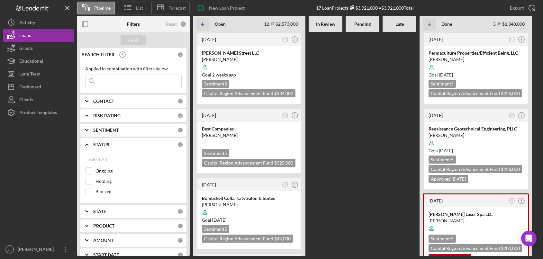
click at [105, 147] on b "STATUS" at bounding box center [101, 144] width 16 height 5
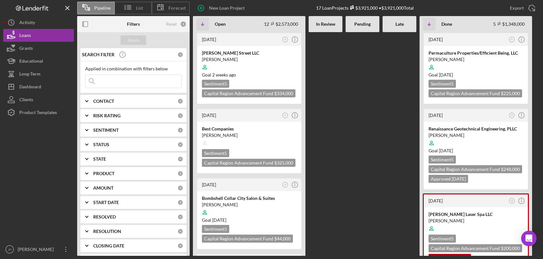
click at [105, 172] on b "PRODUCT" at bounding box center [103, 173] width 21 height 5
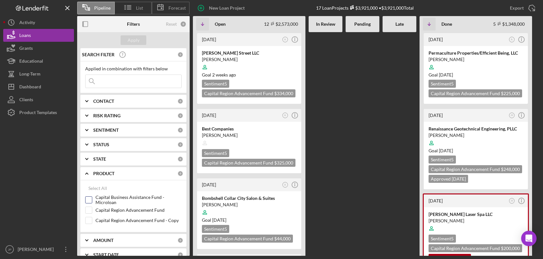
click at [117, 197] on label "Capital Business Assistance Fund - Microloan" at bounding box center [138, 200] width 86 height 6
click at [92, 197] on input "Capital Business Assistance Fund - Microloan" at bounding box center [89, 200] width 6 height 6
click at [104, 197] on label "Capital Business Assistance Fund - Microloan" at bounding box center [138, 200] width 86 height 6
click at [92, 197] on input "Capital Business Assistance Fund - Microloan" at bounding box center [89, 200] width 6 height 6
checkbox input "false"
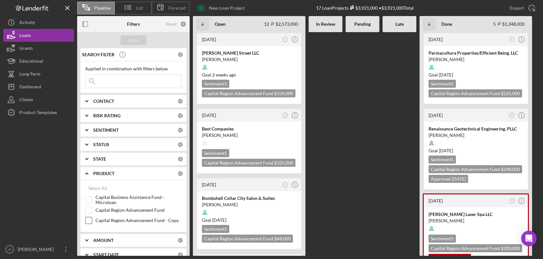
click at [105, 220] on label "Capital Region Advancement Fund - Copy" at bounding box center [138, 220] width 86 height 6
click at [92, 220] on input "Capital Region Advancement Fund - Copy" at bounding box center [89, 220] width 6 height 6
click at [139, 39] on button "Apply" at bounding box center [134, 40] width 26 height 10
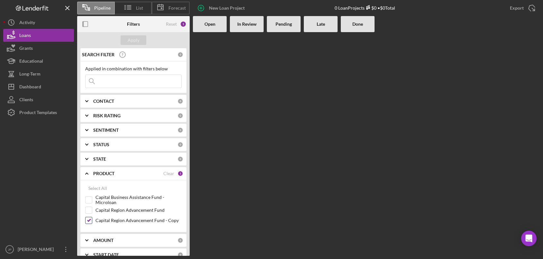
click at [101, 223] on label "Capital Region Advancement Fund - Copy" at bounding box center [138, 220] width 86 height 6
click at [92, 223] on input "Capital Region Advancement Fund - Copy" at bounding box center [89, 220] width 6 height 6
checkbox input "false"
click at [109, 210] on label "Capital Region Advancement Fund" at bounding box center [138, 210] width 86 height 6
click at [92, 210] on input "Capital Region Advancement Fund" at bounding box center [89, 210] width 6 height 6
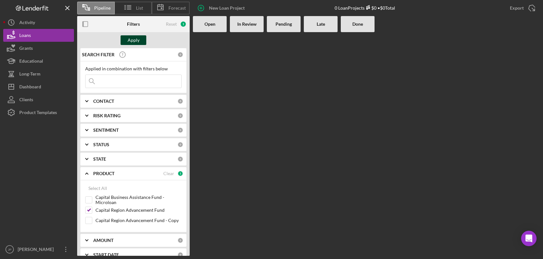
click at [136, 39] on div "Apply" at bounding box center [134, 40] width 12 height 10
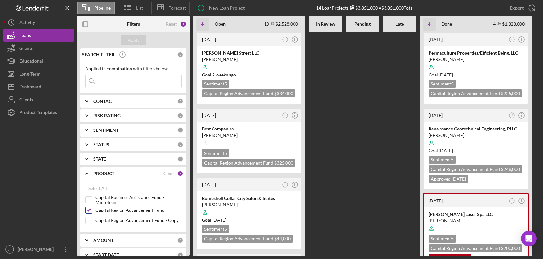
click at [106, 211] on label "Capital Region Advancement Fund" at bounding box center [138, 210] width 86 height 6
click at [92, 211] on input "Capital Region Advancement Fund" at bounding box center [89, 210] width 6 height 6
checkbox input "false"
click at [114, 197] on label "Capital Business Assistance Fund - Microloan" at bounding box center [138, 200] width 86 height 6
click at [92, 197] on input "Capital Business Assistance Fund - Microloan" at bounding box center [89, 200] width 6 height 6
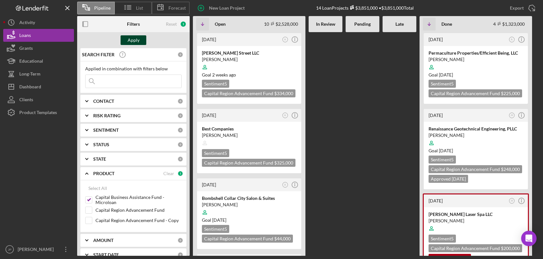
click at [138, 40] on div "Apply" at bounding box center [134, 40] width 12 height 10
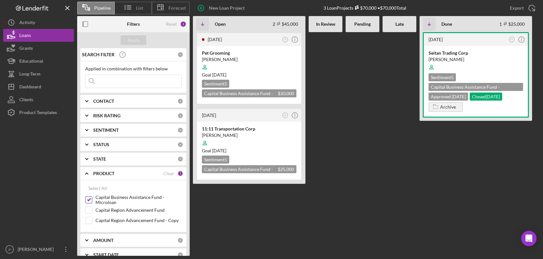
click at [104, 199] on label "Capital Business Assistance Fund - Microloan" at bounding box center [138, 200] width 86 height 6
click at [92, 199] on input "Capital Business Assistance Fund - Microloan" at bounding box center [89, 200] width 6 height 6
checkbox input "false"
click at [105, 210] on label "Capital Region Advancement Fund" at bounding box center [138, 210] width 86 height 6
click at [92, 210] on input "Capital Region Advancement Fund" at bounding box center [89, 210] width 6 height 6
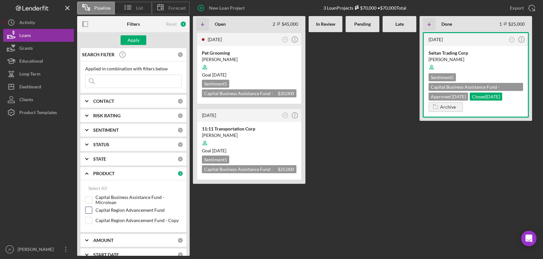
checkbox input "true"
click at [137, 41] on div "Apply" at bounding box center [134, 40] width 12 height 10
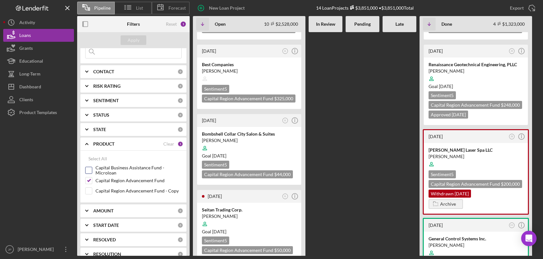
scroll to position [68, 0]
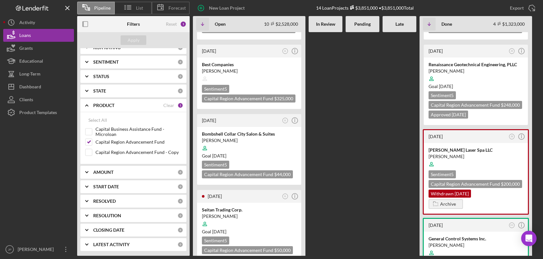
click at [102, 202] on b "RESOLVED" at bounding box center [104, 201] width 23 height 5
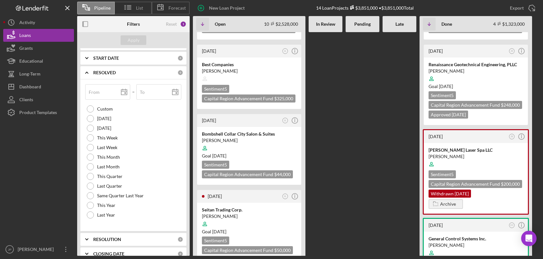
scroll to position [221, 0]
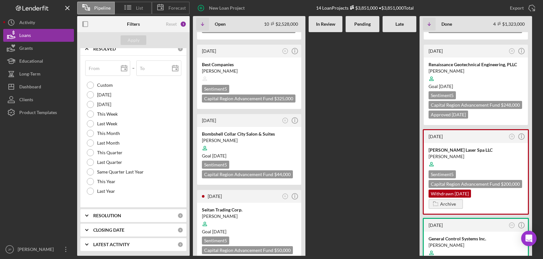
click at [115, 215] on b "RESOLUTION" at bounding box center [107, 215] width 28 height 5
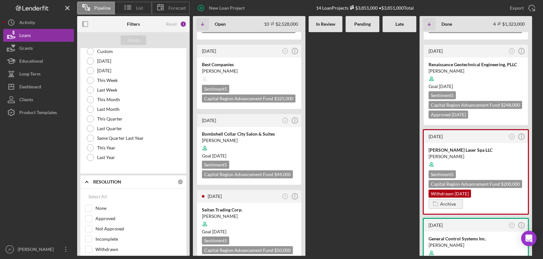
scroll to position [294, 0]
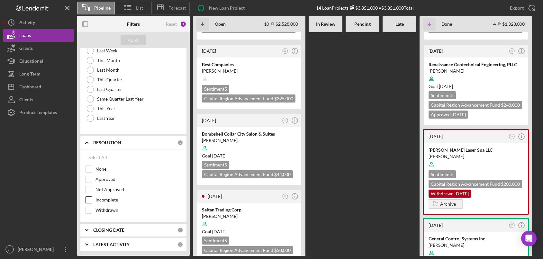
click at [89, 199] on input "Incomplete" at bounding box center [89, 200] width 6 height 6
checkbox input "true"
click at [90, 191] on input "Not Approved" at bounding box center [89, 189] width 6 height 6
checkbox input "true"
click at [89, 180] on input "Approved" at bounding box center [89, 179] width 6 height 6
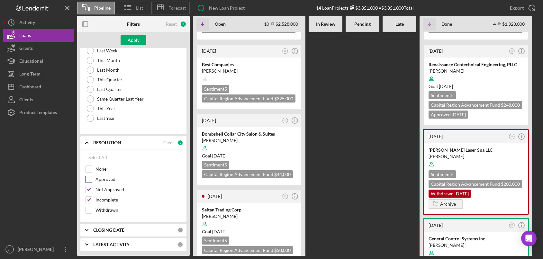
checkbox input "true"
click at [87, 170] on input "None" at bounding box center [89, 169] width 6 height 6
checkbox input "true"
click at [134, 41] on div "Apply" at bounding box center [134, 40] width 12 height 10
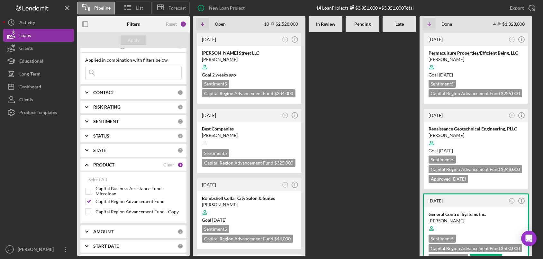
scroll to position [4, 0]
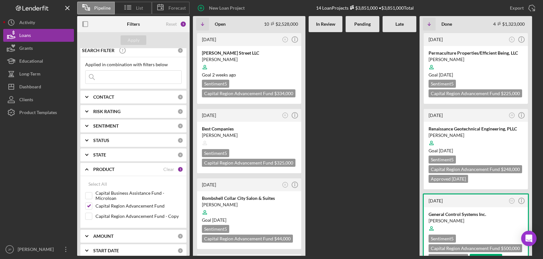
click at [106, 141] on b "STATUS" at bounding box center [101, 140] width 16 height 5
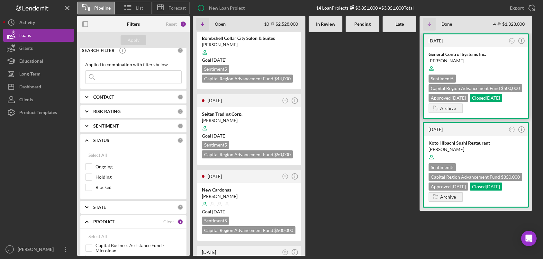
scroll to position [161, 0]
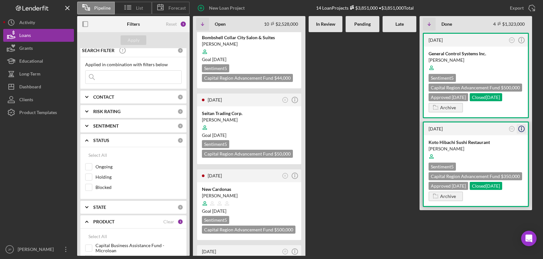
click at [522, 129] on icon "Icon/Info" at bounding box center [521, 129] width 16 height 16
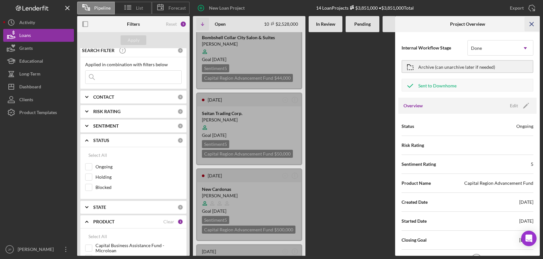
click at [533, 23] on icon "Icon/Menu Close" at bounding box center [532, 24] width 14 height 14
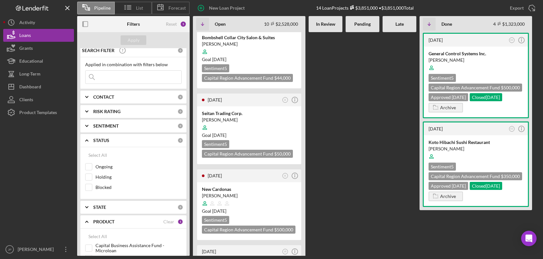
click at [377, 126] on div "[DATE] JL Icon/Info [PERSON_NAME] Street LLC [PERSON_NAME] Goal [DATE] Sentimen…" at bounding box center [366, 144] width 347 height 224
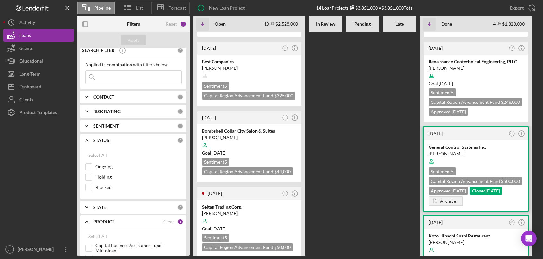
scroll to position [129, 0]
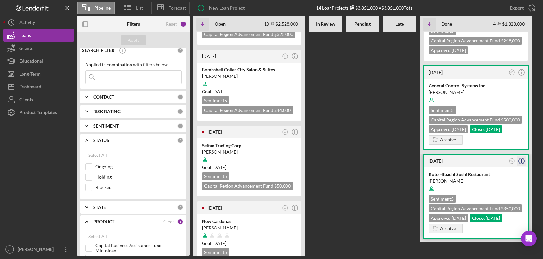
click at [522, 160] on icon "Icon/Info" at bounding box center [521, 161] width 16 height 16
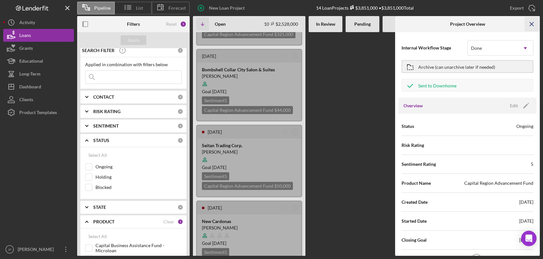
click at [531, 24] on line "button" at bounding box center [532, 24] width 4 height 4
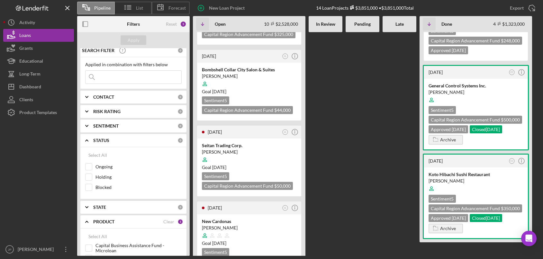
click at [390, 99] on div at bounding box center [400, 16] width 34 height 224
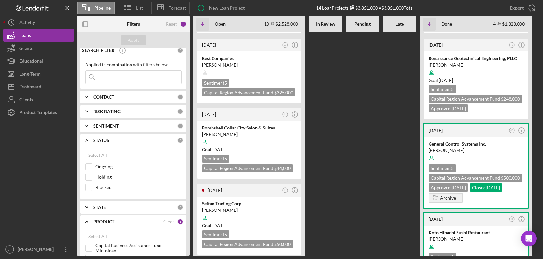
scroll to position [0, 0]
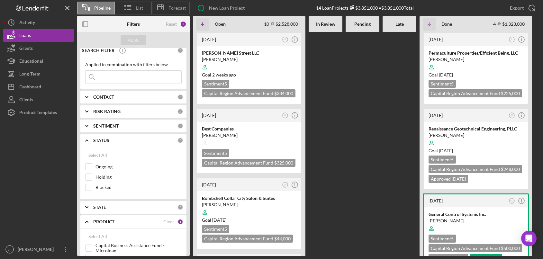
click at [401, 22] on b "Late" at bounding box center [399, 24] width 8 height 5
click at [356, 24] on b "Pending" at bounding box center [362, 24] width 16 height 5
click at [319, 24] on b "In Review" at bounding box center [325, 24] width 19 height 5
click at [366, 26] on b "Pending" at bounding box center [362, 24] width 16 height 5
click at [501, 66] on div at bounding box center [476, 67] width 95 height 12
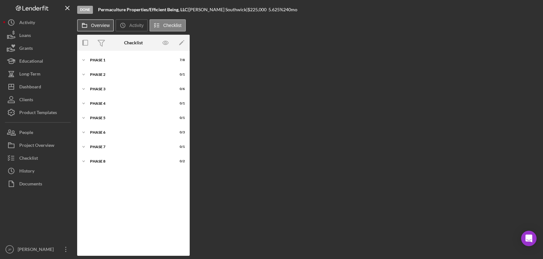
click at [95, 25] on label "Overview" at bounding box center [100, 25] width 19 height 5
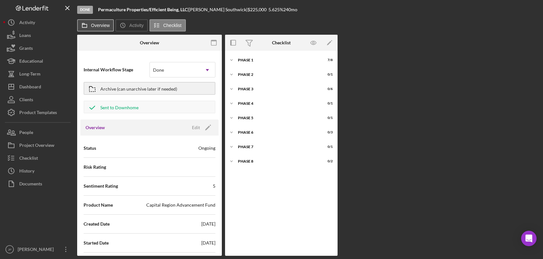
click at [91, 24] on icon at bounding box center [84, 25] width 13 height 13
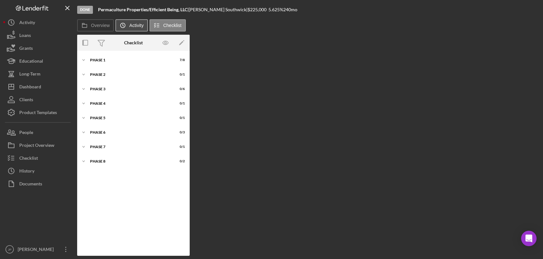
click at [133, 25] on label "Activity" at bounding box center [136, 25] width 14 height 5
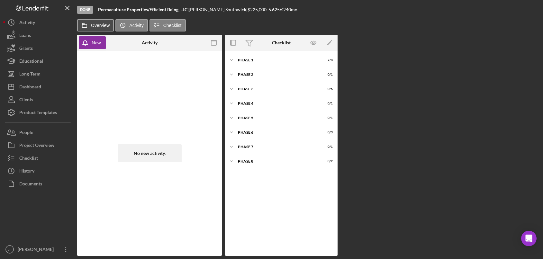
click at [92, 26] on button "Overview" at bounding box center [95, 25] width 37 height 12
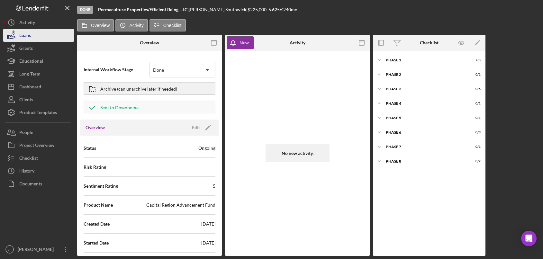
click at [32, 37] on button "Loans" at bounding box center [38, 35] width 71 height 13
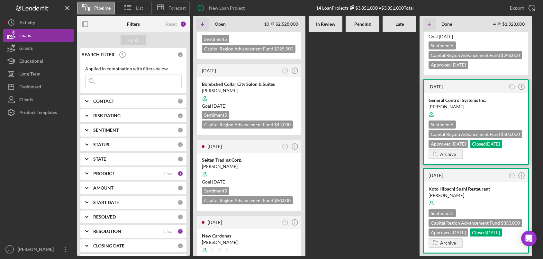
scroll to position [129, 0]
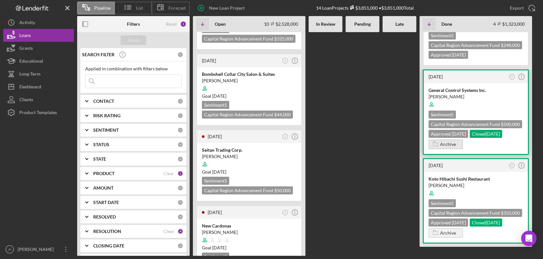
click at [456, 140] on button "Archive" at bounding box center [446, 145] width 34 height 10
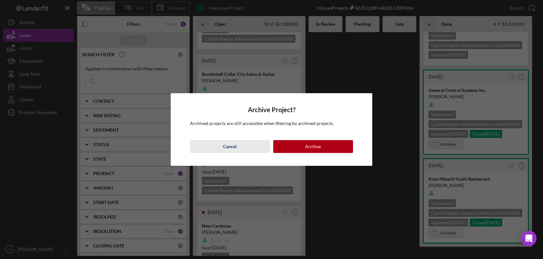
click at [236, 149] on div "Cancel" at bounding box center [230, 146] width 14 height 13
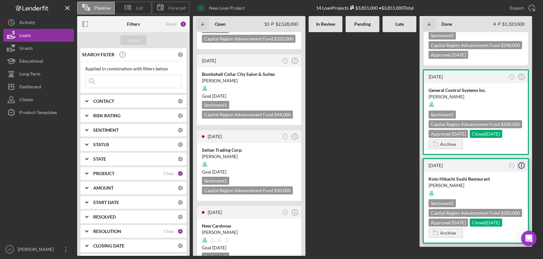
click at [524, 163] on circle "button" at bounding box center [522, 166] width 6 height 6
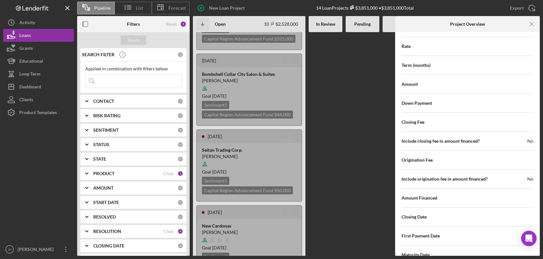
scroll to position [441, 0]
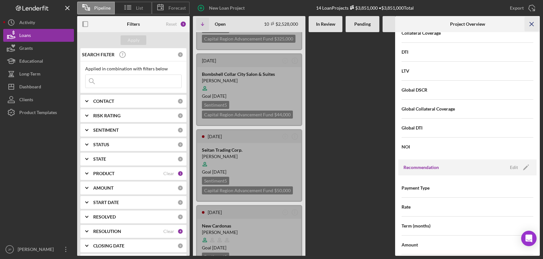
click at [532, 23] on line "button" at bounding box center [532, 24] width 4 height 4
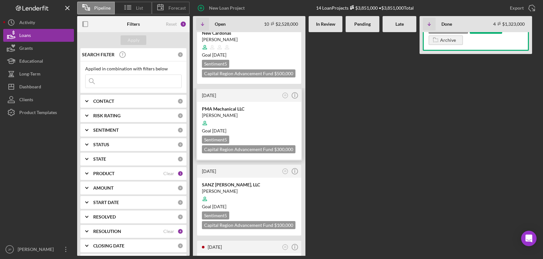
scroll to position [257, 0]
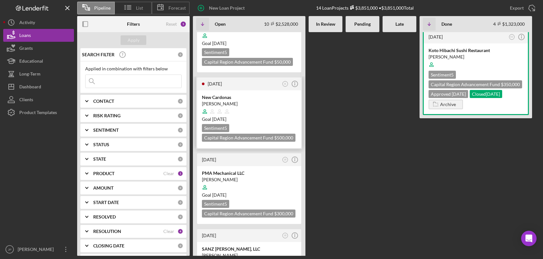
click at [262, 101] on div "[PERSON_NAME]" at bounding box center [249, 104] width 95 height 6
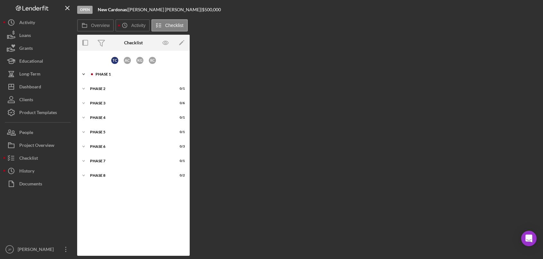
click at [84, 74] on icon "Icon/Expander" at bounding box center [83, 74] width 13 height 13
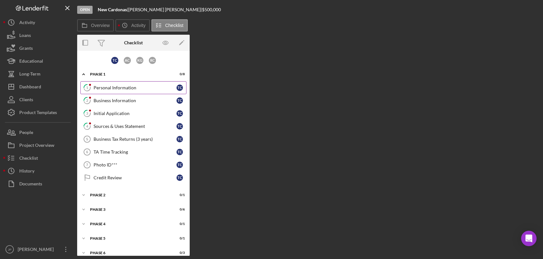
click at [124, 87] on div "Personal Information" at bounding box center [135, 87] width 83 height 5
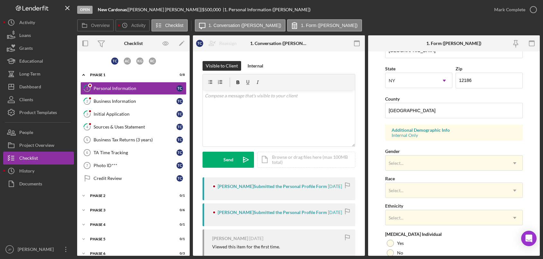
scroll to position [225, 0]
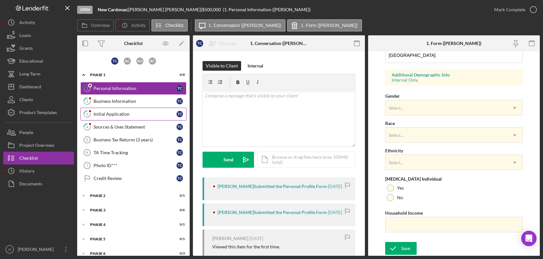
click at [106, 113] on div "Initial Application" at bounding box center [135, 114] width 83 height 5
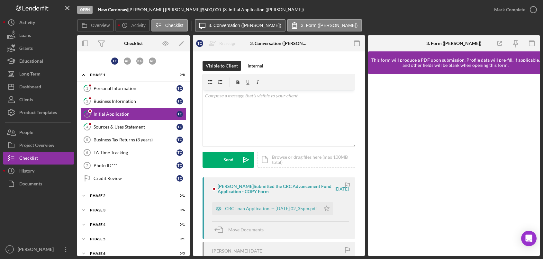
click at [240, 26] on label "3. Conversation ([PERSON_NAME])" at bounding box center [245, 25] width 73 height 5
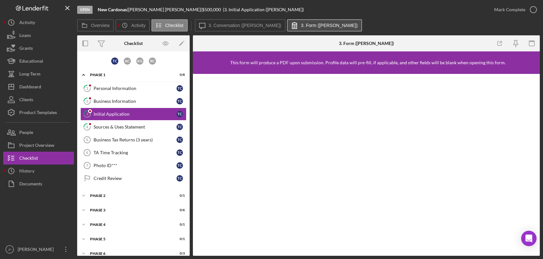
click at [320, 26] on label "3. Form ([PERSON_NAME])" at bounding box center [329, 25] width 57 height 5
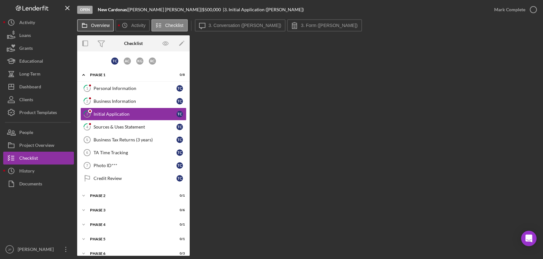
click at [100, 26] on label "Overview" at bounding box center [100, 25] width 19 height 5
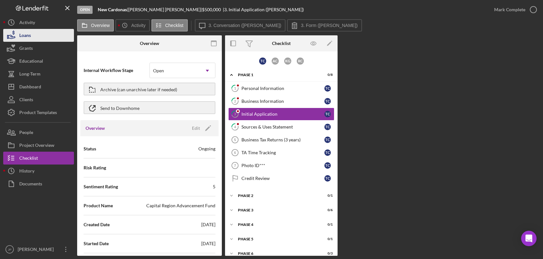
click at [31, 34] on button "Loans" at bounding box center [38, 35] width 71 height 13
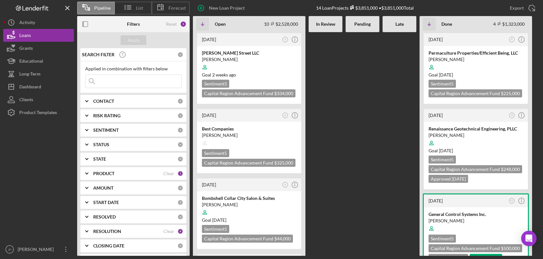
click at [103, 143] on b "STATUS" at bounding box center [101, 144] width 16 height 5
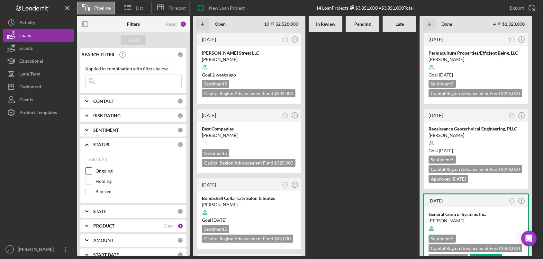
click at [103, 172] on label "Ongoing" at bounding box center [138, 171] width 86 height 6
click at [92, 172] on input "Ongoing" at bounding box center [89, 171] width 6 height 6
click at [139, 40] on div "Apply" at bounding box center [134, 40] width 12 height 10
click at [100, 170] on label "Ongoing" at bounding box center [138, 171] width 86 height 6
click at [92, 170] on input "Ongoing" at bounding box center [89, 171] width 6 height 6
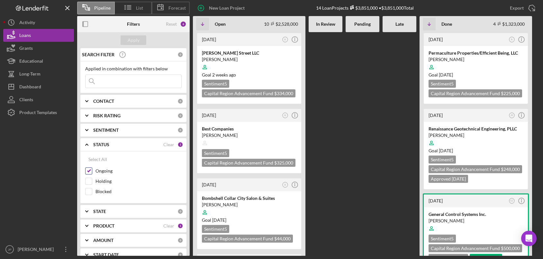
checkbox input "false"
click at [139, 40] on button "Apply" at bounding box center [134, 40] width 26 height 10
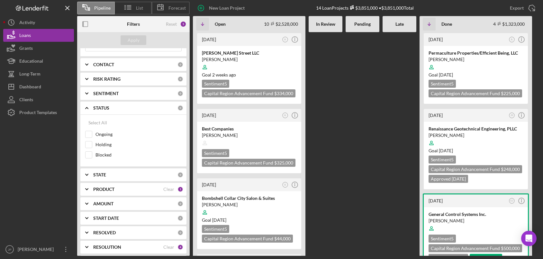
scroll to position [68, 0]
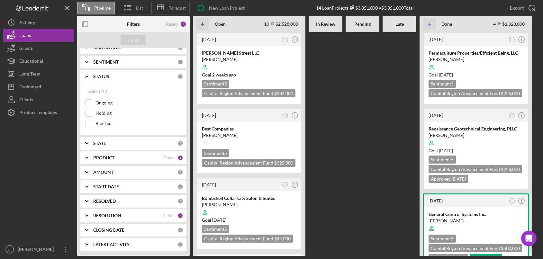
click at [98, 143] on b "STATE" at bounding box center [99, 143] width 13 height 5
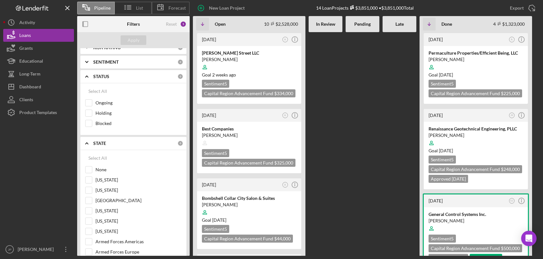
click at [99, 142] on b "STATE" at bounding box center [99, 143] width 13 height 5
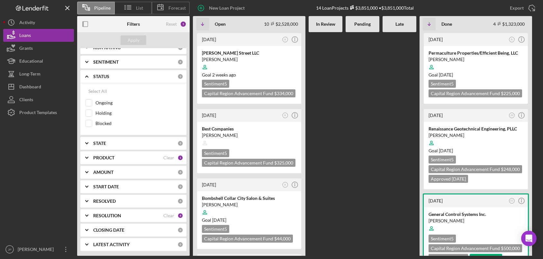
click at [106, 155] on b "PRODUCT" at bounding box center [103, 157] width 21 height 5
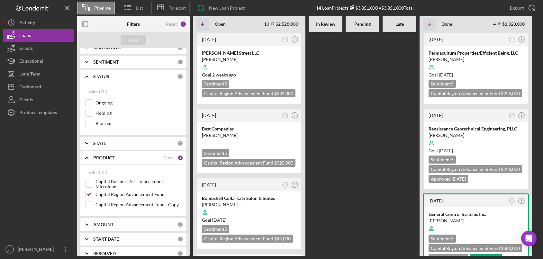
click at [107, 157] on b "PRODUCT" at bounding box center [103, 157] width 21 height 5
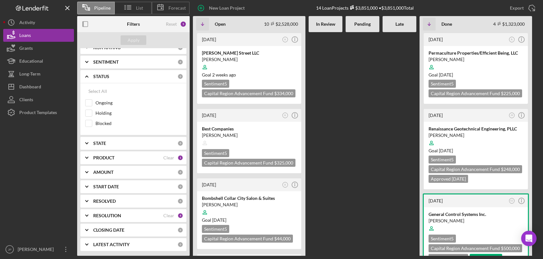
click at [105, 172] on b "AMOUNT" at bounding box center [103, 172] width 20 height 5
click at [104, 202] on b "RESOLVED" at bounding box center [104, 201] width 23 height 5
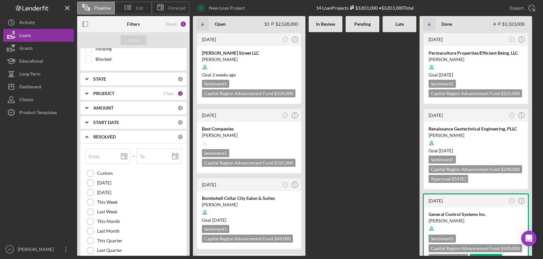
click at [109, 137] on b "RESOLVED" at bounding box center [104, 136] width 23 height 5
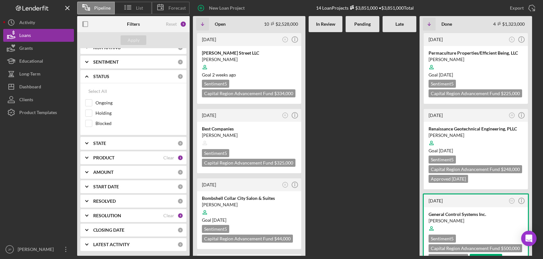
click at [108, 212] on div "RESOLUTION Clear 4" at bounding box center [138, 215] width 90 height 13
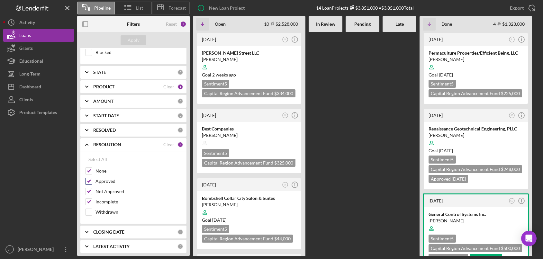
scroll to position [141, 0]
click at [107, 179] on label "Approved" at bounding box center [138, 179] width 86 height 6
click at [92, 179] on input "Approved" at bounding box center [89, 179] width 6 height 6
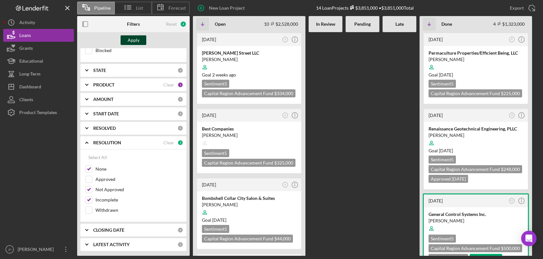
click at [134, 41] on div "Apply" at bounding box center [134, 40] width 12 height 10
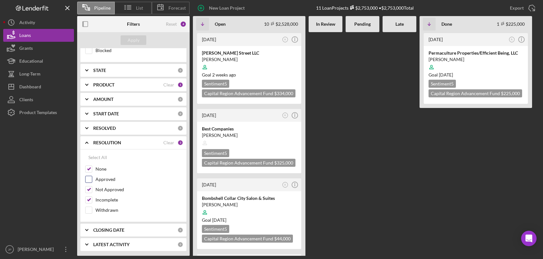
click at [107, 181] on label "Approved" at bounding box center [138, 179] width 86 height 6
click at [92, 181] on input "Approved" at bounding box center [89, 179] width 6 height 6
click at [136, 40] on div "Apply" at bounding box center [134, 40] width 12 height 10
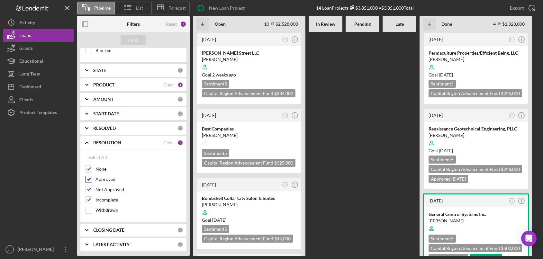
click at [107, 180] on label "Approved" at bounding box center [138, 179] width 86 height 6
click at [92, 180] on input "Approved" at bounding box center [89, 179] width 6 height 6
checkbox input "false"
click at [139, 39] on div "Apply" at bounding box center [134, 40] width 12 height 10
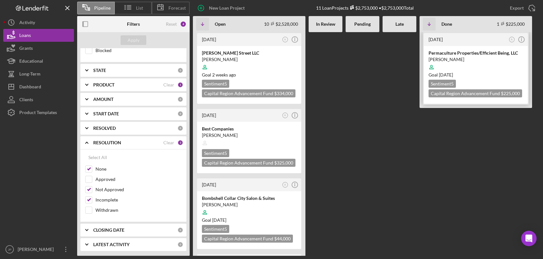
click at [489, 65] on div at bounding box center [476, 67] width 95 height 12
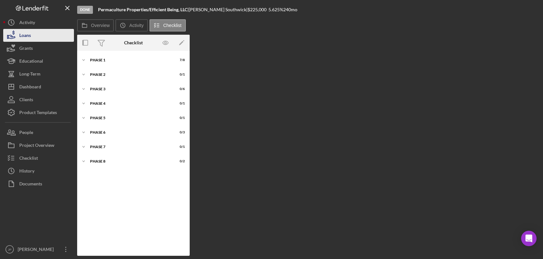
click at [37, 35] on button "Loans" at bounding box center [38, 35] width 71 height 13
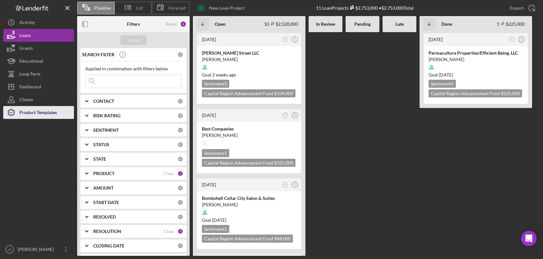
click at [37, 111] on div "Product Templates" at bounding box center [38, 113] width 38 height 14
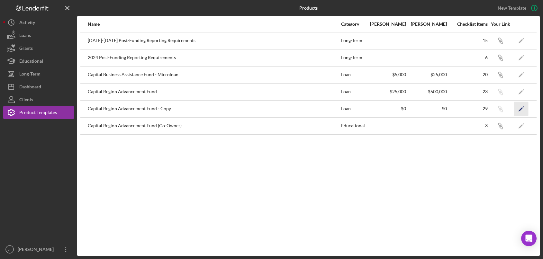
click at [522, 109] on icon "Icon/Edit" at bounding box center [521, 109] width 14 height 14
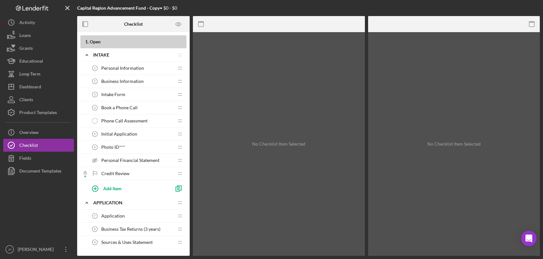
click at [69, 6] on icon "Icon/Menu Close" at bounding box center [67, 8] width 14 height 14
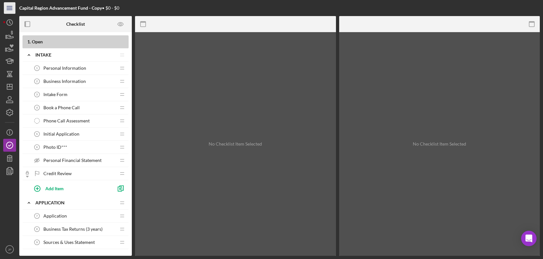
click at [10, 8] on icon "Icon/Menu" at bounding box center [10, 8] width 14 height 14
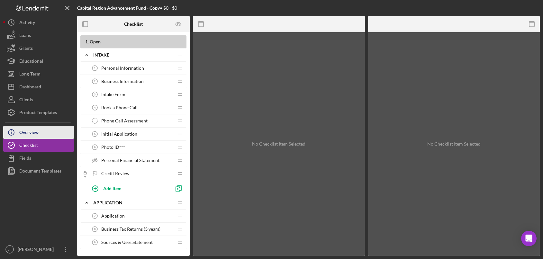
click at [32, 132] on div "Overview" at bounding box center [28, 133] width 19 height 14
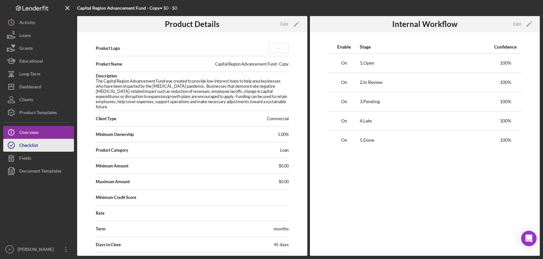
click at [34, 145] on div "Checklist" at bounding box center [28, 146] width 19 height 14
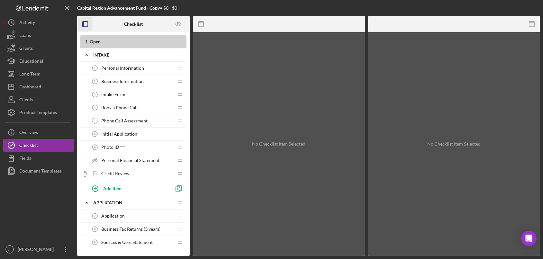
click at [84, 22] on icon "button" at bounding box center [85, 24] width 14 height 14
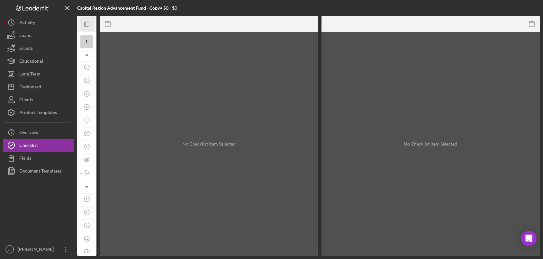
click at [84, 22] on icon "Icon/Panel Side Expand" at bounding box center [87, 24] width 14 height 14
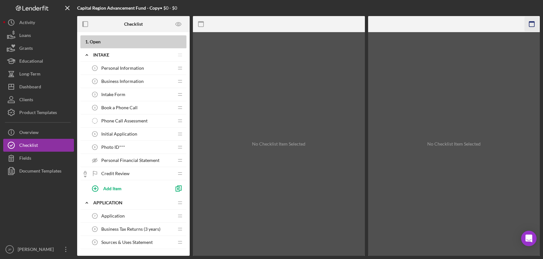
click at [533, 24] on icon "button" at bounding box center [532, 24] width 14 height 14
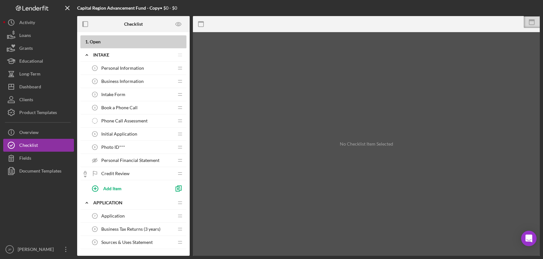
click at [533, 24] on rect at bounding box center [531, 22] width 5 height 5
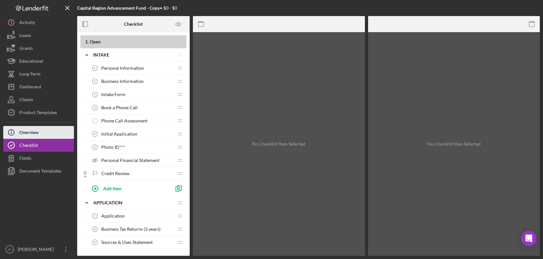
click at [29, 135] on div "Overview" at bounding box center [28, 133] width 19 height 14
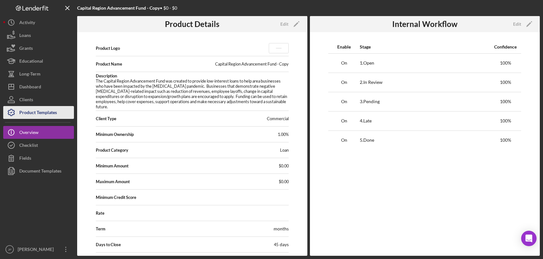
click at [30, 113] on div "Product Templates" at bounding box center [38, 113] width 38 height 14
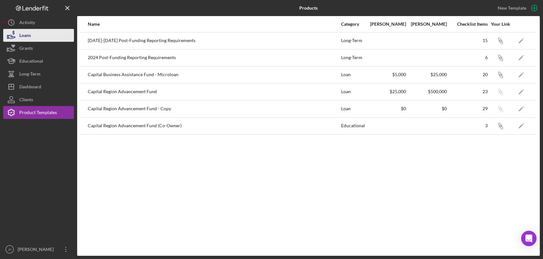
click at [31, 33] on div "Loans" at bounding box center [25, 36] width 12 height 14
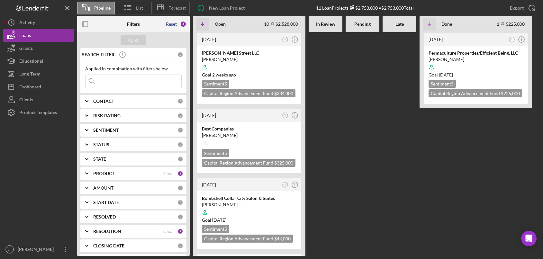
click at [172, 24] on div "Reset" at bounding box center [171, 24] width 11 height 5
click at [134, 40] on div "Apply" at bounding box center [134, 40] width 12 height 10
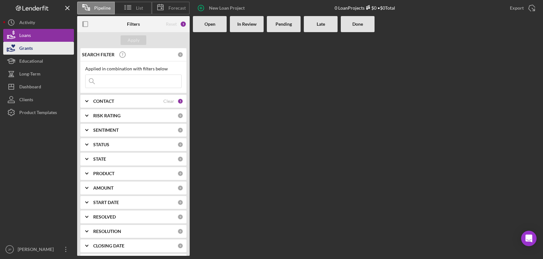
click at [28, 47] on div "Grants" at bounding box center [26, 49] width 14 height 14
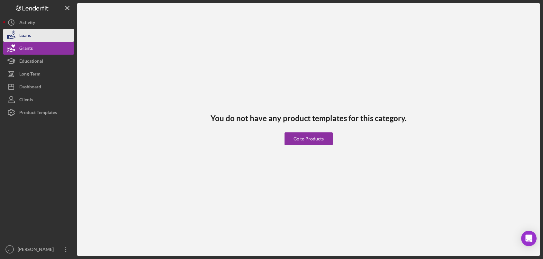
click at [27, 38] on div "Loans" at bounding box center [25, 36] width 12 height 14
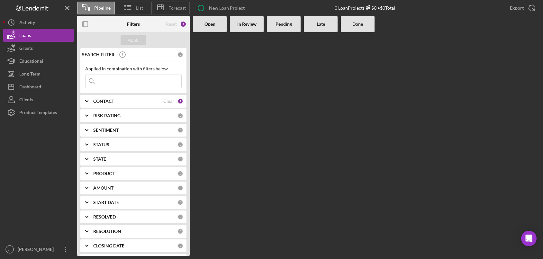
click at [105, 99] on b "CONTACT" at bounding box center [103, 101] width 21 height 5
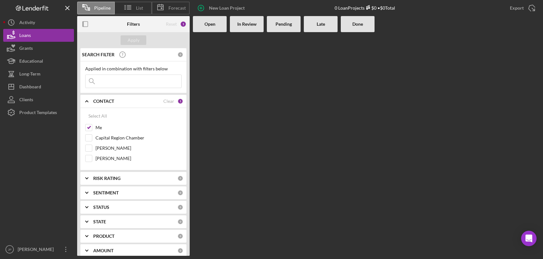
click at [105, 99] on b "CONTACT" at bounding box center [103, 101] width 21 height 5
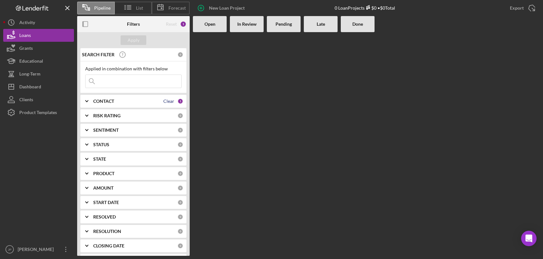
click at [165, 101] on div "Clear" at bounding box center [168, 101] width 11 height 5
click at [133, 40] on div "Apply" at bounding box center [134, 40] width 12 height 10
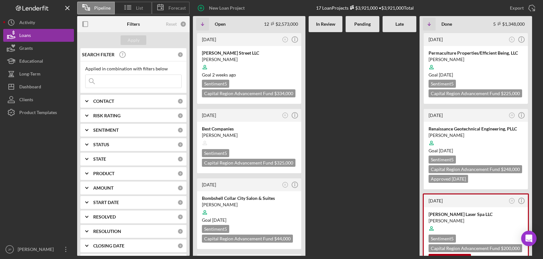
click at [108, 247] on b "CLOSING DATE" at bounding box center [108, 245] width 31 height 5
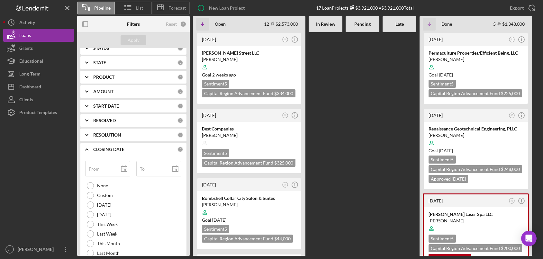
click at [108, 148] on b "CLOSING DATE" at bounding box center [108, 149] width 31 height 5
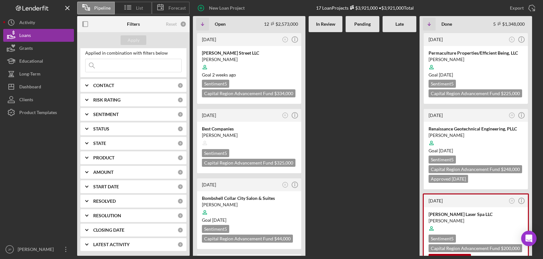
click at [115, 215] on b "RESOLUTION" at bounding box center [107, 215] width 28 height 5
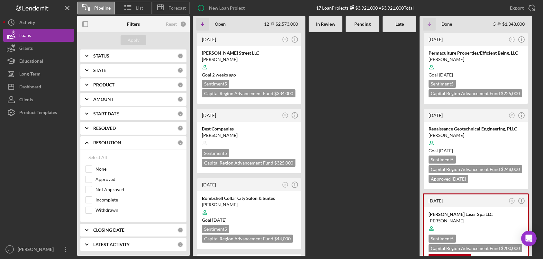
click at [112, 143] on b "RESOLUTION" at bounding box center [107, 142] width 28 height 5
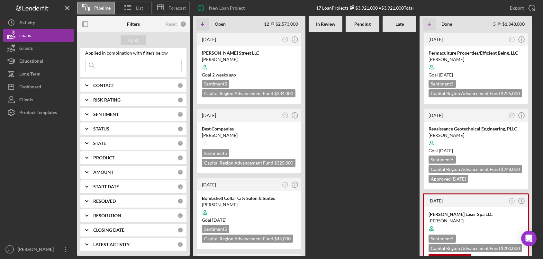
click at [111, 201] on b "RESOLVED" at bounding box center [104, 201] width 23 height 5
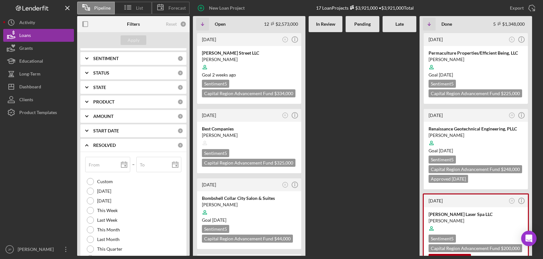
click at [104, 145] on b "RESOLVED" at bounding box center [104, 145] width 23 height 5
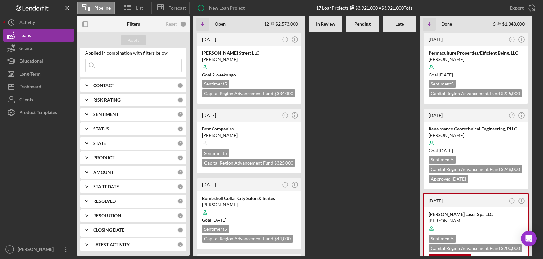
scroll to position [16, 0]
click at [111, 245] on b "LATEST ACTIVITY" at bounding box center [111, 244] width 36 height 5
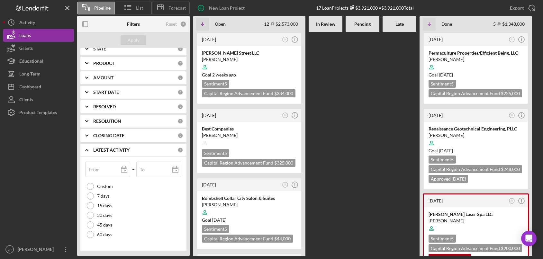
click at [111, 149] on b "LATEST ACTIVITY" at bounding box center [111, 150] width 36 height 5
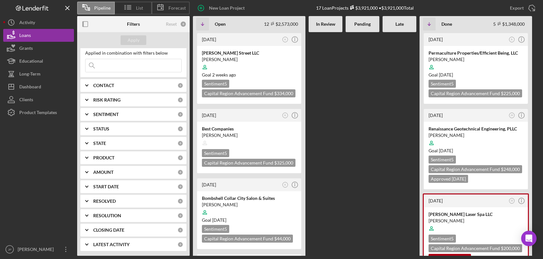
click at [116, 230] on b "CLOSING DATE" at bounding box center [108, 230] width 31 height 5
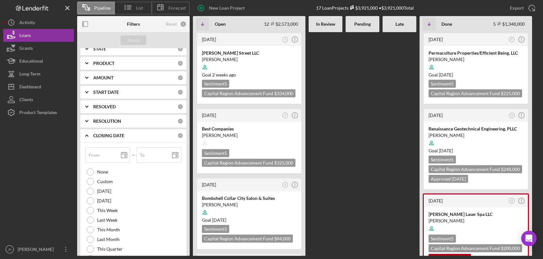
click at [107, 135] on b "CLOSING DATE" at bounding box center [108, 135] width 31 height 5
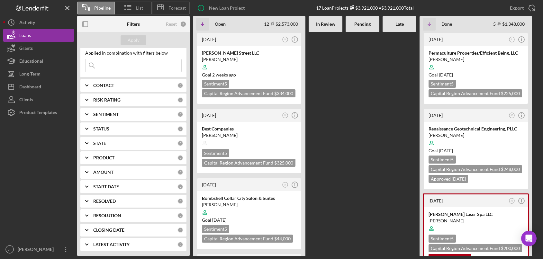
click at [111, 201] on b "RESOLVED" at bounding box center [104, 201] width 23 height 5
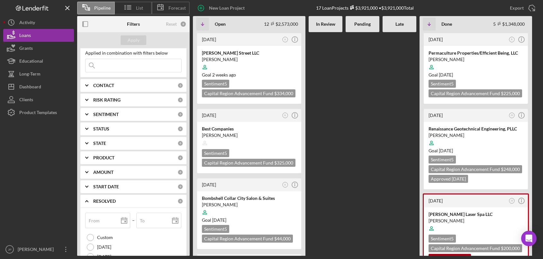
scroll to position [110, 0]
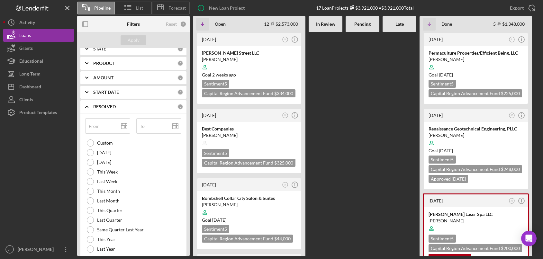
click at [108, 109] on b "RESOLVED" at bounding box center [104, 106] width 23 height 5
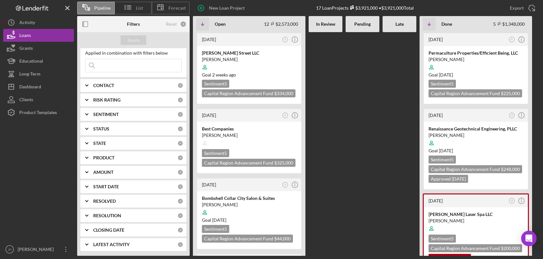
click at [108, 174] on b "AMOUNT" at bounding box center [103, 172] width 20 height 5
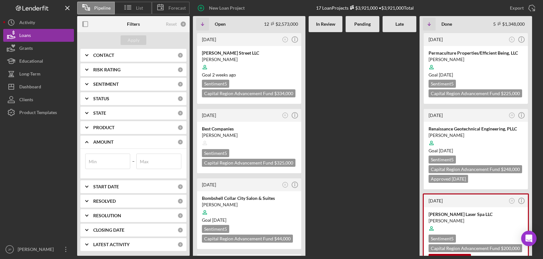
click at [106, 142] on b "AMOUNT" at bounding box center [103, 142] width 20 height 5
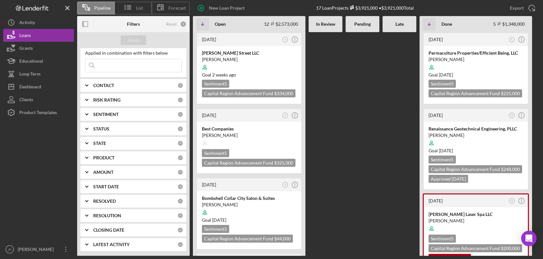
click at [109, 155] on b "PRODUCT" at bounding box center [103, 157] width 21 height 5
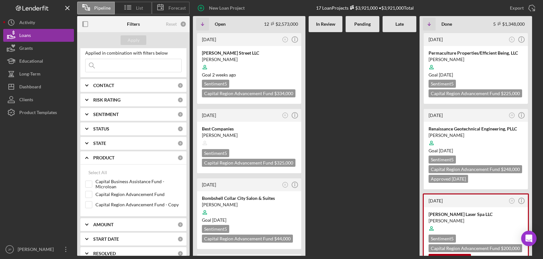
scroll to position [68, 0]
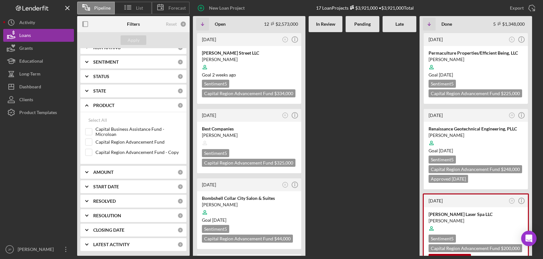
click at [109, 105] on b "PRODUCT" at bounding box center [103, 105] width 21 height 5
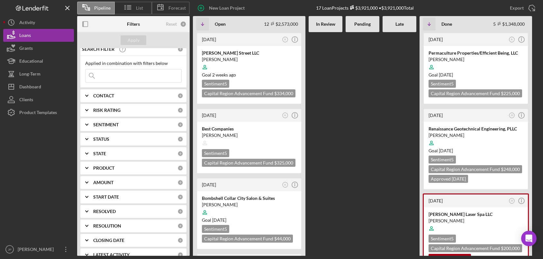
scroll to position [0, 0]
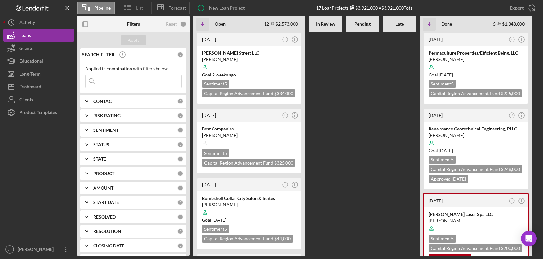
click at [134, 9] on icon at bounding box center [128, 7] width 16 height 16
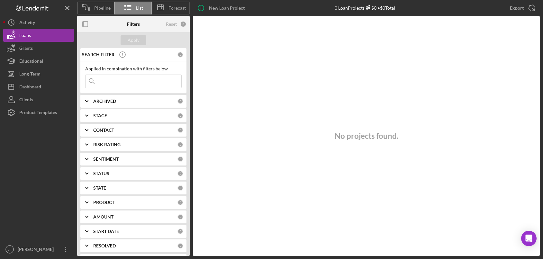
click at [98, 10] on span "Pipeline" at bounding box center [102, 7] width 16 height 5
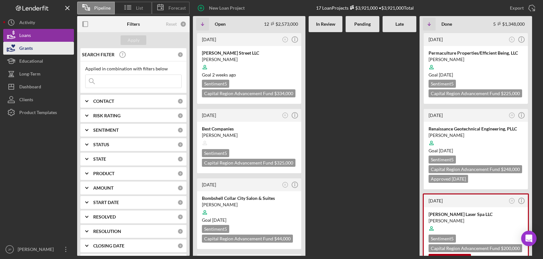
click at [26, 47] on div "Grants" at bounding box center [26, 49] width 14 height 14
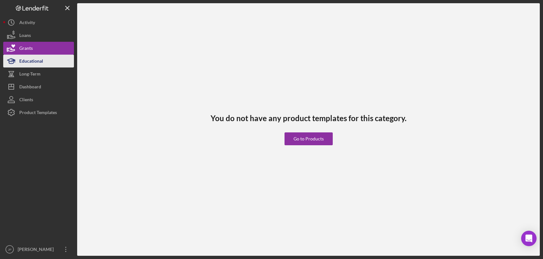
click at [29, 59] on div "Educational" at bounding box center [31, 62] width 24 height 14
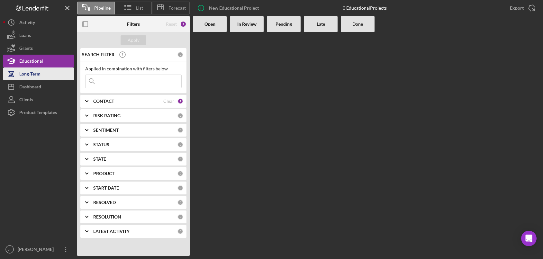
click at [30, 72] on div "Long-Term" at bounding box center [29, 75] width 21 height 14
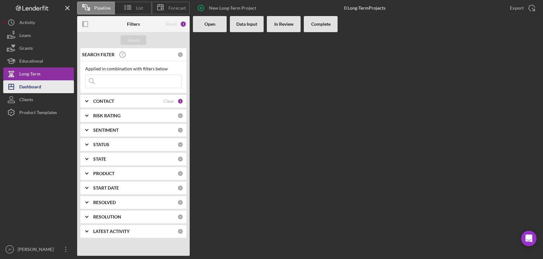
click at [31, 87] on div "Dashboard" at bounding box center [30, 87] width 22 height 14
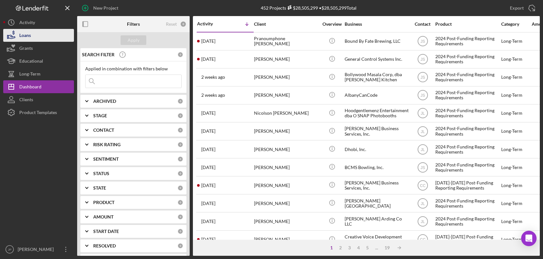
click at [26, 37] on div "Loans" at bounding box center [25, 36] width 12 height 14
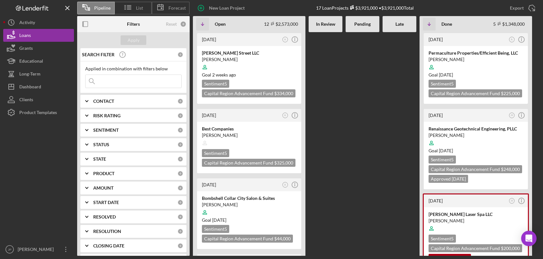
click at [110, 101] on b "CONTACT" at bounding box center [103, 101] width 21 height 5
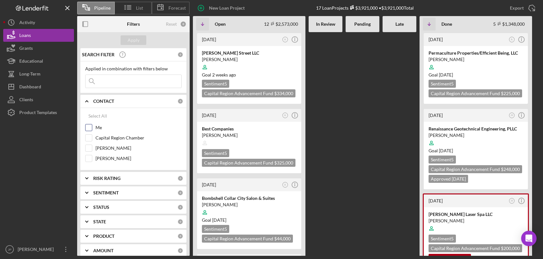
click at [99, 127] on label "Me" at bounding box center [138, 127] width 86 height 6
click at [92, 127] on input "Me" at bounding box center [89, 127] width 6 height 6
click at [136, 37] on div "Apply" at bounding box center [134, 40] width 12 height 10
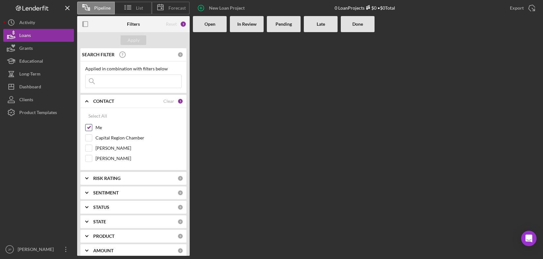
click at [96, 128] on label "Me" at bounding box center [138, 127] width 86 height 6
click at [92, 128] on input "Me" at bounding box center [89, 127] width 6 height 6
checkbox input "false"
click at [133, 39] on div "Apply" at bounding box center [134, 40] width 12 height 10
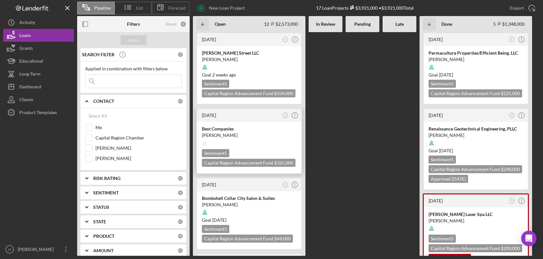
click at [259, 141] on div at bounding box center [249, 143] width 95 height 12
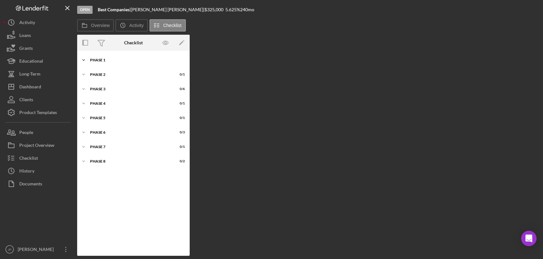
click at [102, 60] on div "Phase 1" at bounding box center [136, 60] width 92 height 4
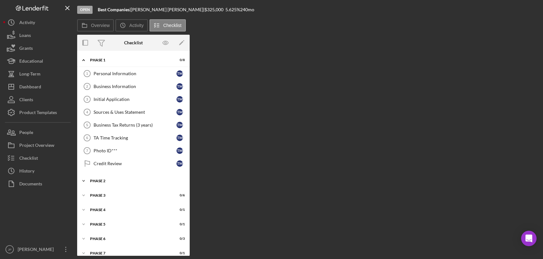
click at [104, 181] on div "Phase 2" at bounding box center [136, 181] width 92 height 4
click at [113, 98] on div "Initial Application" at bounding box center [135, 99] width 83 height 5
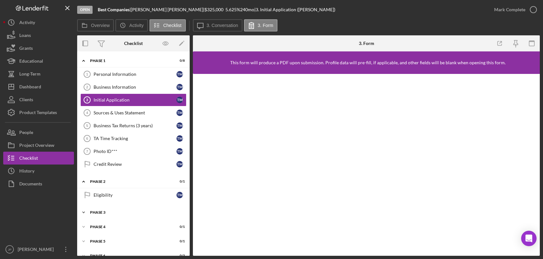
click at [108, 216] on div "Icon/Expander Phase 3 0 / 6" at bounding box center [133, 212] width 113 height 13
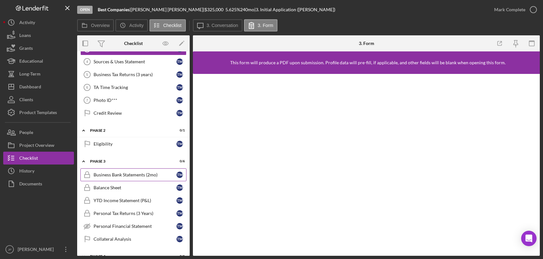
scroll to position [96, 0]
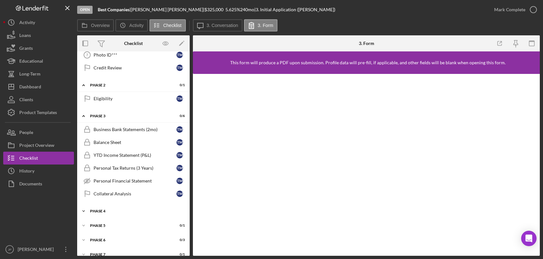
click at [103, 212] on div "Phase 4" at bounding box center [136, 211] width 92 height 4
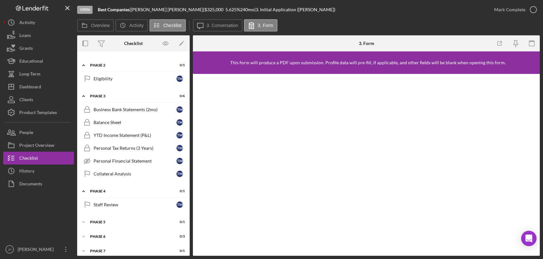
scroll to position [136, 0]
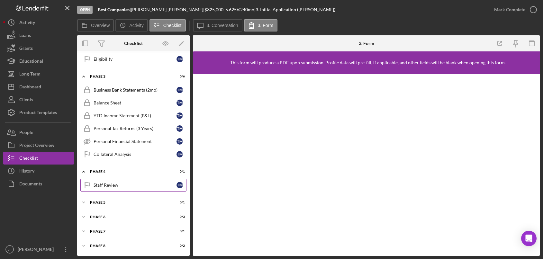
click at [109, 184] on div "Staff Review" at bounding box center [135, 185] width 83 height 5
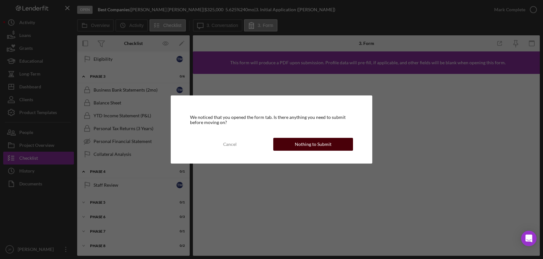
click at [305, 148] on div "Nothing to Submit" at bounding box center [313, 144] width 37 height 13
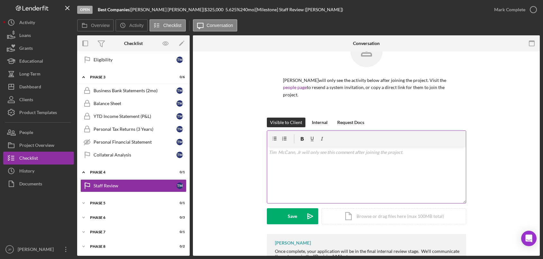
scroll to position [81, 0]
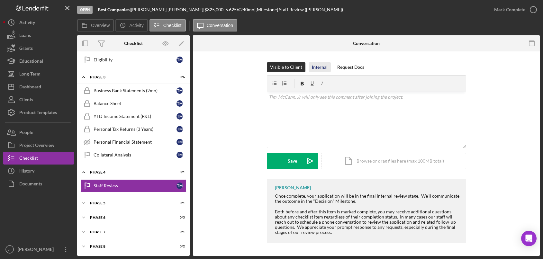
click at [319, 67] on div "Internal" at bounding box center [320, 67] width 16 height 10
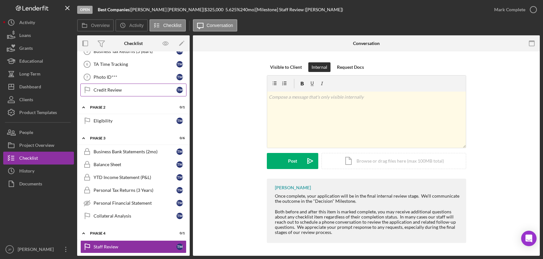
scroll to position [0, 0]
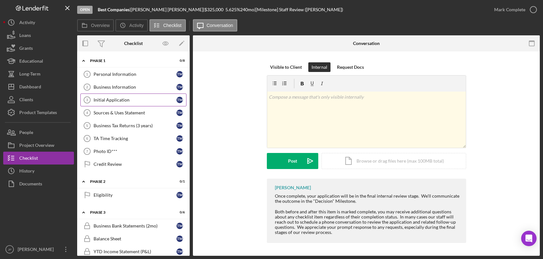
click at [116, 101] on div "Initial Application" at bounding box center [135, 99] width 83 height 5
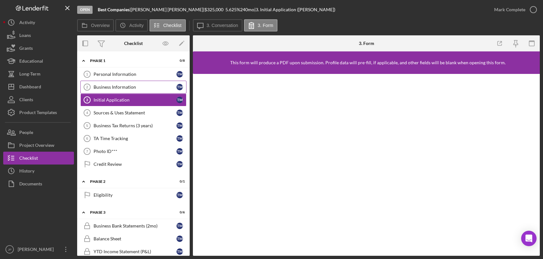
click at [118, 86] on div "Business Information" at bounding box center [135, 87] width 83 height 5
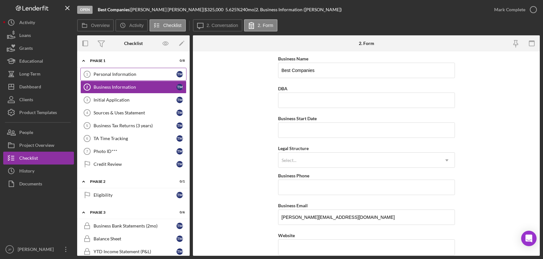
click at [119, 73] on div "Personal Information" at bounding box center [135, 74] width 83 height 5
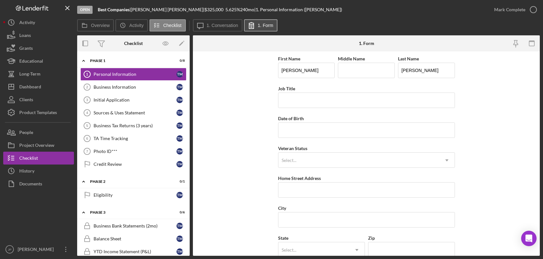
click at [267, 27] on label "1. Form" at bounding box center [265, 25] width 15 height 5
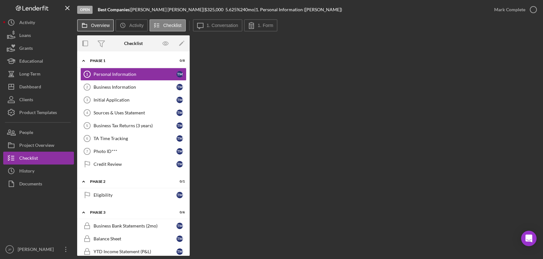
click at [97, 26] on label "Overview" at bounding box center [100, 25] width 19 height 5
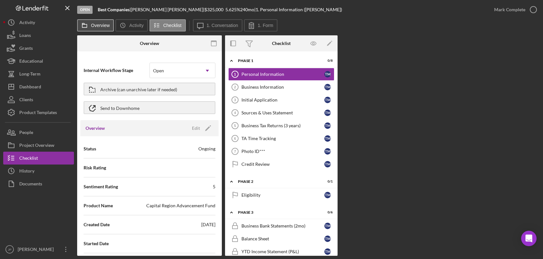
click at [97, 25] on label "Overview" at bounding box center [100, 25] width 19 height 5
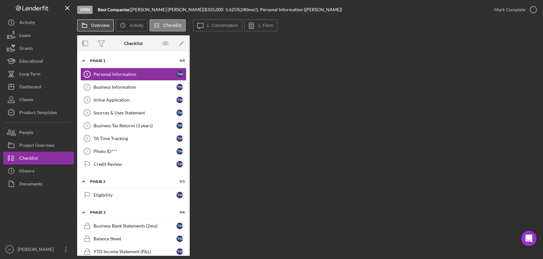
click at [96, 24] on label "Overview" at bounding box center [100, 25] width 19 height 5
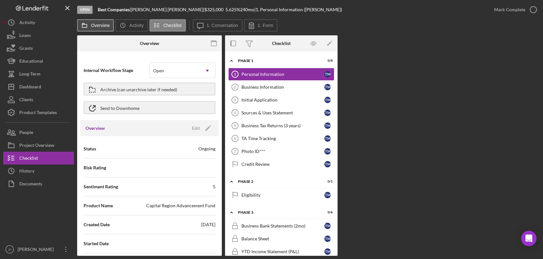
click at [96, 24] on label "Overview" at bounding box center [100, 25] width 19 height 5
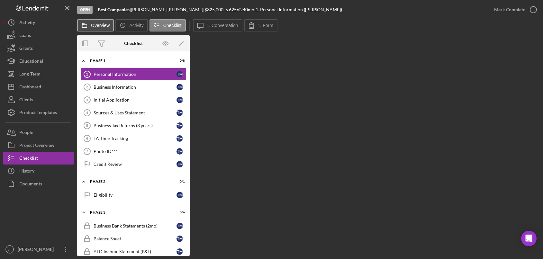
click at [96, 24] on label "Overview" at bounding box center [100, 25] width 19 height 5
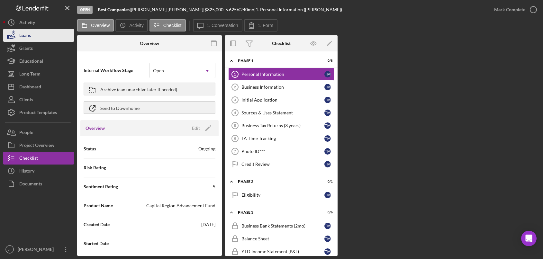
click at [32, 34] on button "Loans" at bounding box center [38, 35] width 71 height 13
